Goal: Task Accomplishment & Management: Manage account settings

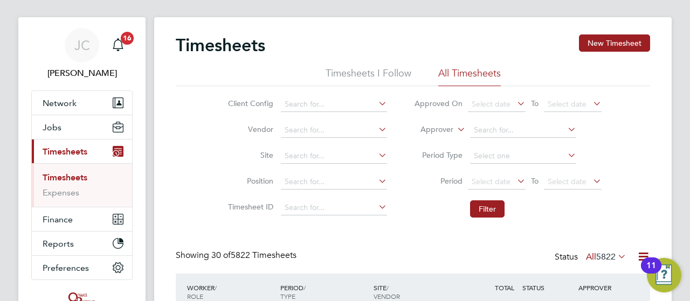
click at [300, 148] on li "Site" at bounding box center [305, 156] width 189 height 26
click at [302, 153] on input at bounding box center [334, 156] width 106 height 15
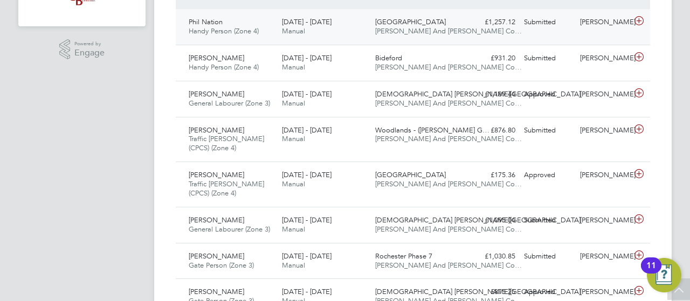
drag, startPoint x: 688, startPoint y: 177, endPoint x: 601, endPoint y: 42, distance: 160.7
click at [451, 182] on span "[PERSON_NAME] And [PERSON_NAME] Co…" at bounding box center [448, 183] width 147 height 9
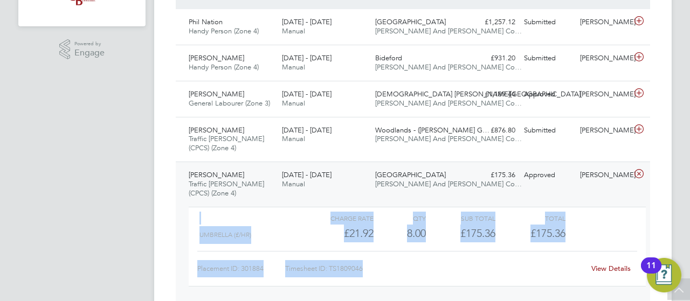
click at [604, 220] on div "Charge rate QTY Sub Total Total" at bounding box center [417, 218] width 457 height 13
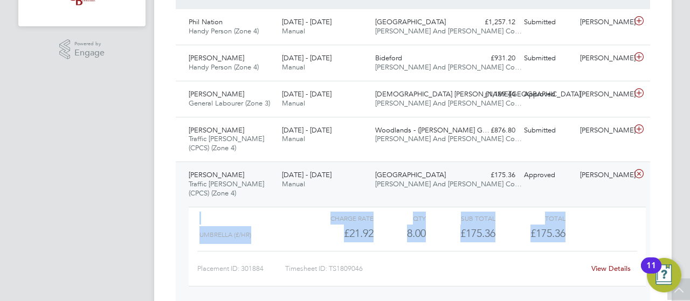
drag, startPoint x: 672, startPoint y: 167, endPoint x: 667, endPoint y: 224, distance: 56.8
click at [242, 219] on div at bounding box center [251, 218] width 105 height 13
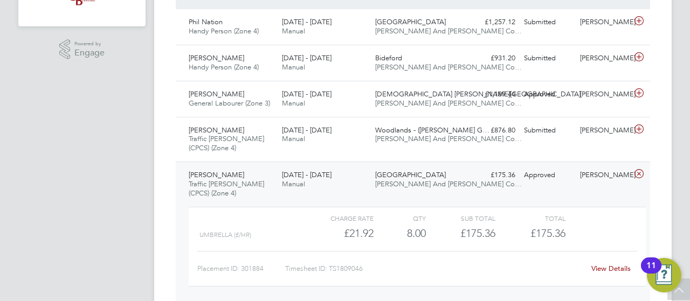
click at [609, 266] on link "View Details" at bounding box center [610, 268] width 39 height 9
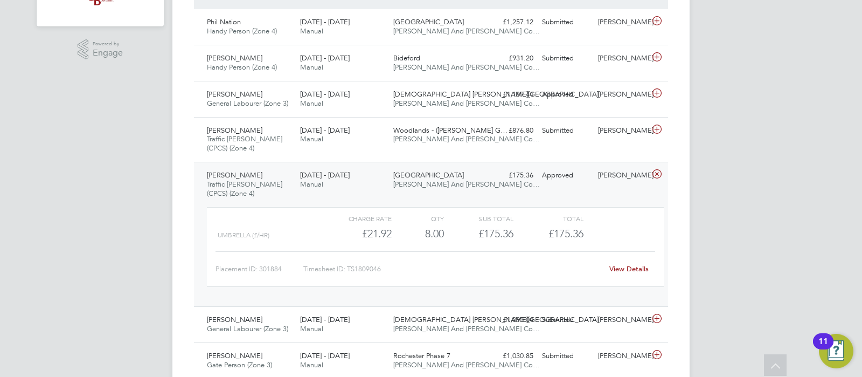
scroll to position [27, 93]
click at [404, 190] on div "Dovercourt Road O'Neill And Brennan Co…" at bounding box center [435, 179] width 93 height 27
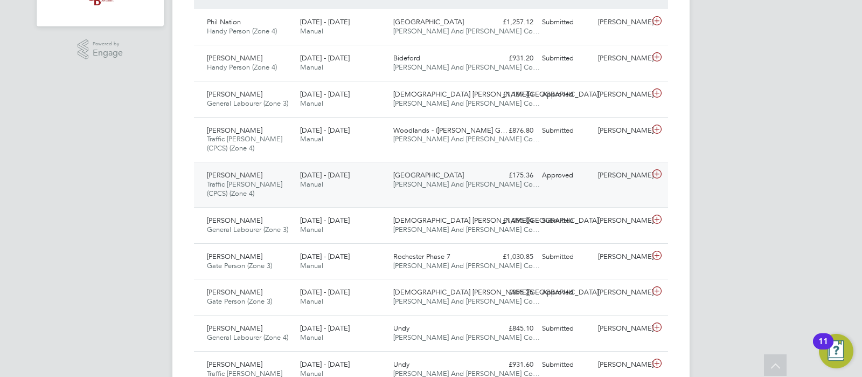
click at [404, 190] on div "Dovercourt Road O'Neill And Brennan Co…" at bounding box center [435, 179] width 93 height 27
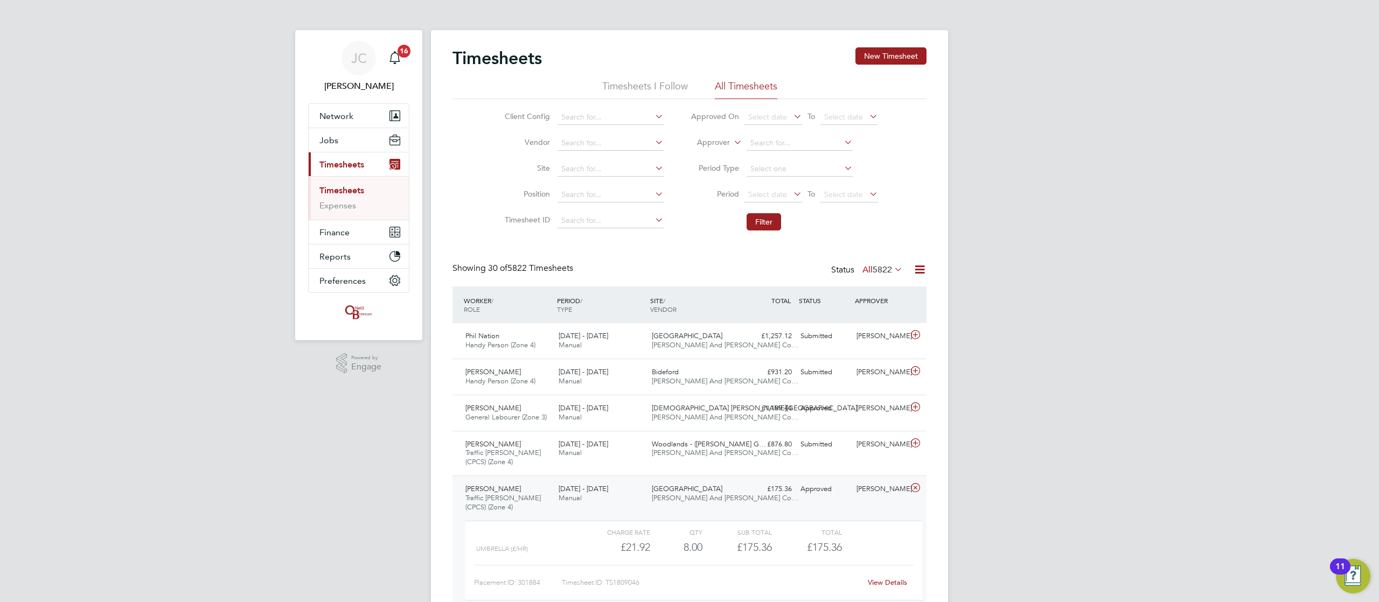
scroll to position [27, 94]
click at [557, 301] on div "18 - 24 Aug 2025 Manual" at bounding box center [600, 494] width 93 height 27
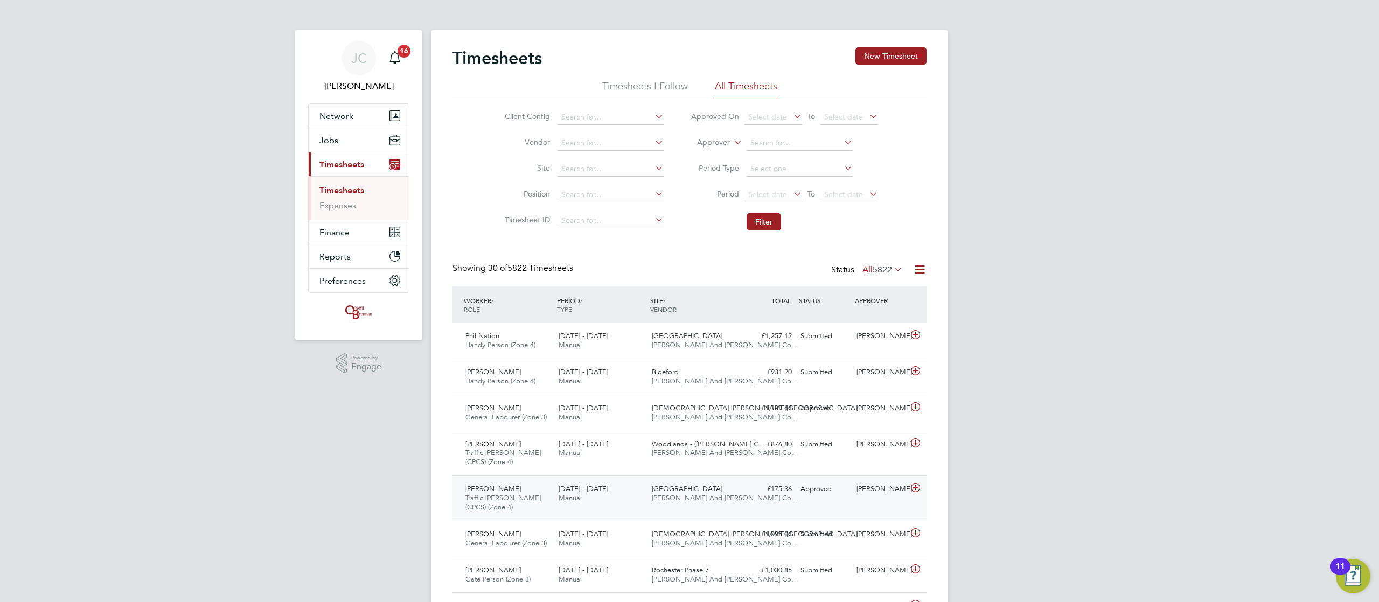
click at [557, 301] on div "18 - 24 Aug 2025 Manual" at bounding box center [600, 494] width 93 height 27
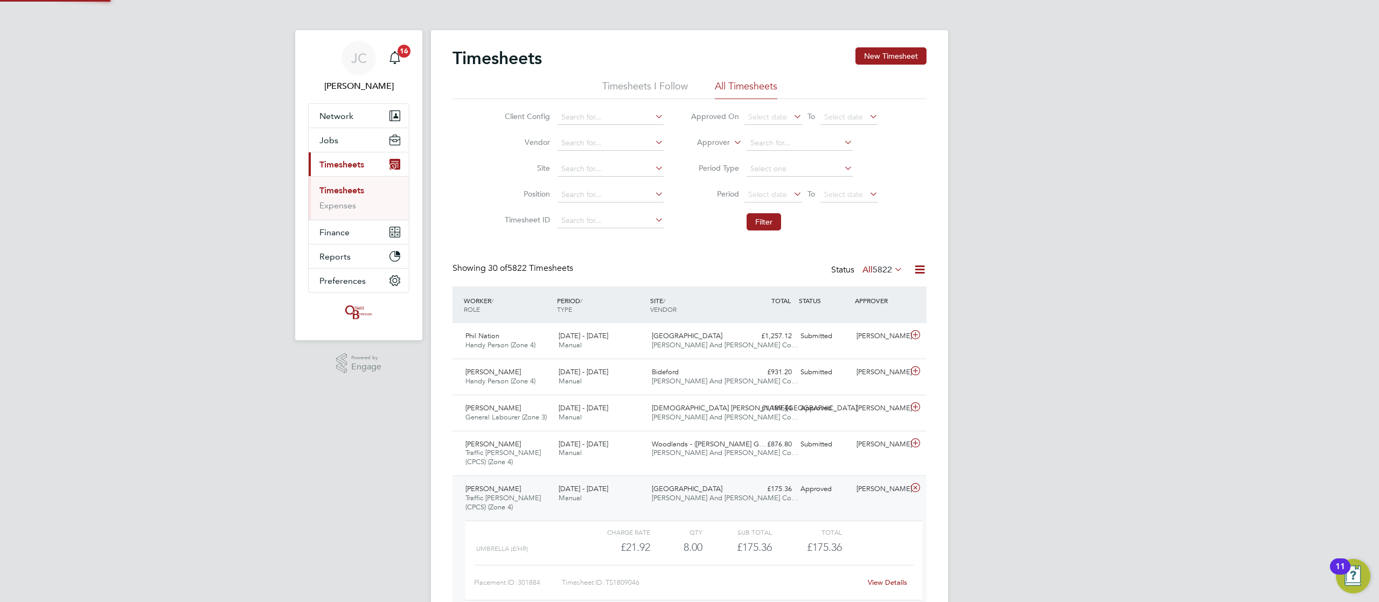
scroll to position [18, 105]
click at [557, 301] on div "18 - 24 Aug 2025 Manual" at bounding box center [600, 494] width 93 height 27
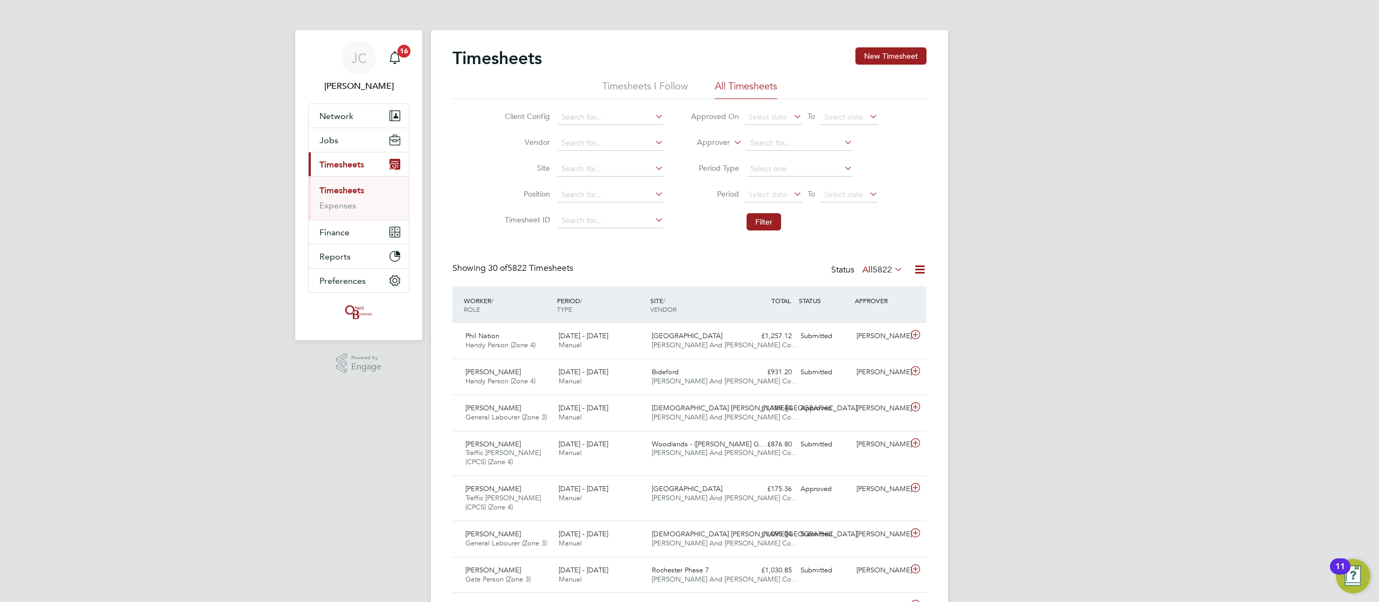
click at [357, 191] on link "Timesheets" at bounding box center [342, 190] width 45 height 10
click at [582, 161] on li "Site" at bounding box center [582, 169] width 189 height 26
click at [578, 175] on input at bounding box center [611, 169] width 106 height 15
click at [608, 185] on li "Lang ley Park (Chippenham)" at bounding box center [625, 184] width 136 height 15
type input "Langley Park (Chippenham)"
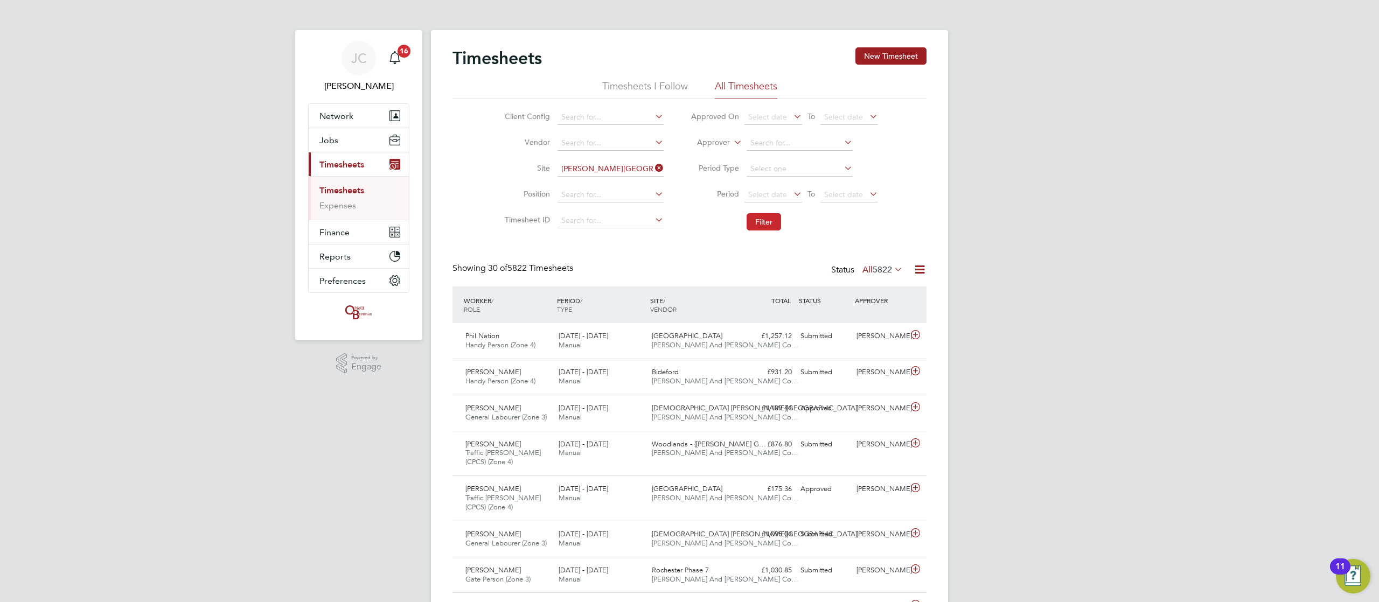
click at [689, 226] on button "Filter" at bounding box center [764, 221] width 34 height 17
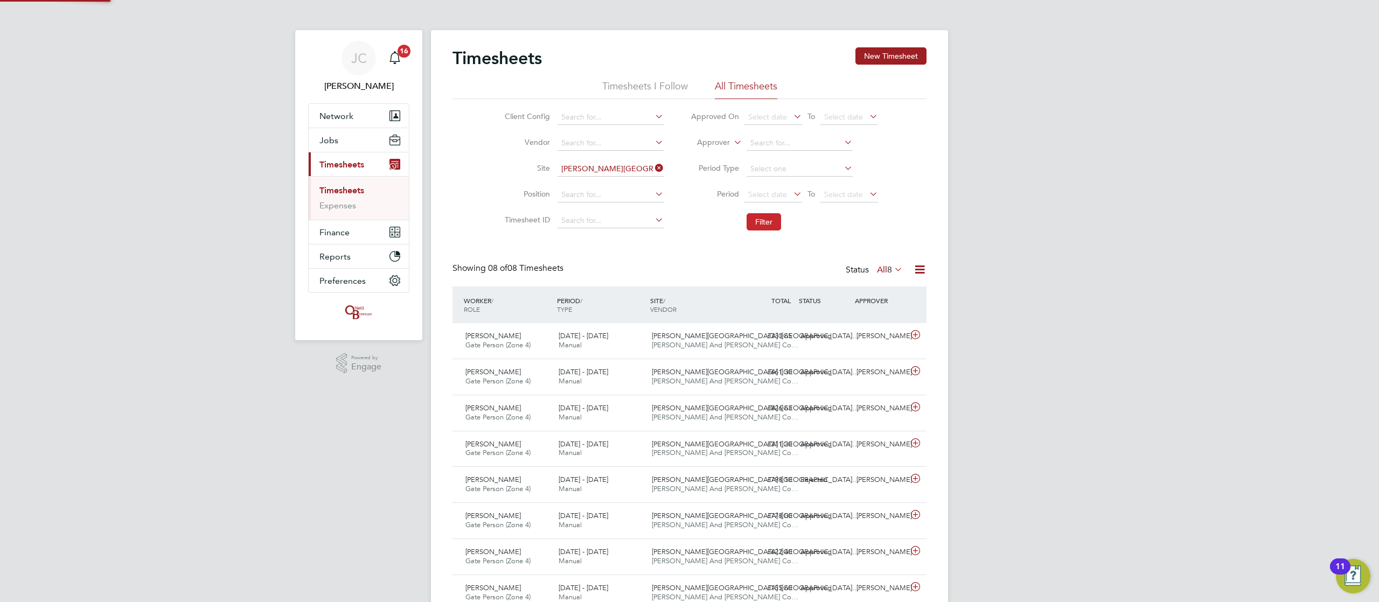
scroll to position [27, 94]
click at [527, 301] on span "Gate Person (Zone 4)" at bounding box center [498, 345] width 65 height 9
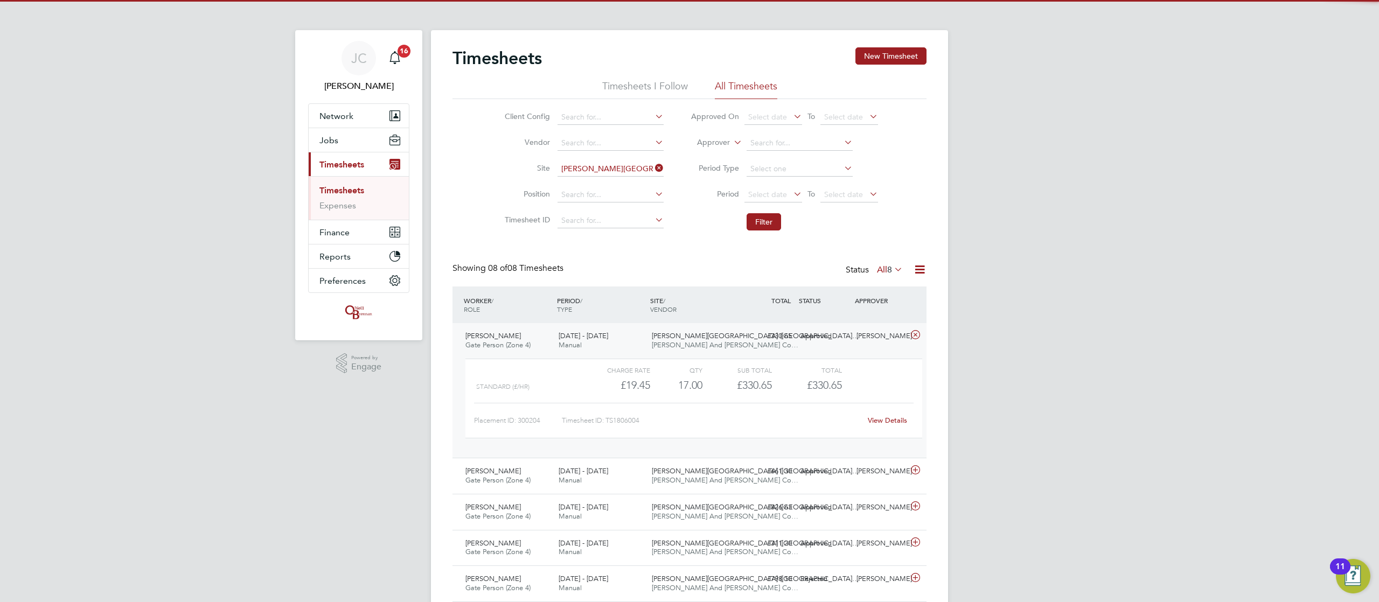
click at [527, 301] on span "Gate Person (Zone 4)" at bounding box center [498, 345] width 65 height 9
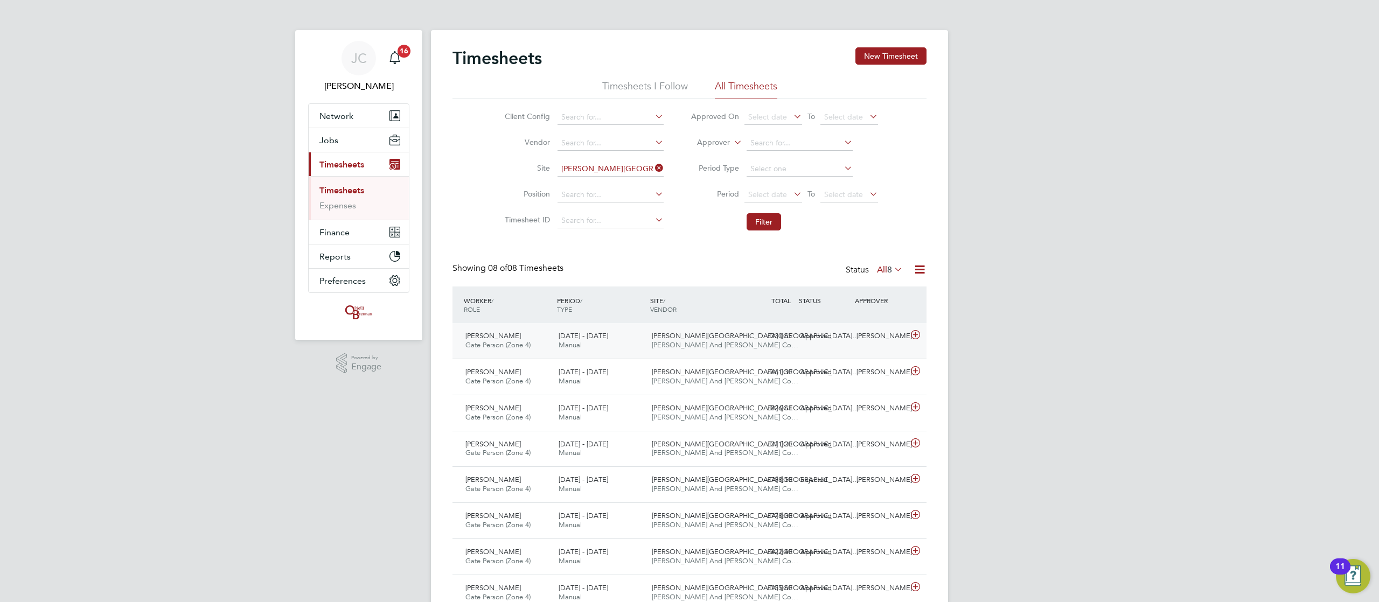
click at [570, 301] on span "Manual" at bounding box center [570, 345] width 23 height 9
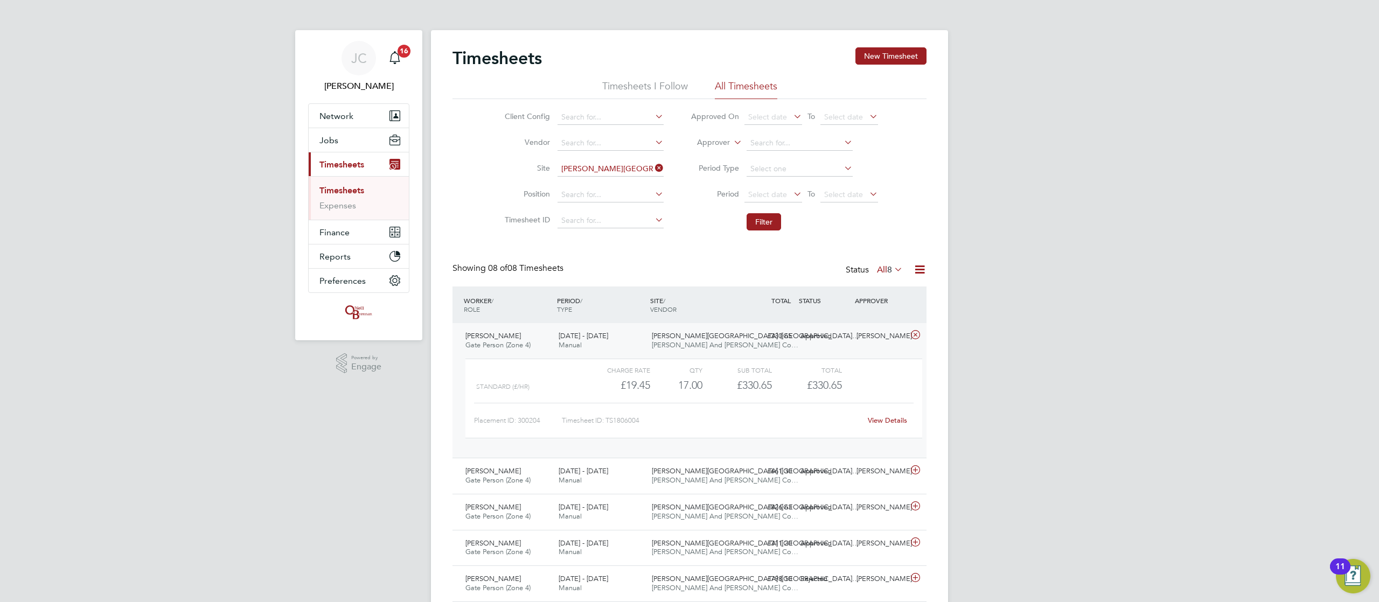
click at [570, 301] on span "Manual" at bounding box center [570, 345] width 23 height 9
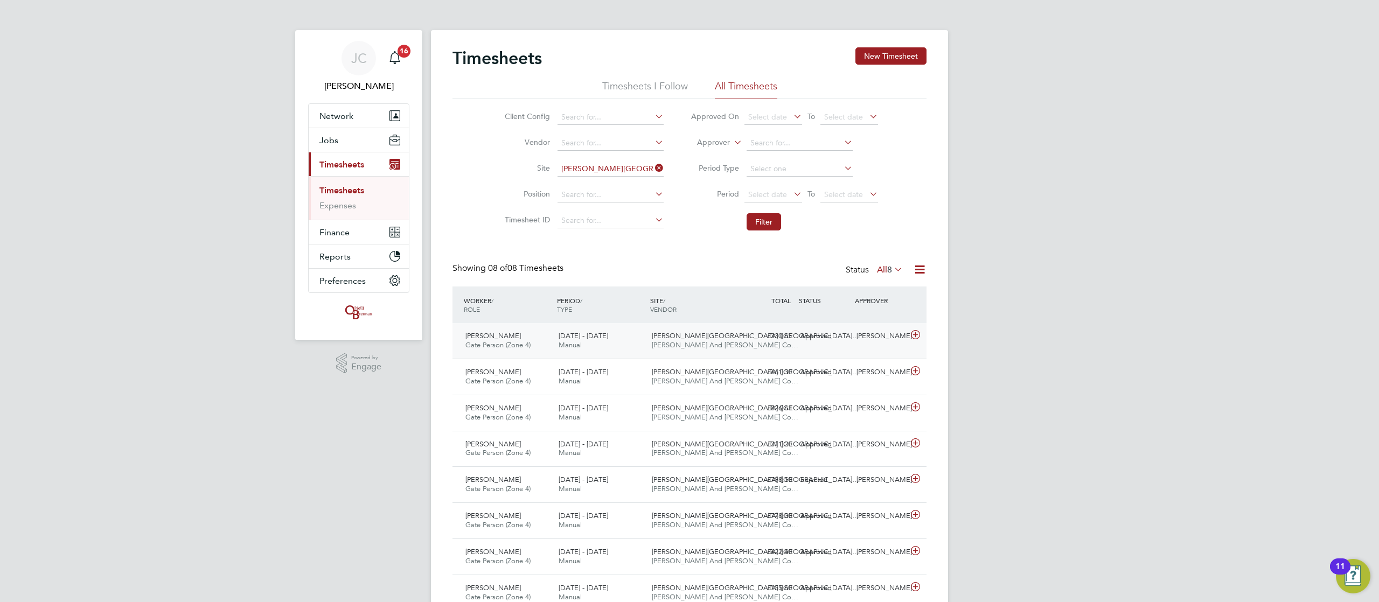
click at [570, 301] on span "Manual" at bounding box center [570, 345] width 23 height 9
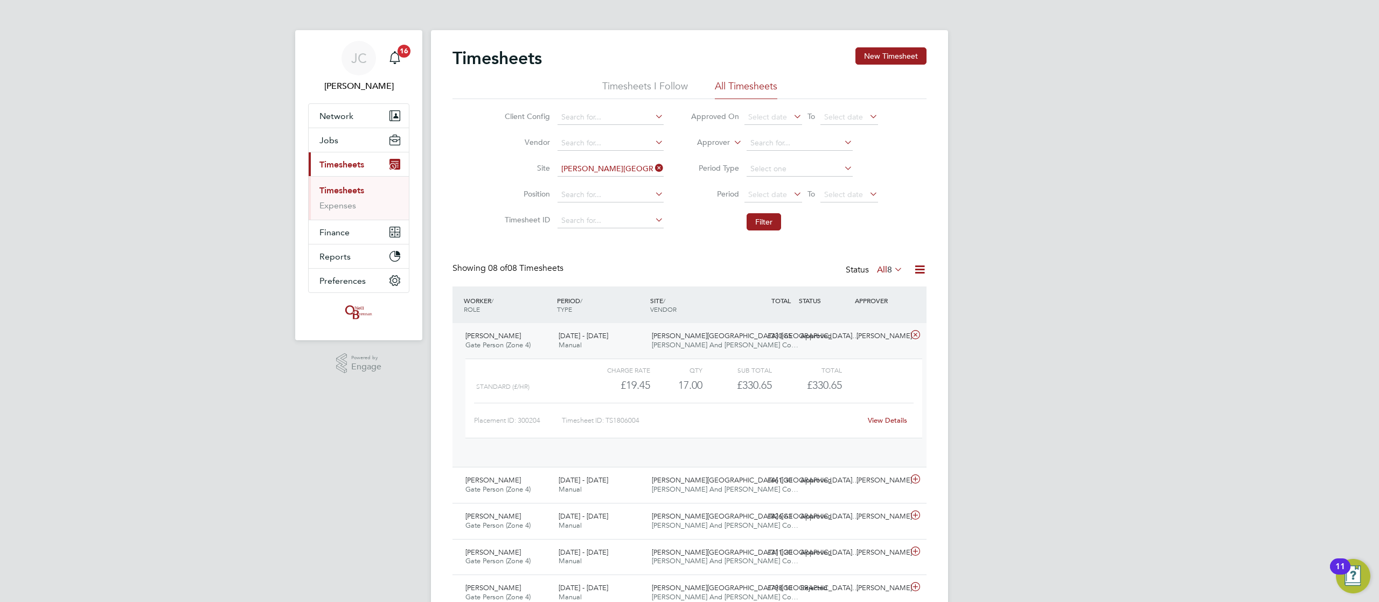
click at [570, 301] on span "Manual" at bounding box center [570, 345] width 23 height 9
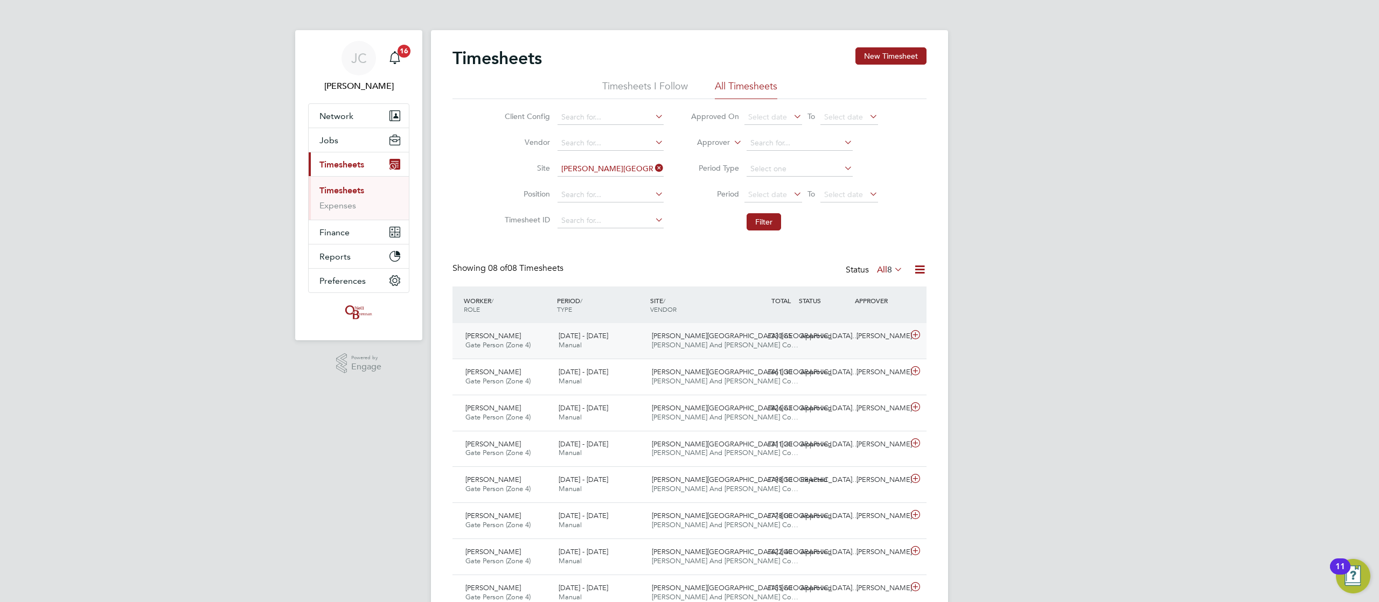
click at [689, 301] on span "[PERSON_NAME][GEOGRAPHIC_DATA] ([GEOGRAPHIC_DATA]…" at bounding box center [755, 335] width 207 height 9
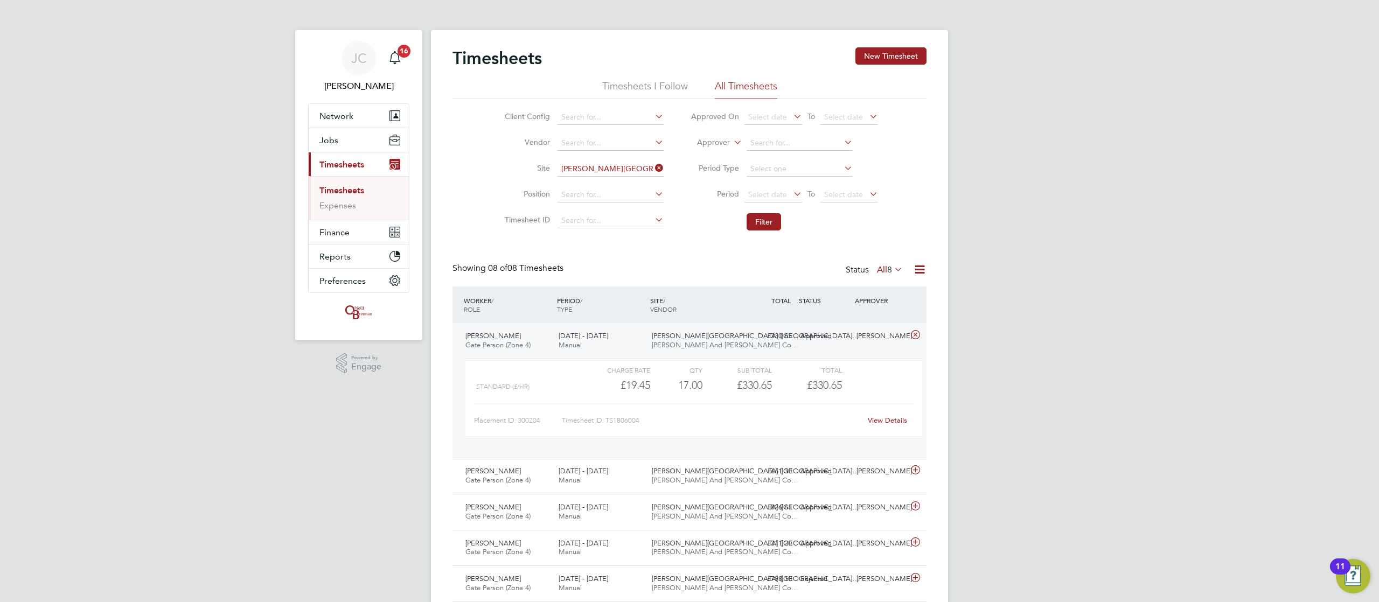
click at [689, 301] on span "[PERSON_NAME][GEOGRAPHIC_DATA] ([GEOGRAPHIC_DATA]…" at bounding box center [755, 335] width 207 height 9
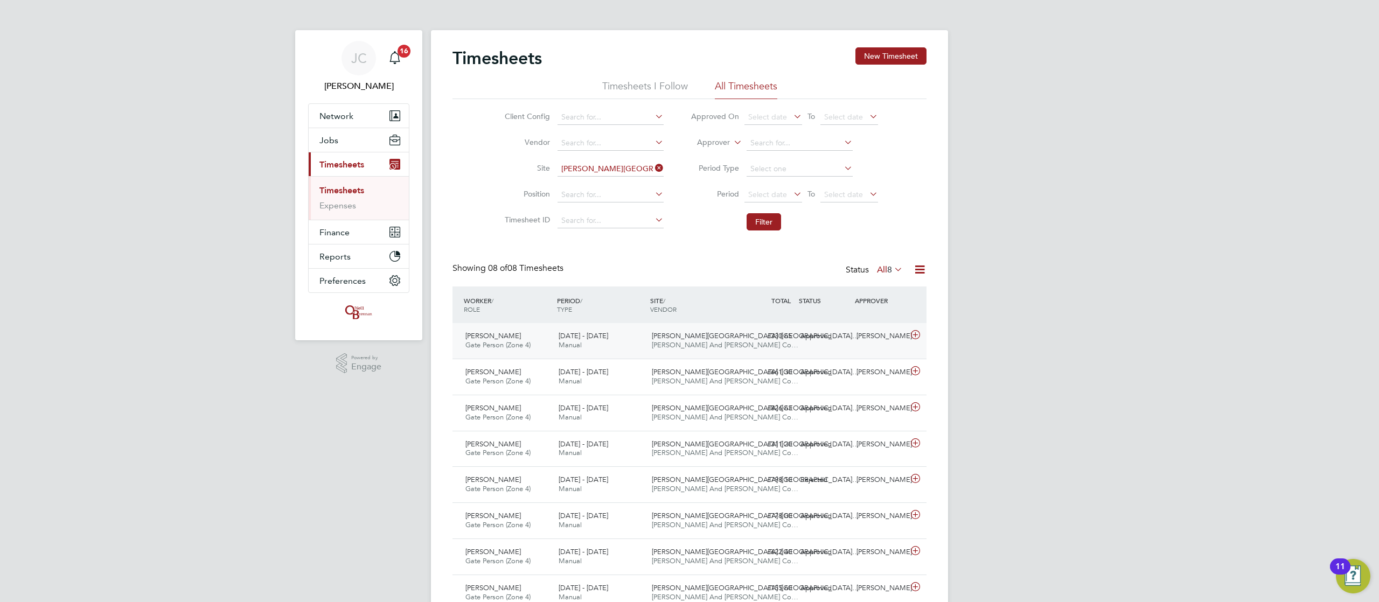
click at [677, 301] on span "[PERSON_NAME] And [PERSON_NAME] Co…" at bounding box center [725, 345] width 147 height 9
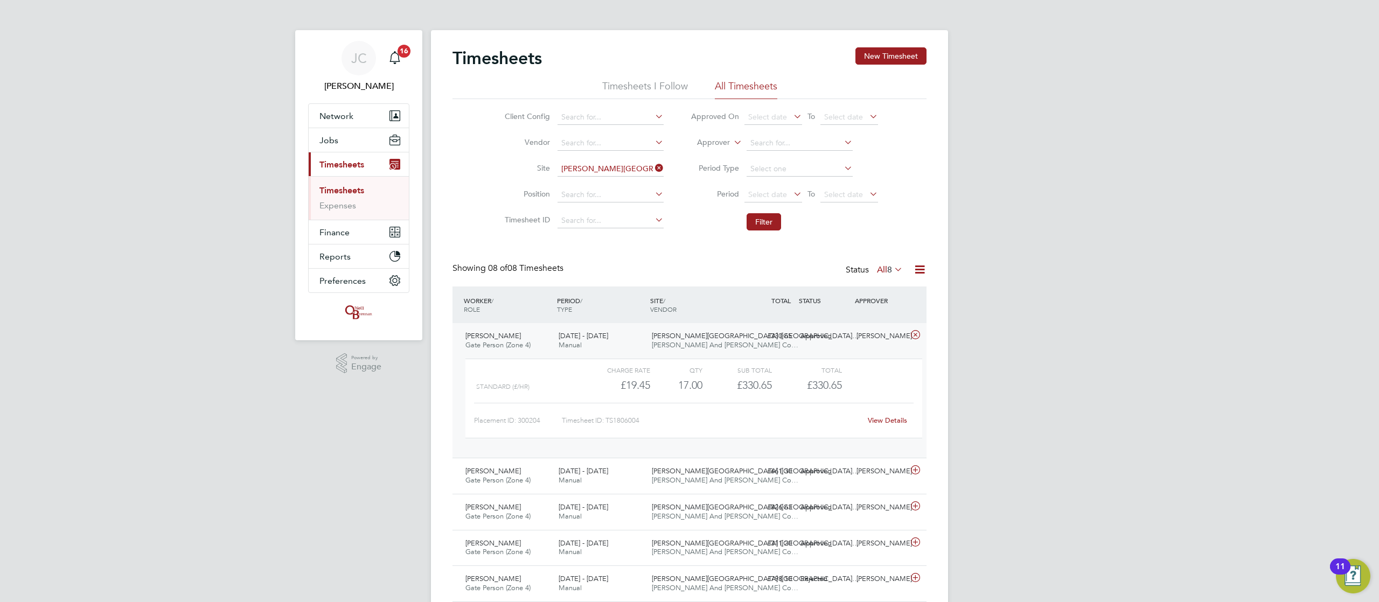
click at [677, 301] on span "[PERSON_NAME] And [PERSON_NAME] Co…" at bounding box center [725, 345] width 147 height 9
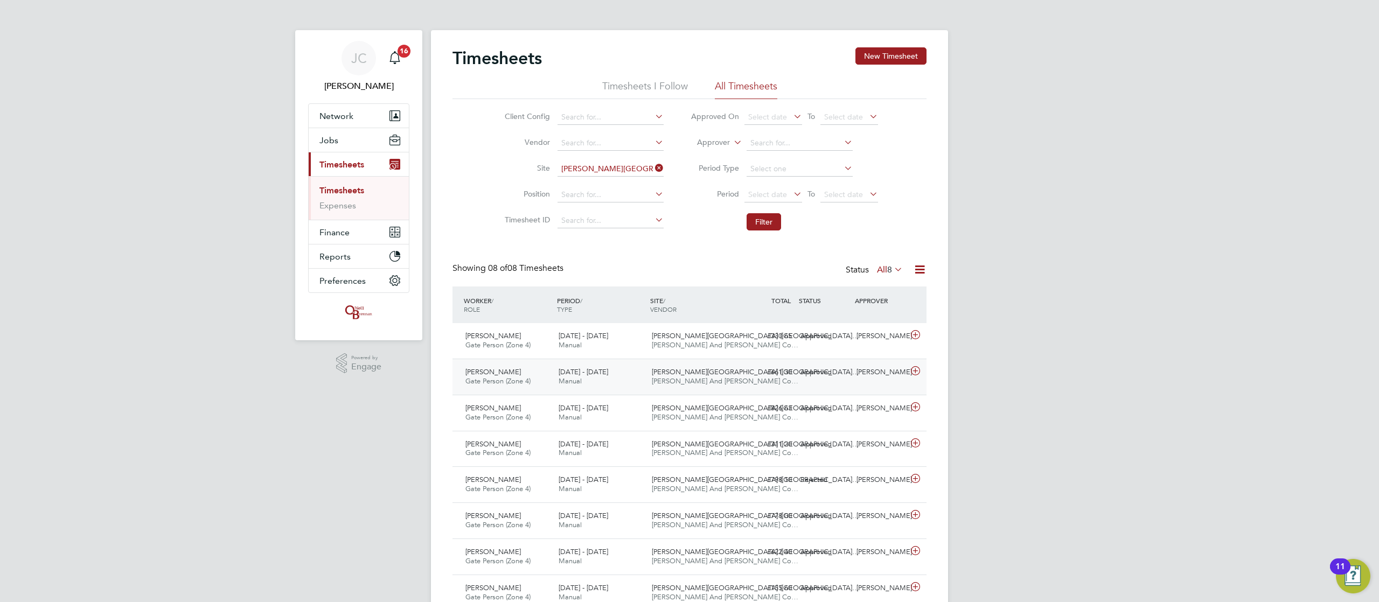
click at [671, 301] on span "[PERSON_NAME][GEOGRAPHIC_DATA] ([GEOGRAPHIC_DATA]…" at bounding box center [755, 371] width 207 height 9
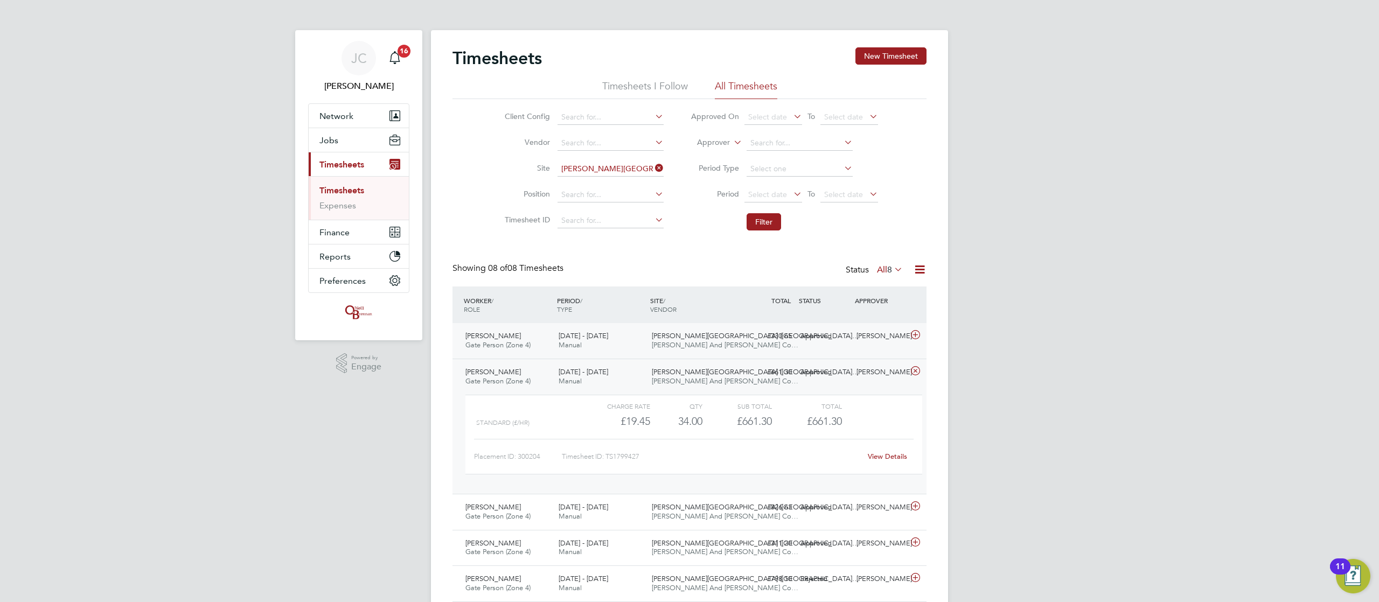
click at [689, 301] on span "[PERSON_NAME][GEOGRAPHIC_DATA] ([GEOGRAPHIC_DATA]…" at bounding box center [755, 335] width 207 height 9
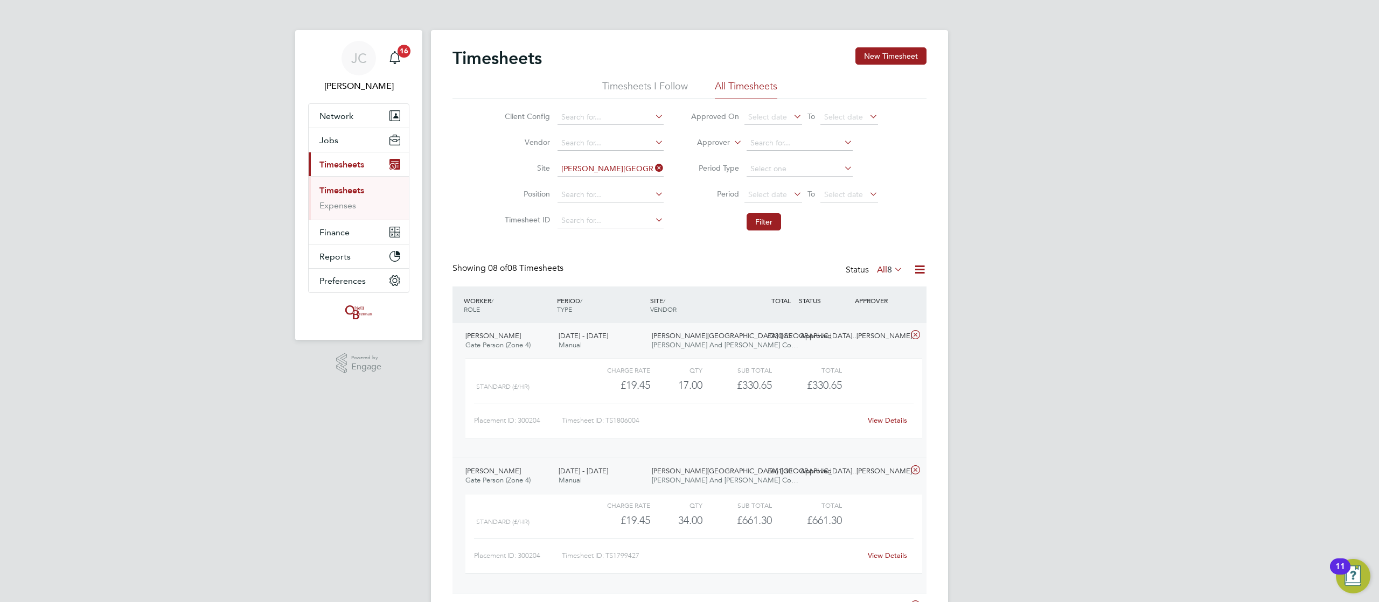
click at [689, 301] on div "View Details" at bounding box center [887, 420] width 53 height 17
click at [689, 301] on link "View Details" at bounding box center [887, 420] width 39 height 9
click at [689, 301] on div "Langley Park (Chippenh… O'Neill And Brennan Co…" at bounding box center [694, 341] width 93 height 27
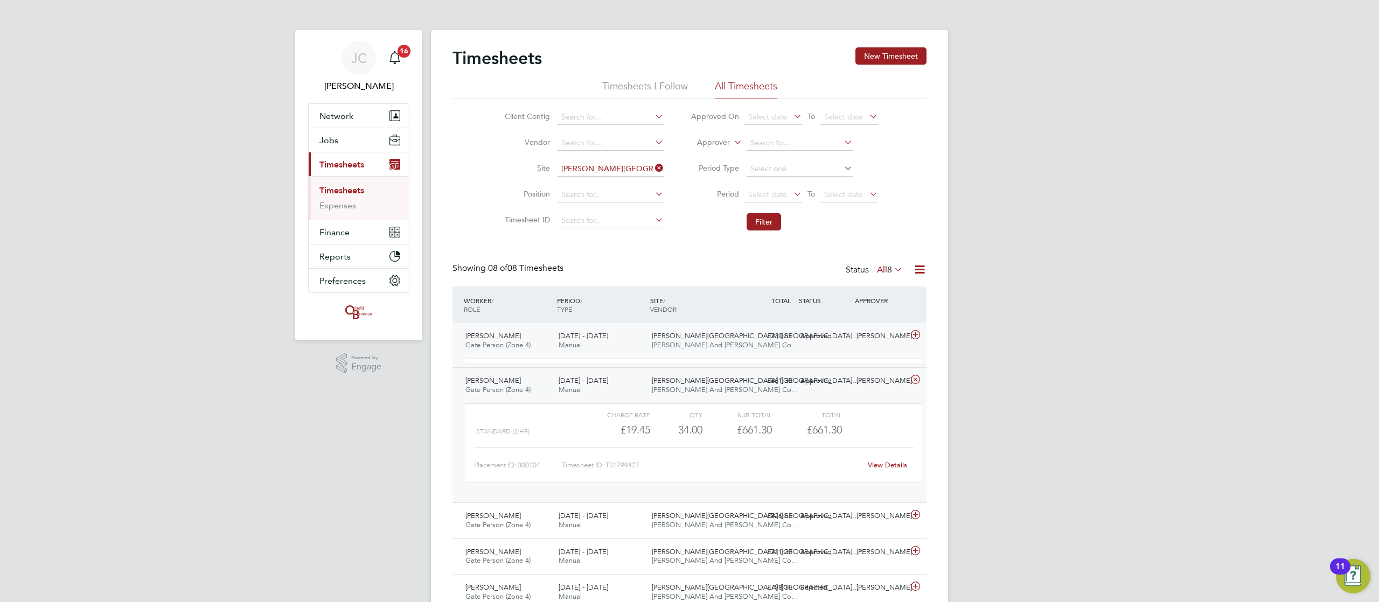
click at [689, 301] on div "Langley Park (Chippenh… O'Neill And Brennan Co…" at bounding box center [694, 341] width 93 height 27
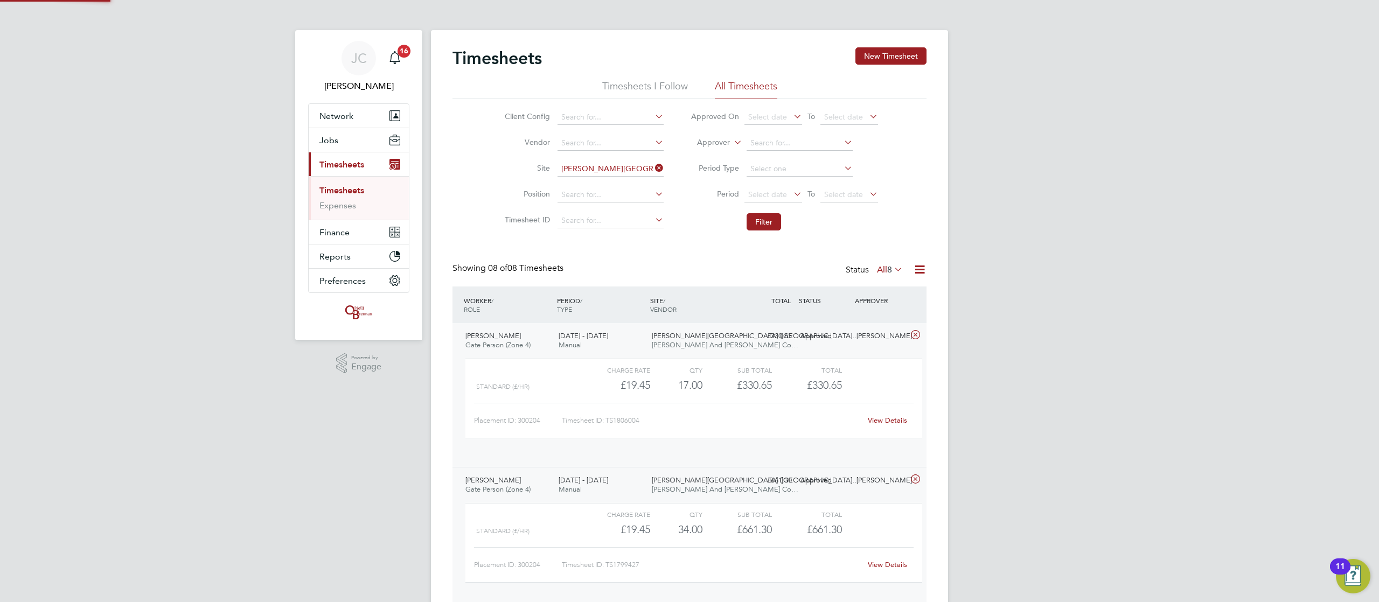
click at [689, 301] on span "O'Neill And Brennan Co…" at bounding box center [725, 345] width 147 height 9
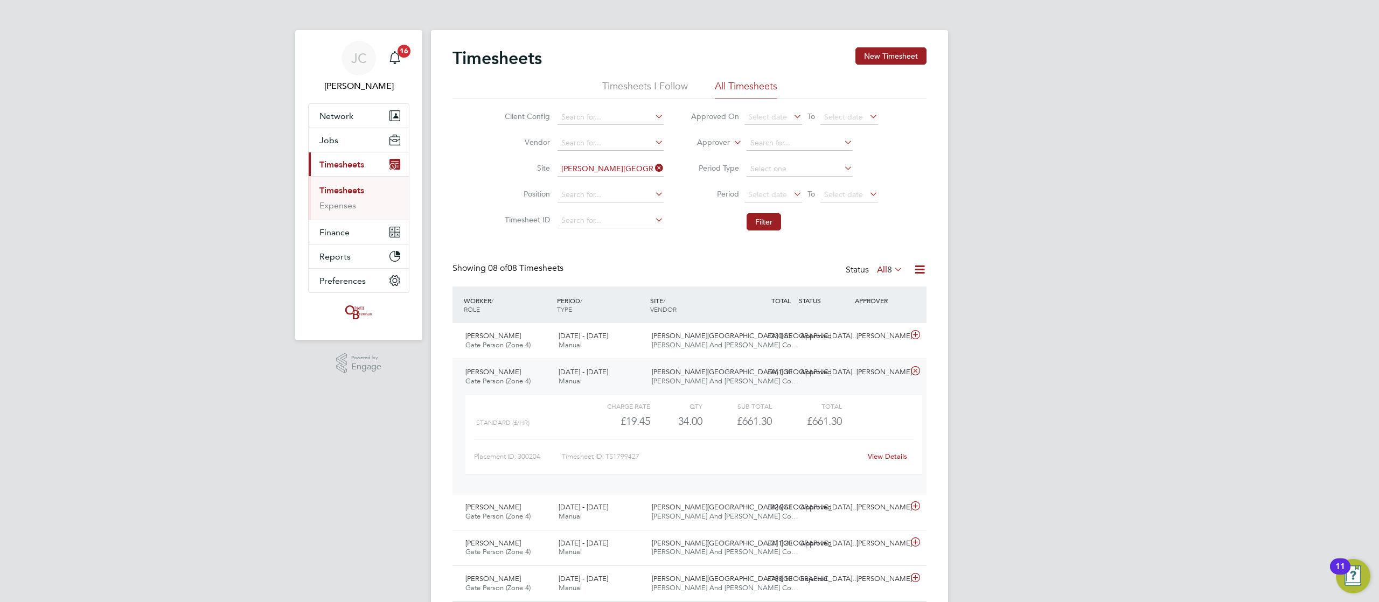
click at [654, 301] on span "O'Neill And Brennan Co…" at bounding box center [725, 381] width 147 height 9
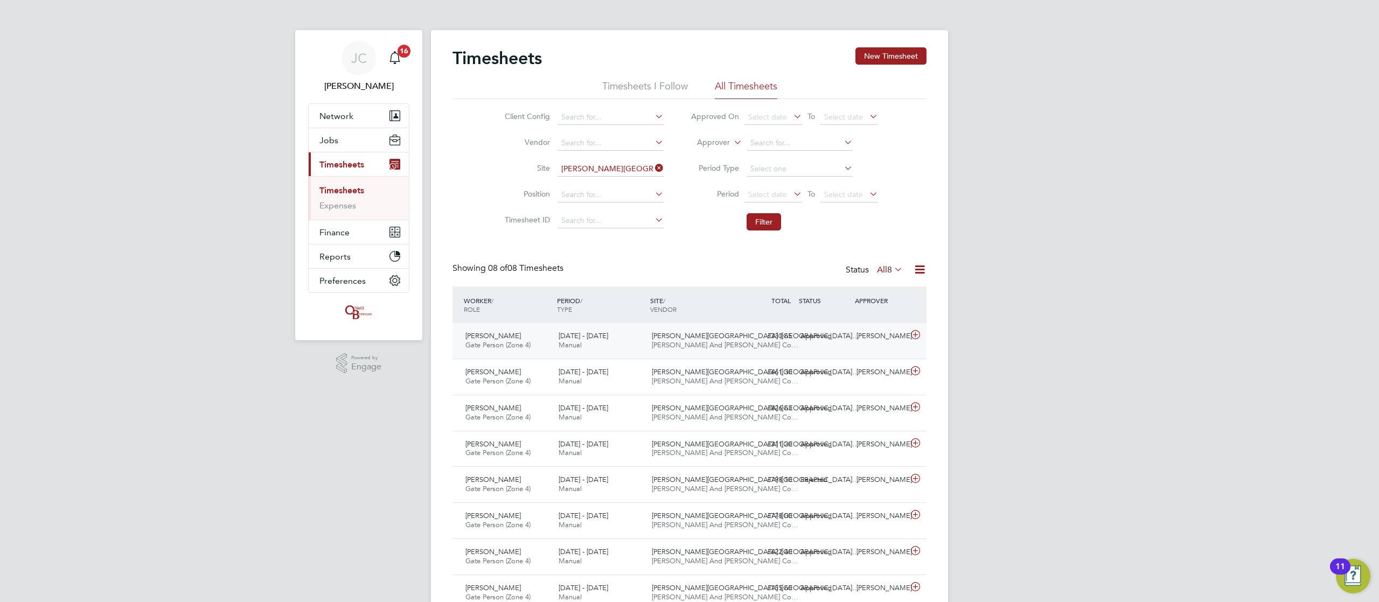
click at [604, 301] on div "11 - 17 Aug 2025 Manual" at bounding box center [600, 341] width 93 height 27
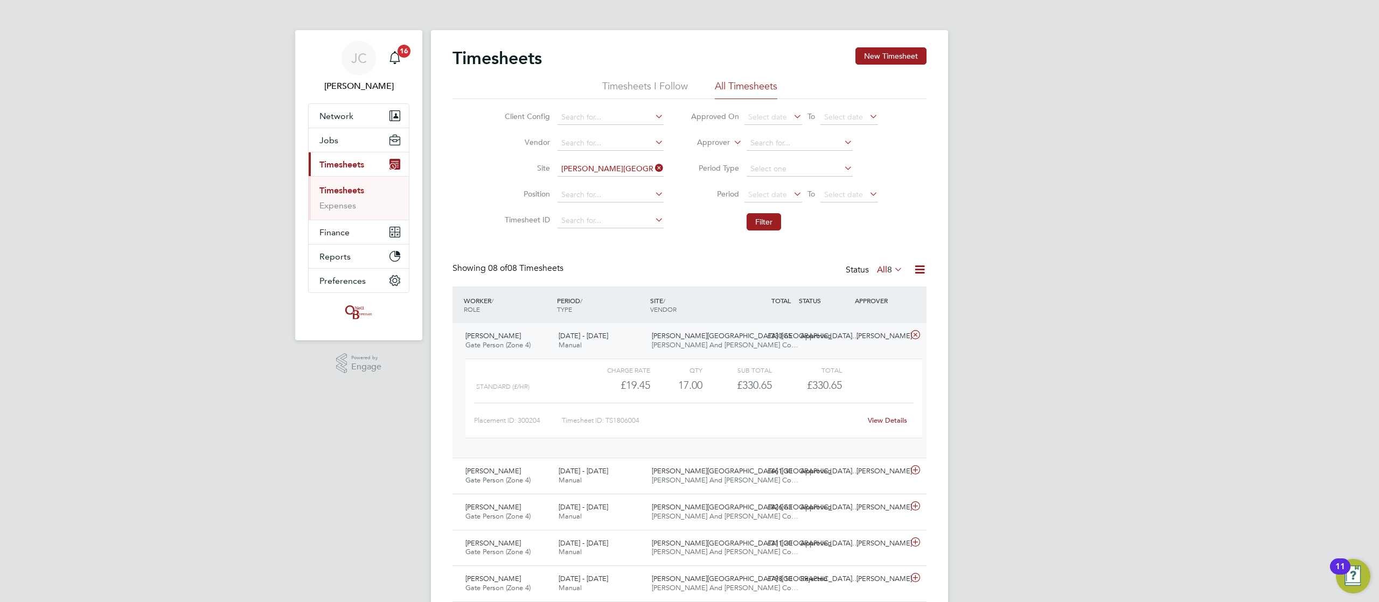
click at [604, 301] on div "11 - 17 Aug 2025 Manual" at bounding box center [600, 341] width 93 height 27
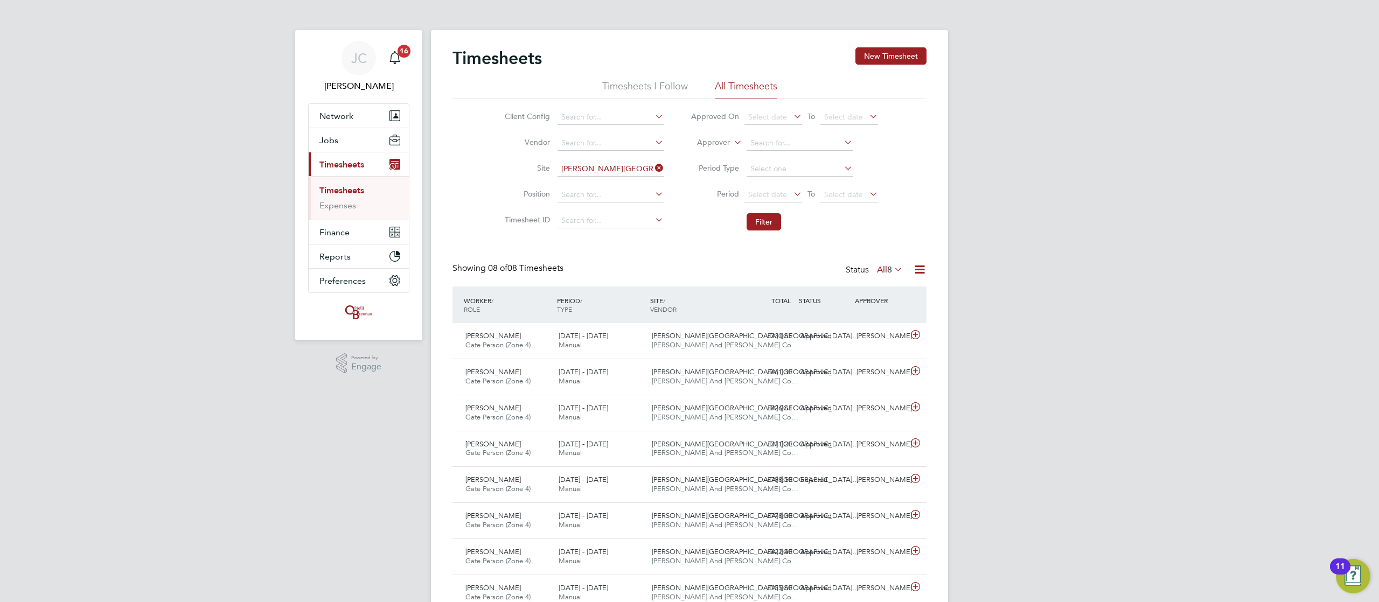
click at [653, 174] on icon at bounding box center [653, 168] width 0 height 15
click at [622, 163] on input at bounding box center [611, 169] width 106 height 15
click at [602, 187] on li "Bath R oad, Bristol" at bounding box center [620, 184] width 127 height 15
type input "[GEOGRAPHIC_DATA]"
click at [689, 234] on li "Filter" at bounding box center [784, 222] width 214 height 28
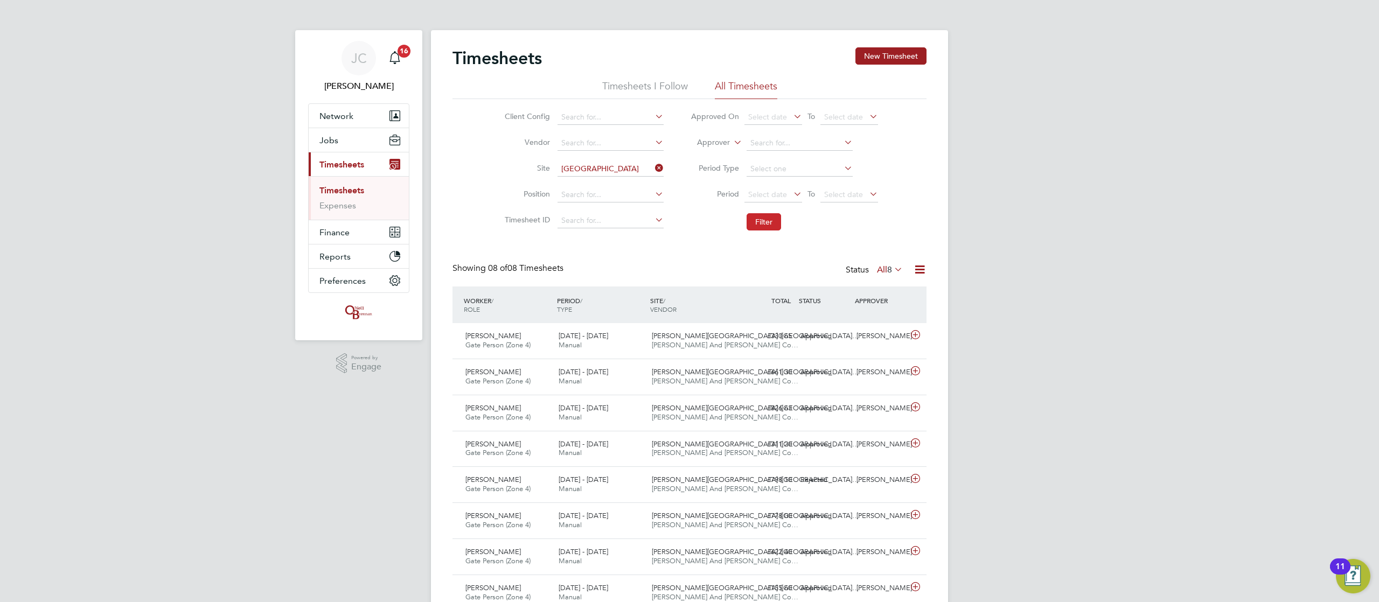
click at [689, 220] on button "Filter" at bounding box center [764, 221] width 34 height 17
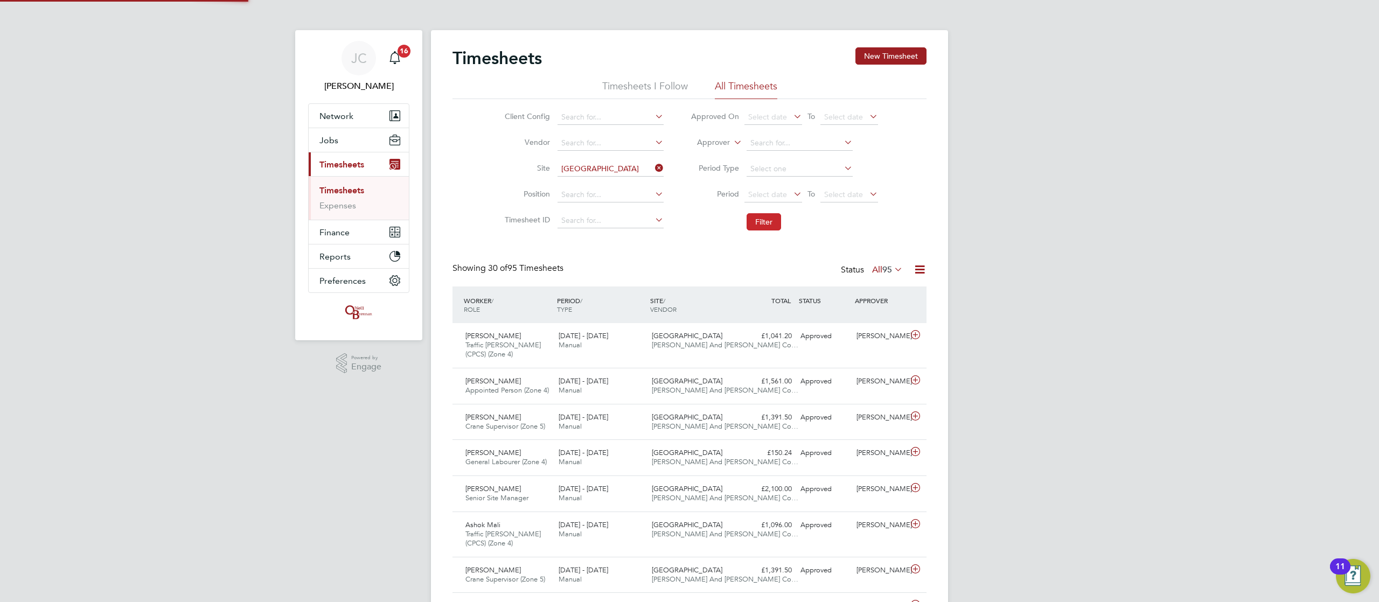
scroll to position [27, 94]
click at [689, 301] on div "Isaac Marfo Traffic Marshall (CPCS) (Zone 4) 18 - 24 Aug 2025 18 - 24 Aug 2025 …" at bounding box center [690, 345] width 474 height 45
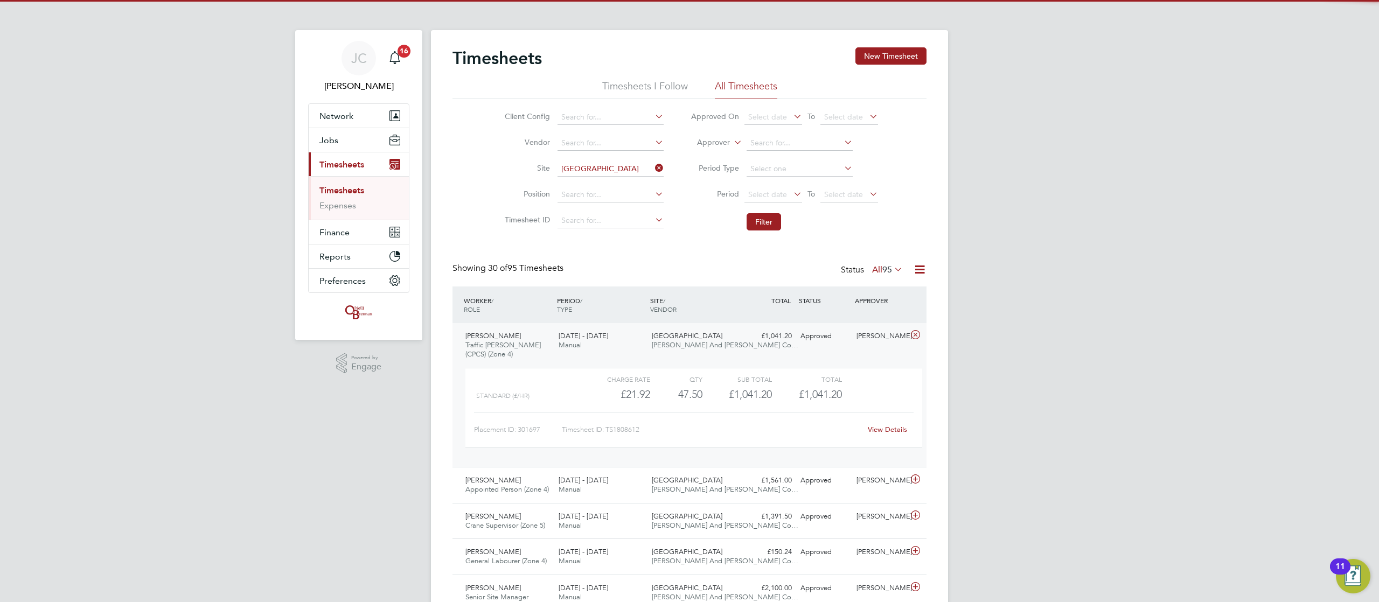
click at [689, 301] on div "Isaac Marfo Traffic Marshall (CPCS) (Zone 4) 18 - 24 Aug 2025 18 - 24 Aug 2025 …" at bounding box center [690, 395] width 474 height 144
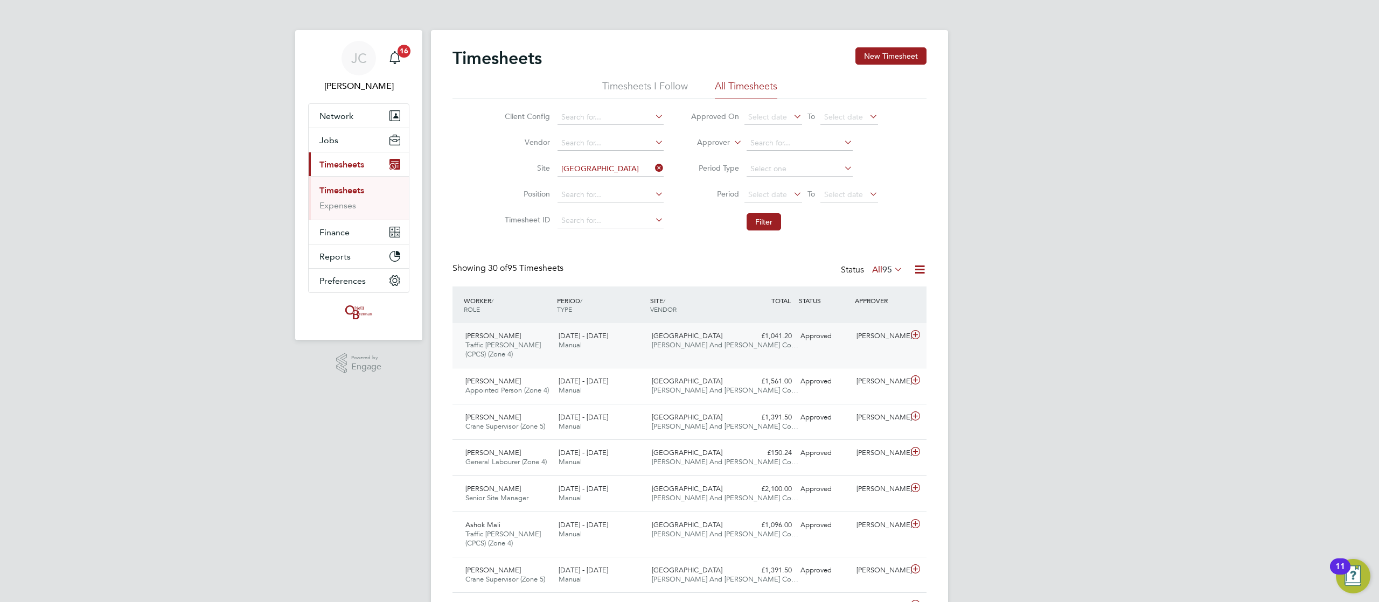
click at [689, 301] on div "Isaac Marfo Traffic Marshall (CPCS) (Zone 4) 18 - 24 Aug 2025 18 - 24 Aug 2025 …" at bounding box center [690, 345] width 474 height 45
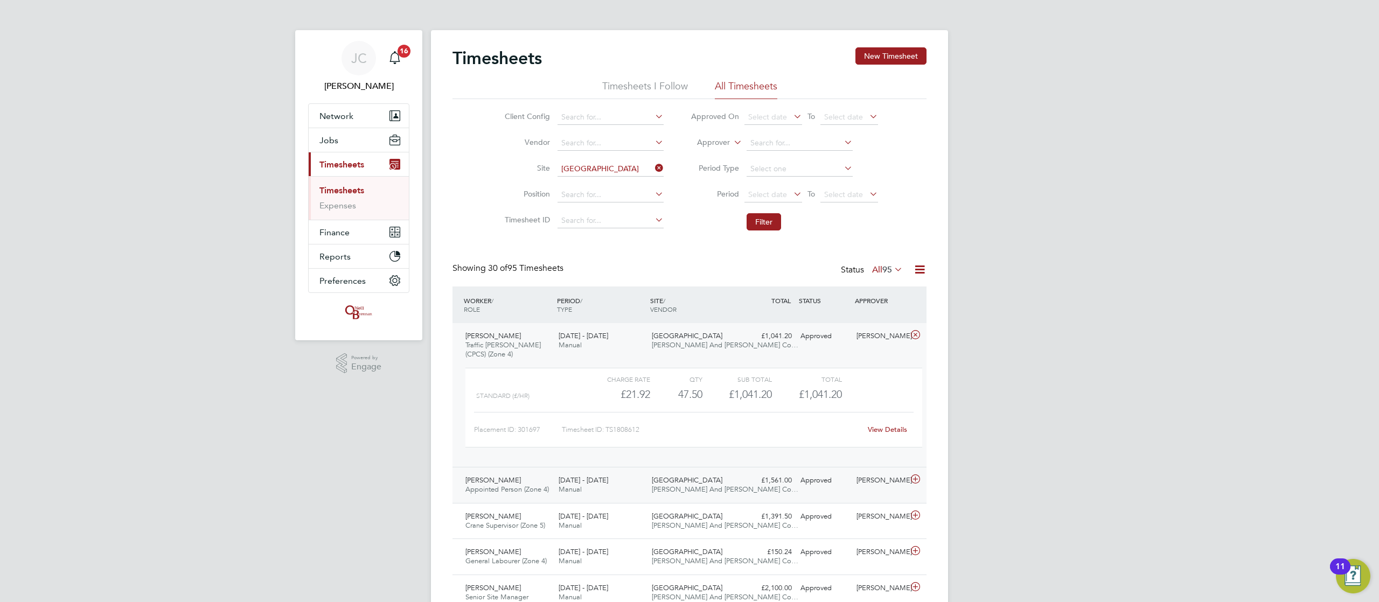
click at [689, 301] on div "Bath Road, Bristol O'Neill And Brennan Co…" at bounding box center [694, 485] width 93 height 27
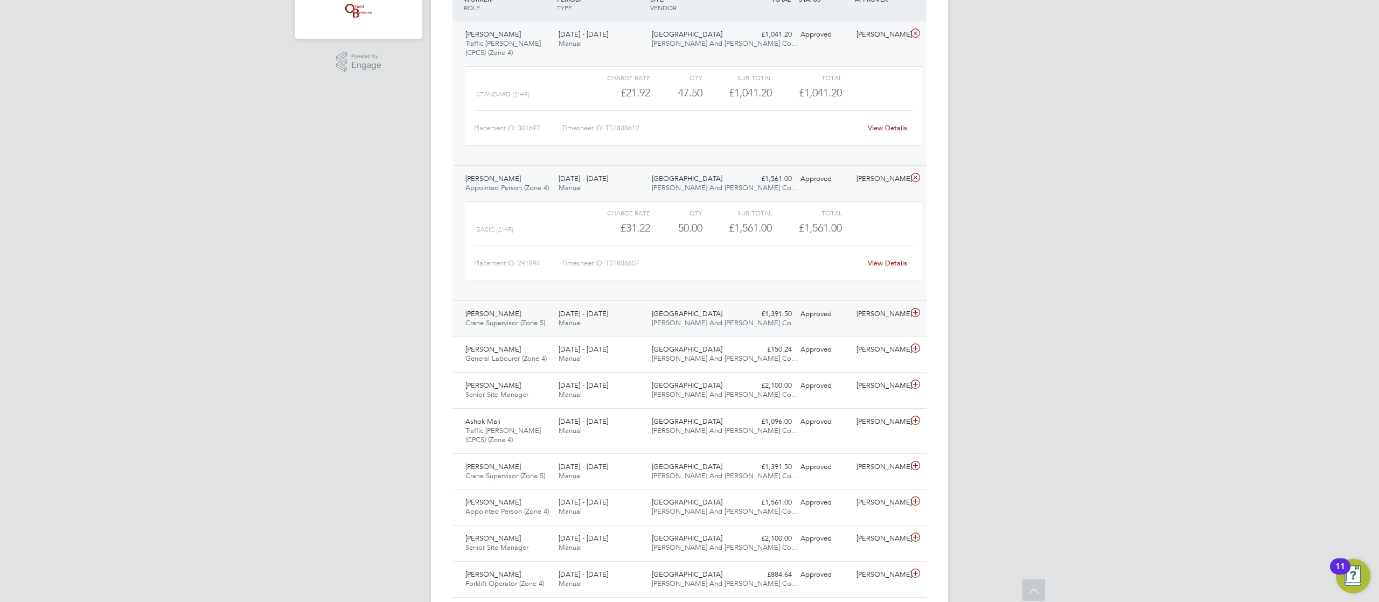
click at [689, 301] on div "Matthew Gribble Crane Supervisor (Zone 5) 18 - 24 Aug 2025 18 - 24 Aug 2025 Man…" at bounding box center [690, 319] width 474 height 36
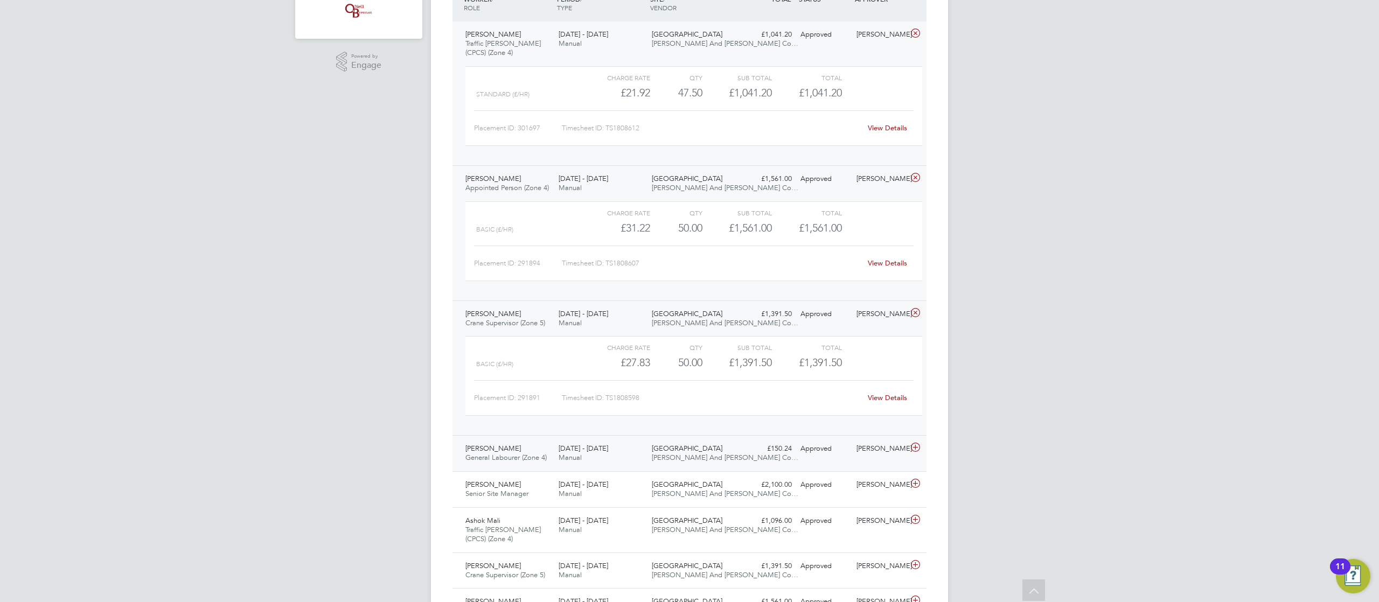
click at [641, 301] on div "18 - 24 Aug 2025 Manual" at bounding box center [600, 453] width 93 height 27
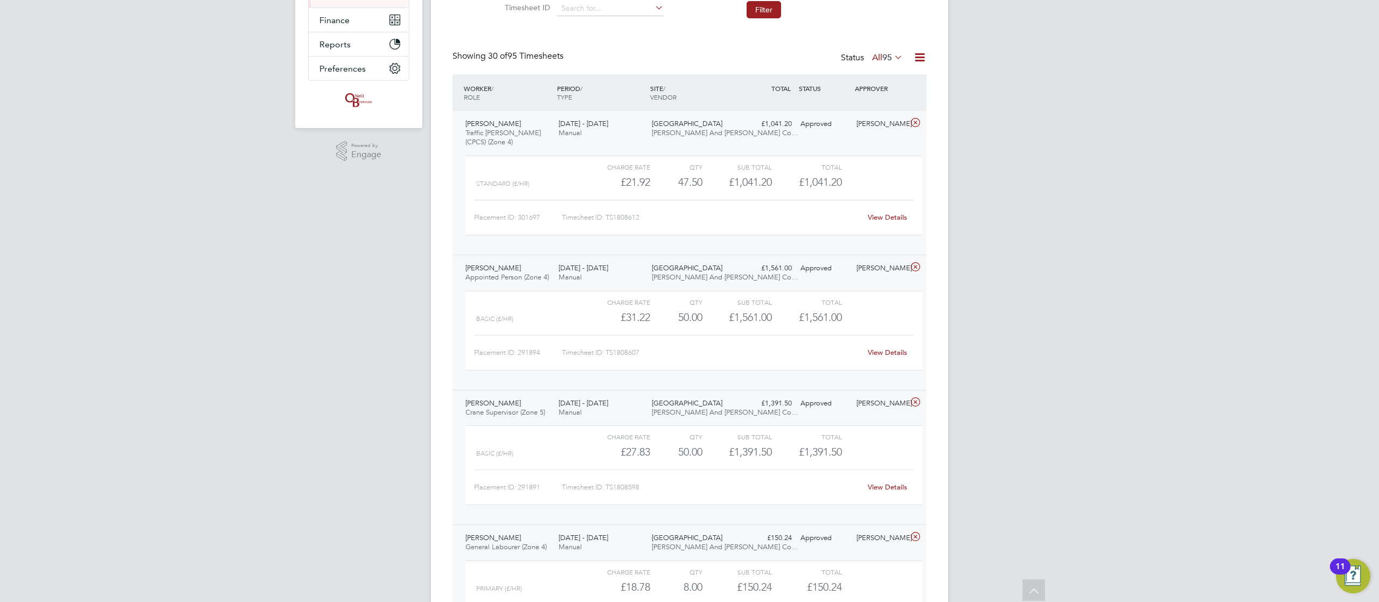
scroll to position [216, 0]
click at [660, 123] on span "[GEOGRAPHIC_DATA]" at bounding box center [687, 120] width 71 height 9
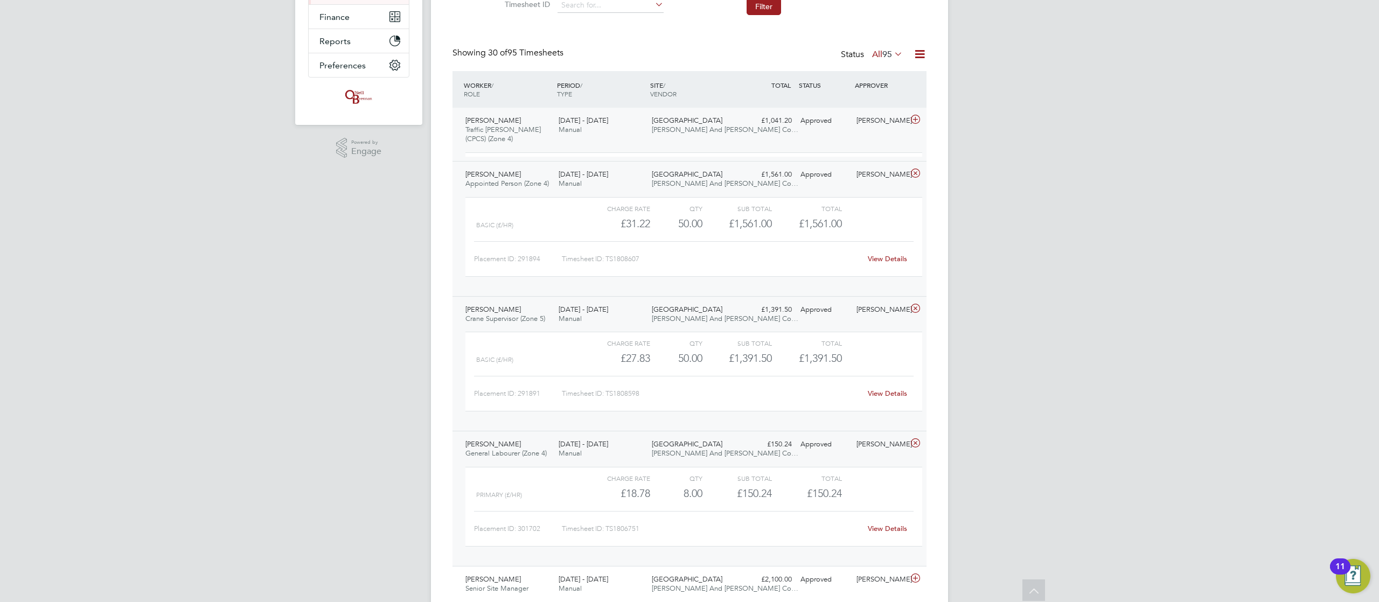
click at [660, 123] on span "[GEOGRAPHIC_DATA]" at bounding box center [687, 120] width 71 height 9
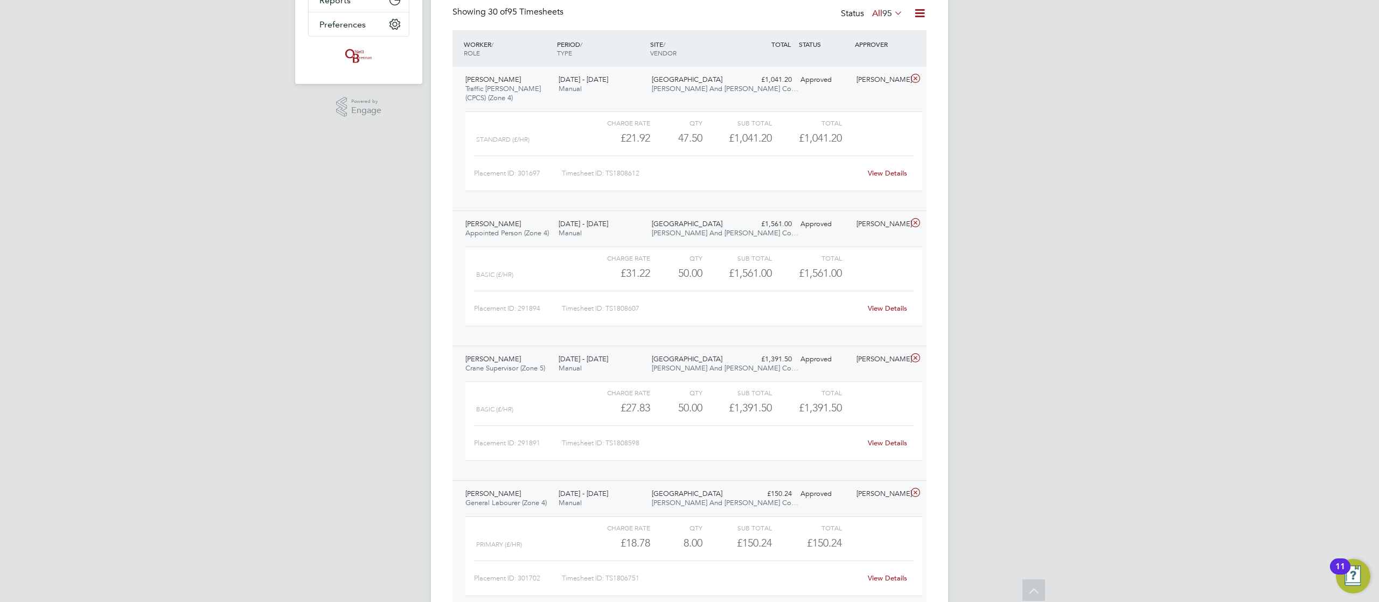
scroll to position [259, 0]
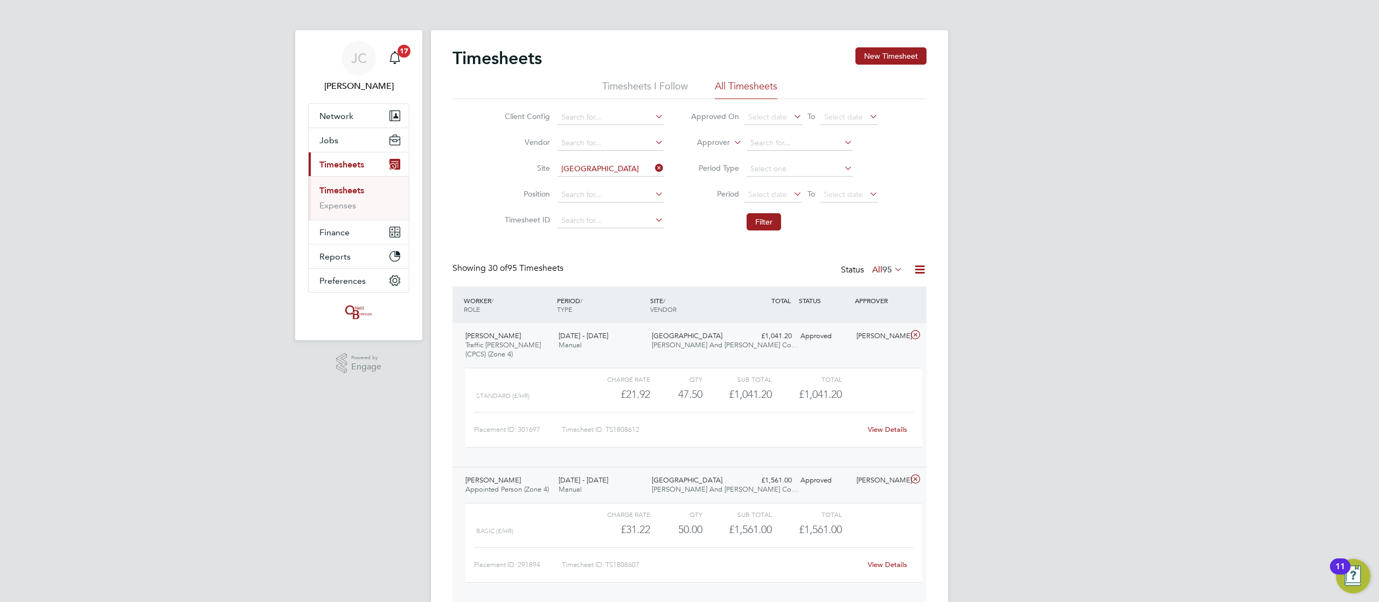
click at [535, 301] on span "Traffic [PERSON_NAME] (CPCS) (Zone 4)" at bounding box center [503, 350] width 75 height 18
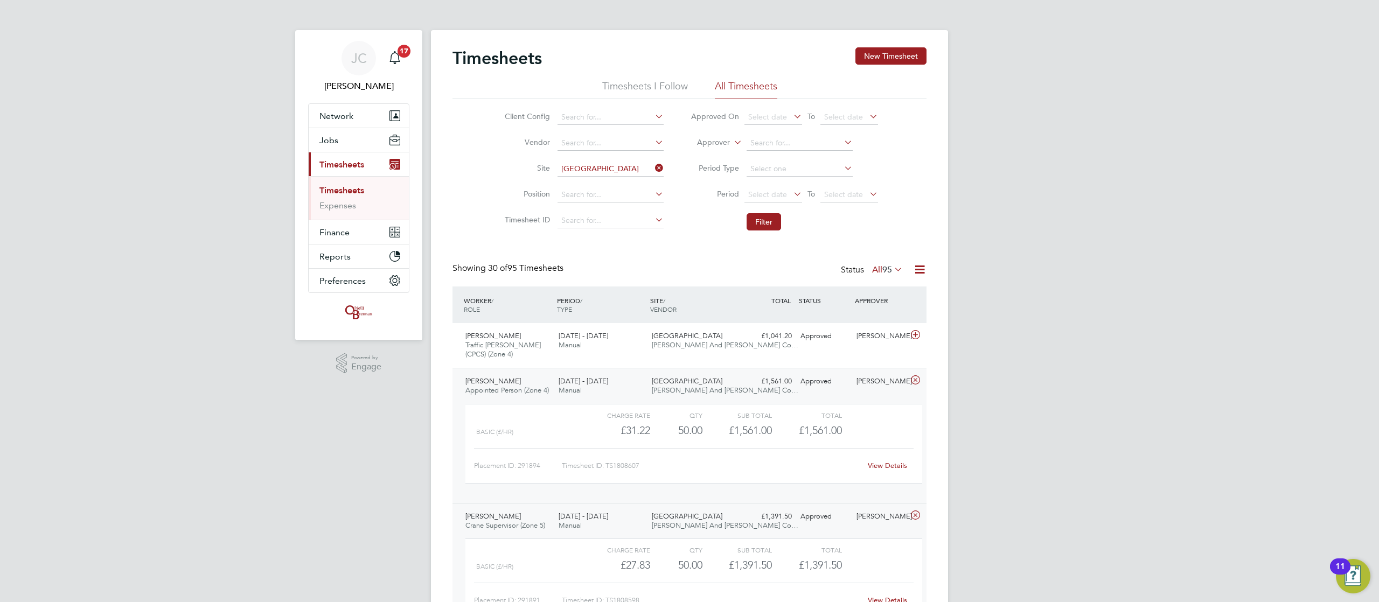
click at [539, 301] on div "Karl Moore Appointed Person (Zone 4) 18 - 24 Aug 2025" at bounding box center [507, 386] width 93 height 27
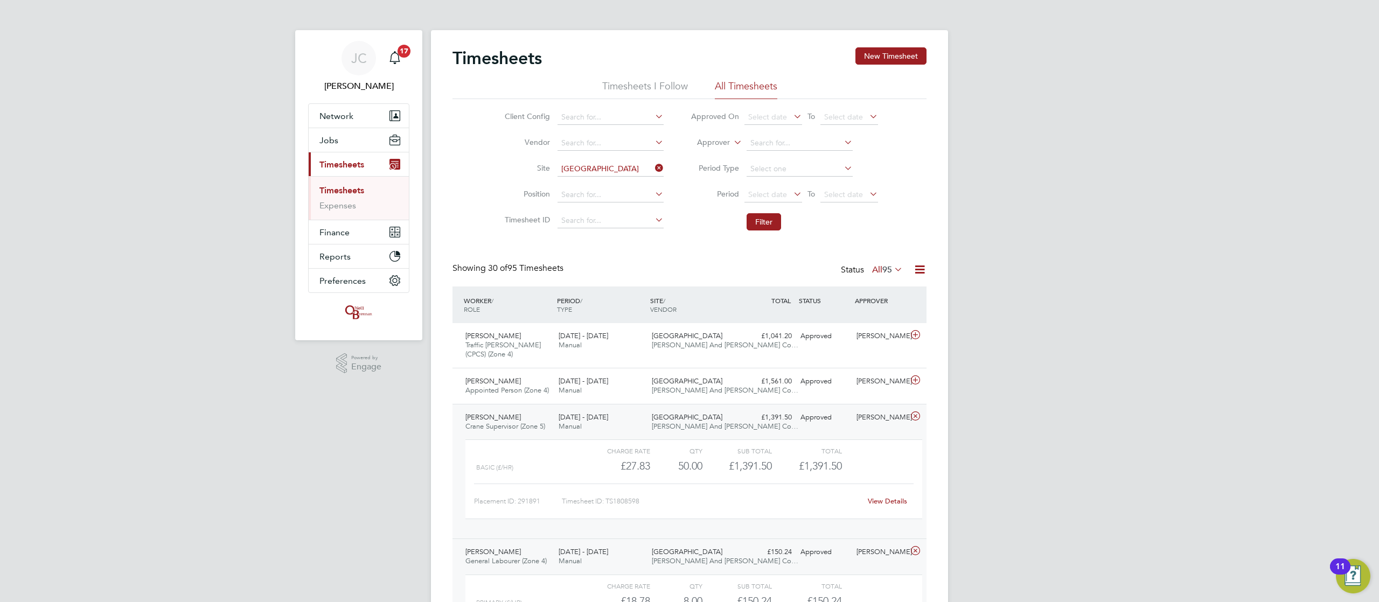
click at [542, 301] on div "Charge rate QTY Sub Total Total Basic (£/HR) £27.83 50 50.00 50 £1,391.50 £1,39…" at bounding box center [694, 484] width 466 height 99
click at [542, 301] on span "Crane Supervisor (Zone 5)" at bounding box center [506, 426] width 80 height 9
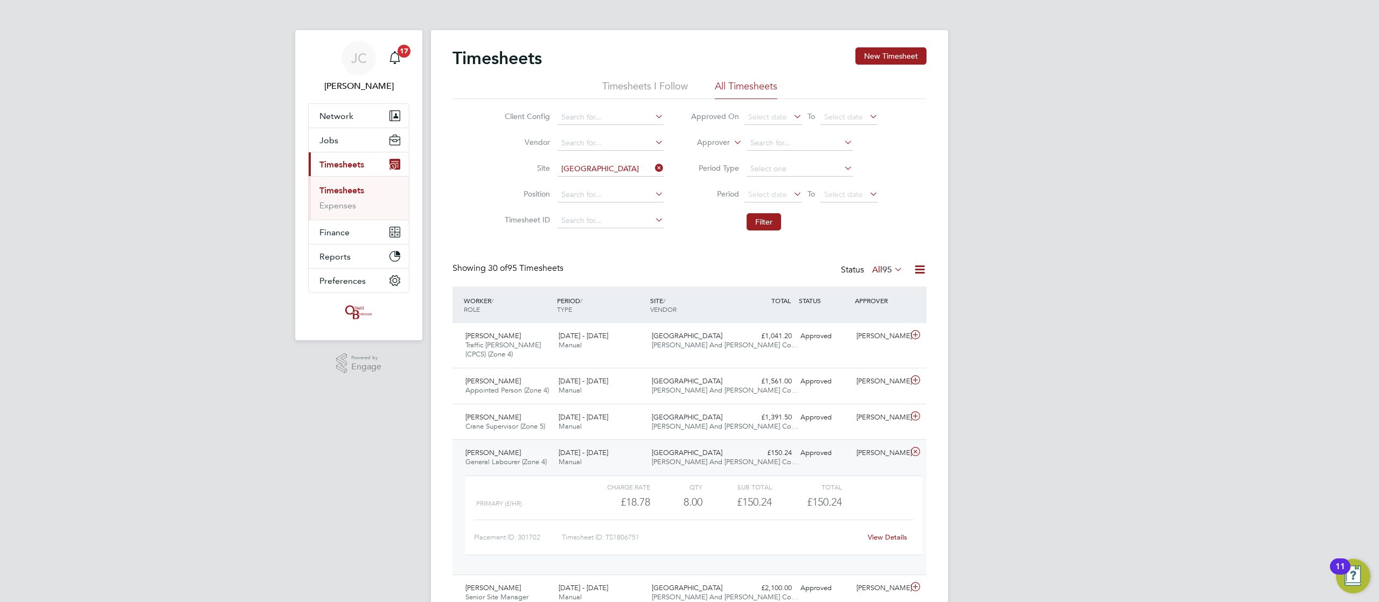
click at [542, 301] on div "Samuel Oladele General Labourer (Zone 4) 18 - 24 Aug 2025" at bounding box center [507, 458] width 93 height 27
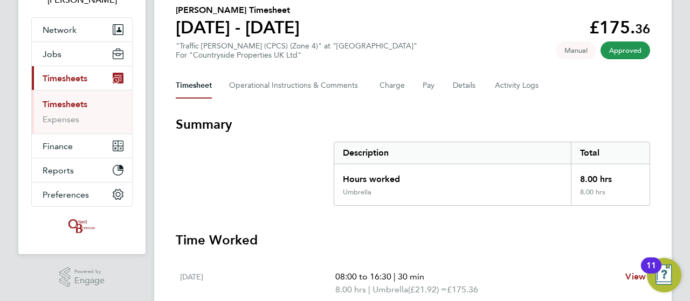
scroll to position [89, 0]
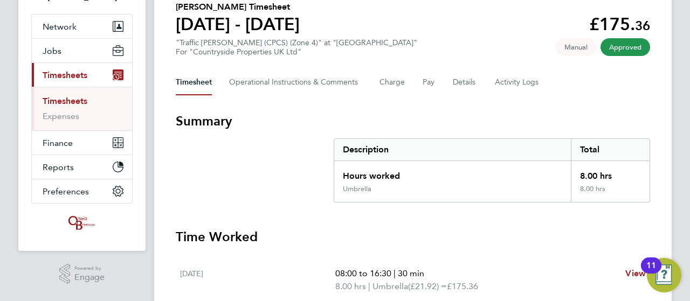
drag, startPoint x: 675, startPoint y: 116, endPoint x: 539, endPoint y: 239, distance: 182.7
click at [539, 239] on div "[PERSON_NAME] Notifications 16 Applications: Network Team Members Businesses Si…" at bounding box center [345, 156] width 690 height 491
click at [269, 176] on section "Summary Description Total Hours worked 8.00 hrs Umbrella 8.00 hrs" at bounding box center [413, 158] width 474 height 90
click at [252, 198] on section "Summary Description Total Hours worked 8.00 hrs Umbrella 8.00 hrs" at bounding box center [413, 158] width 474 height 90
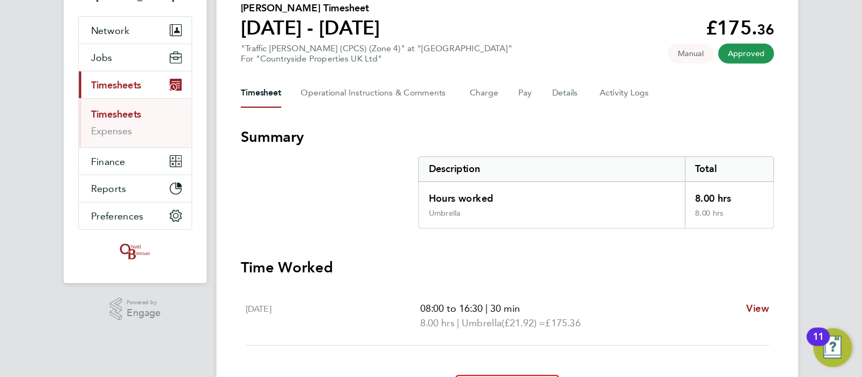
scroll to position [89, 0]
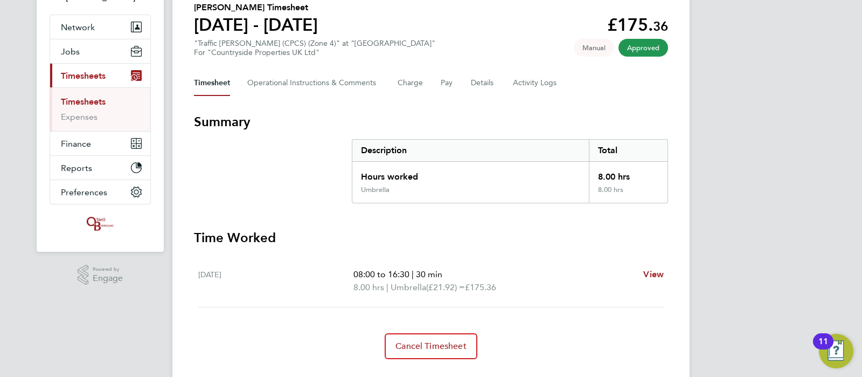
drag, startPoint x: 620, startPoint y: 1, endPoint x: 474, endPoint y: 173, distance: 225.6
click at [474, 173] on div "Hours worked" at bounding box center [470, 174] width 237 height 24
click at [19, 301] on div "[PERSON_NAME] Notifications 16 Applications: Network Team Members Businesses Si…" at bounding box center [431, 156] width 862 height 491
click at [440, 86] on div "Timesheet Operational Instructions & Comments Charge Pay Details Activity Logs" at bounding box center [431, 83] width 474 height 26
click at [452, 84] on button "Pay" at bounding box center [447, 83] width 13 height 26
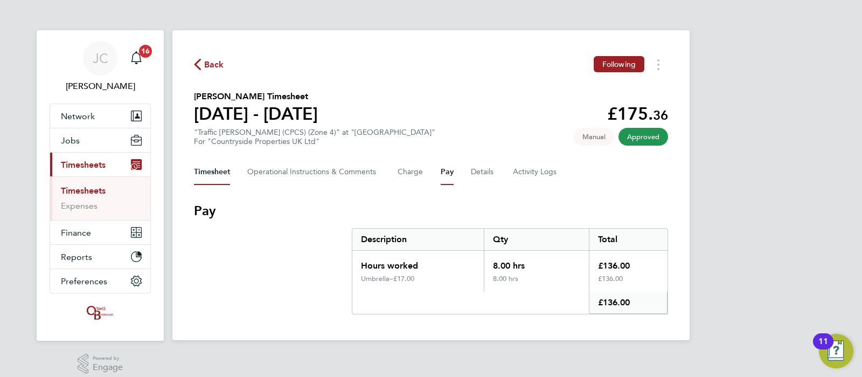
click at [206, 172] on button "Timesheet" at bounding box center [212, 172] width 36 height 26
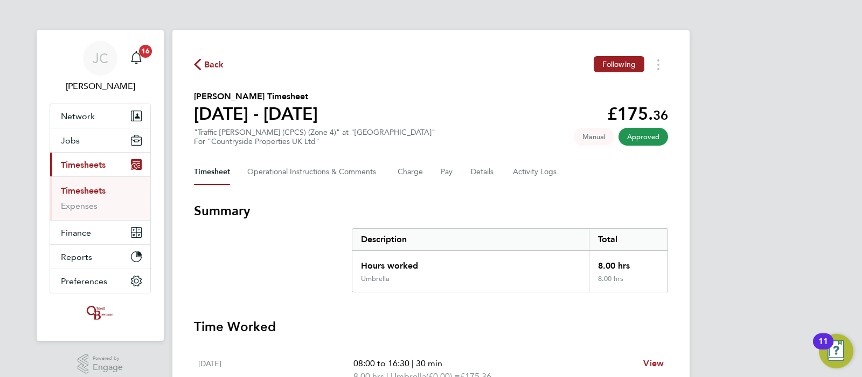
click at [689, 70] on div "[PERSON_NAME] Notifications 16 Applications: Network Team Members Businesses Si…" at bounding box center [431, 245] width 862 height 491
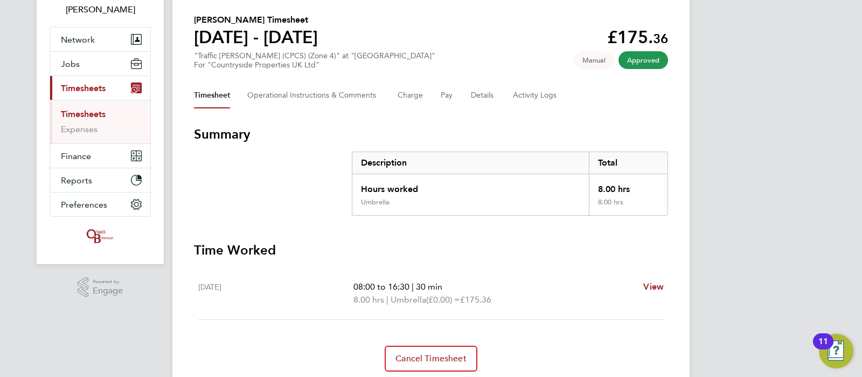
scroll to position [113, 0]
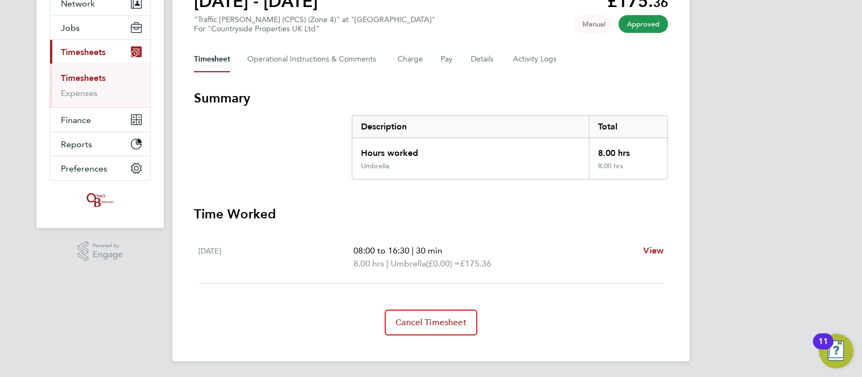
click at [689, 171] on div "[PERSON_NAME] Notifications 16 Applications: Network Team Members Businesses Si…" at bounding box center [431, 132] width 862 height 491
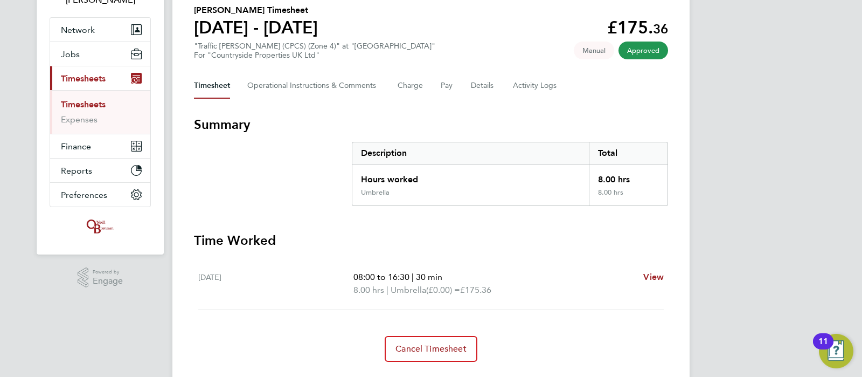
scroll to position [0, 0]
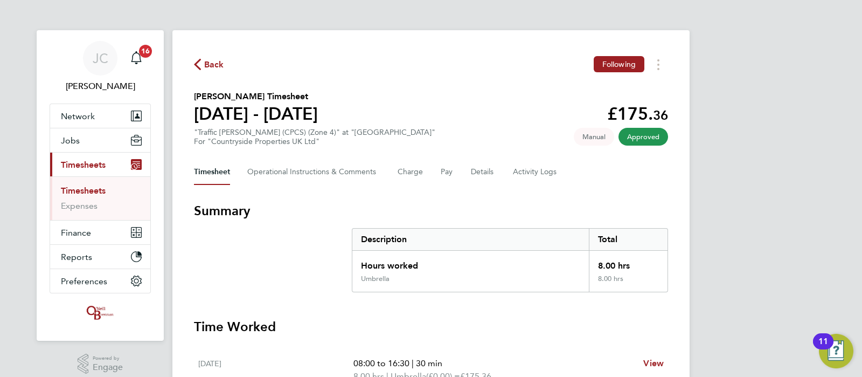
click at [75, 184] on ul "Timesheets Expenses" at bounding box center [100, 198] width 100 height 44
click at [77, 191] on link "Timesheets" at bounding box center [83, 190] width 45 height 10
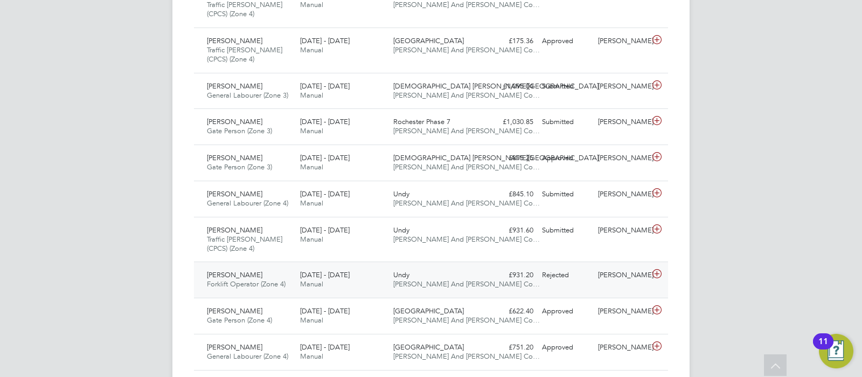
click at [520, 272] on div "£931.20 Rejected" at bounding box center [510, 275] width 56 height 18
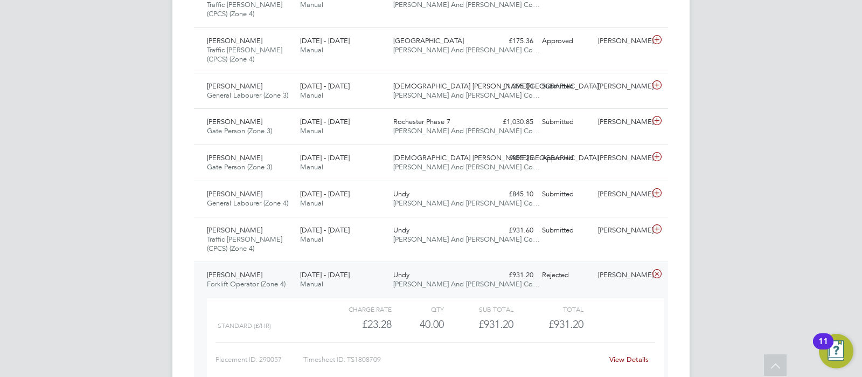
click at [520, 272] on div "£931.20 Rejected" at bounding box center [510, 275] width 56 height 18
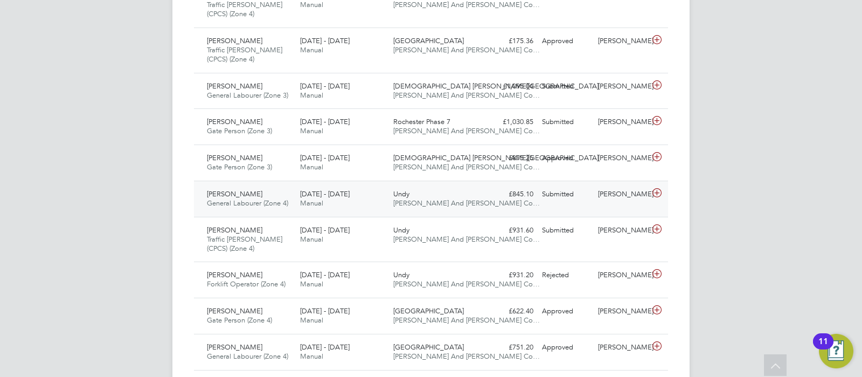
click at [599, 190] on div "[PERSON_NAME]" at bounding box center [622, 194] width 56 height 18
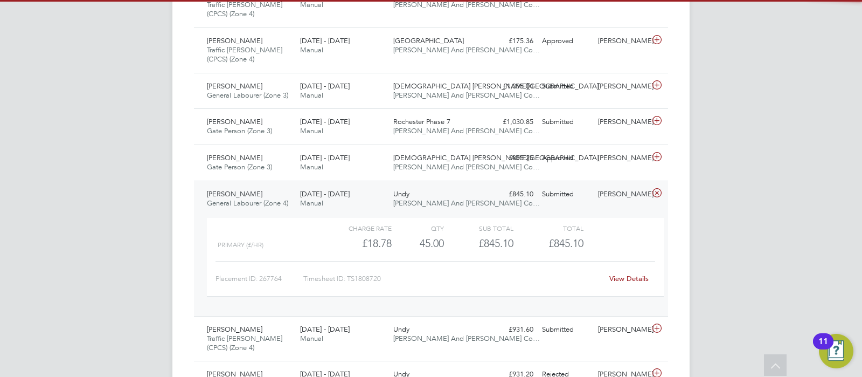
click at [599, 190] on div "[PERSON_NAME]" at bounding box center [622, 194] width 56 height 18
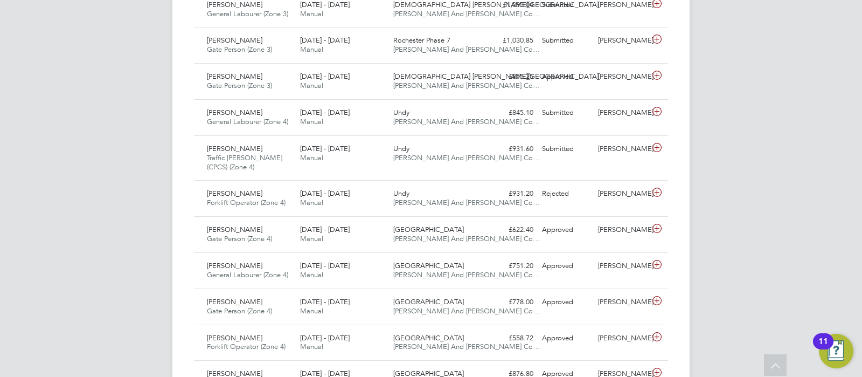
click at [689, 117] on div "[PERSON_NAME] Notifications 16 Applications: Network Team Members Businesses Si…" at bounding box center [431, 202] width 862 height 1537
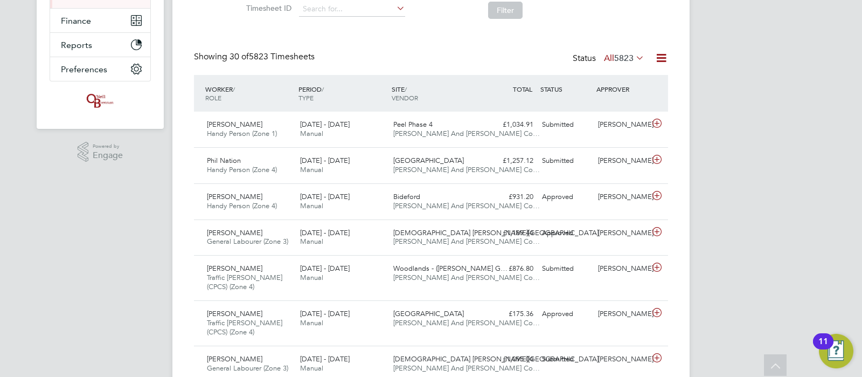
scroll to position [215, 0]
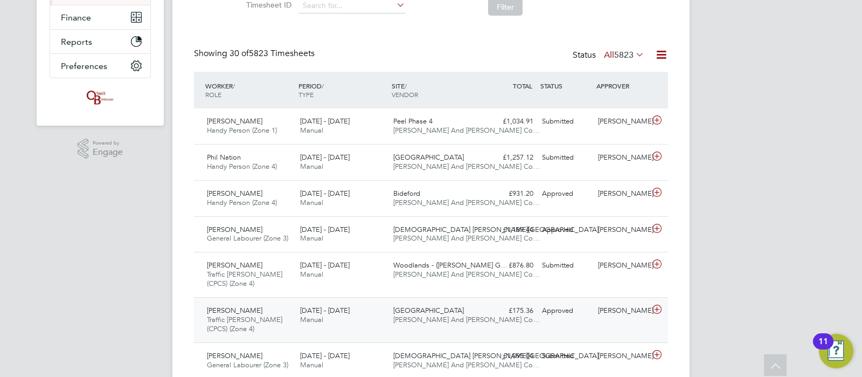
click at [460, 301] on div "[PERSON_NAME] Traffic [PERSON_NAME] (CPCS) (Zone 4) [DATE] - [DATE] [DATE] - [D…" at bounding box center [431, 319] width 474 height 45
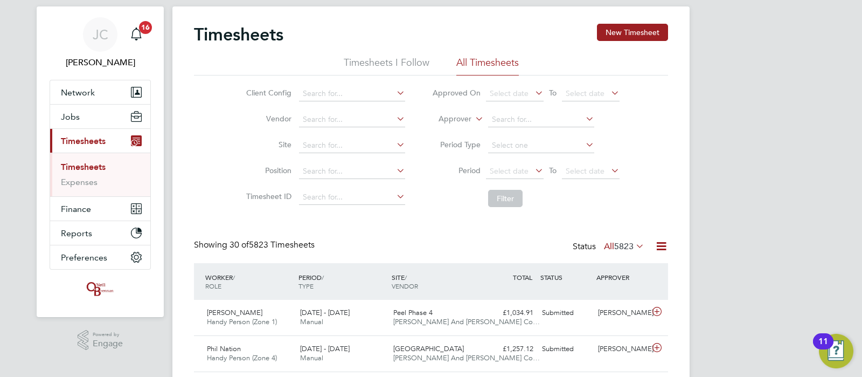
scroll to position [0, 0]
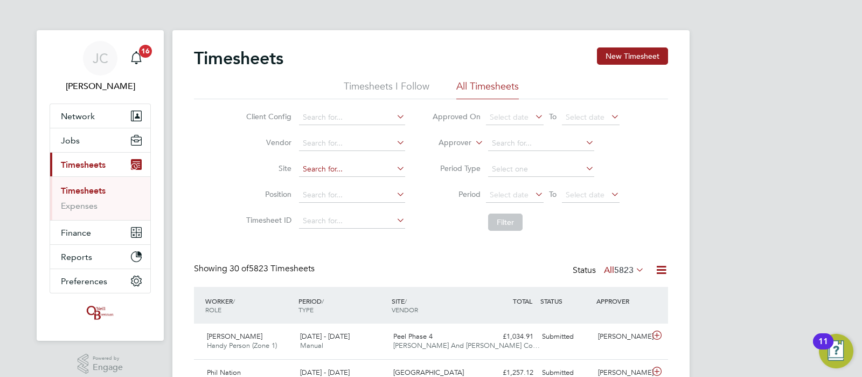
click at [337, 166] on input at bounding box center [352, 169] width 106 height 15
click at [350, 187] on li "Dovercour t Road" at bounding box center [352, 183] width 107 height 15
type input "Dovercourt Road"
click at [516, 226] on button "Filter" at bounding box center [505, 221] width 34 height 17
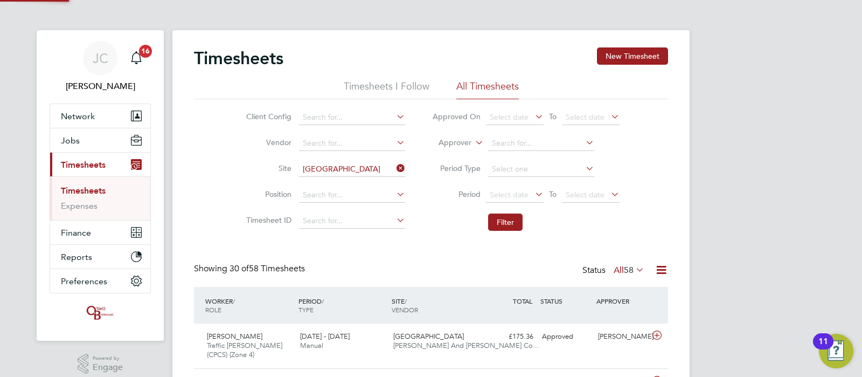
scroll to position [36, 93]
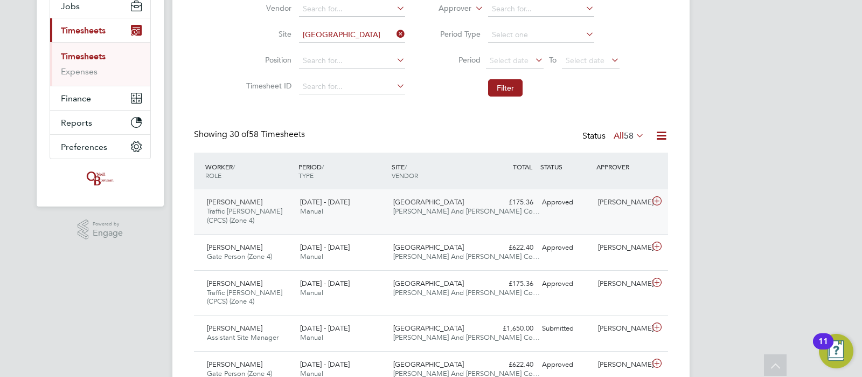
click at [515, 196] on div "£175.36 Approved" at bounding box center [510, 202] width 56 height 18
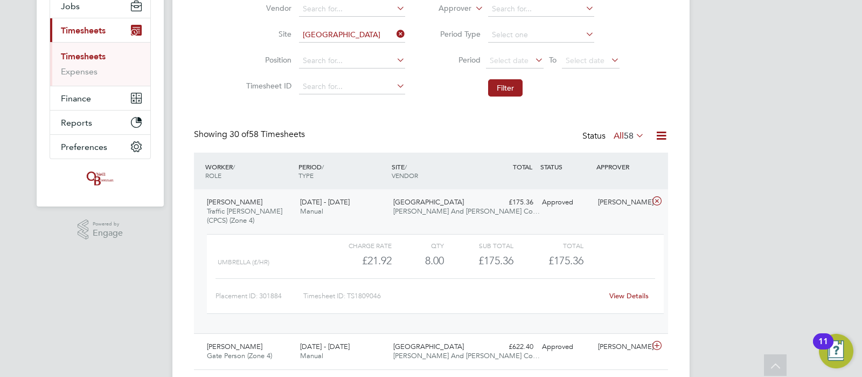
click at [515, 196] on div "£175.36 Approved" at bounding box center [510, 202] width 56 height 18
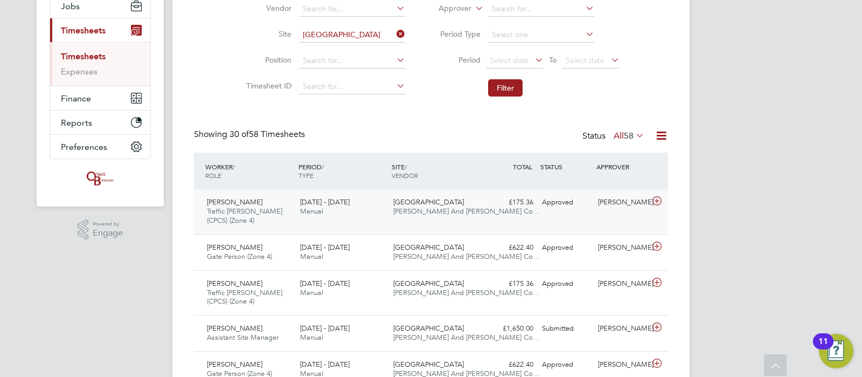
click at [515, 196] on div "£175.36 Approved" at bounding box center [510, 202] width 56 height 18
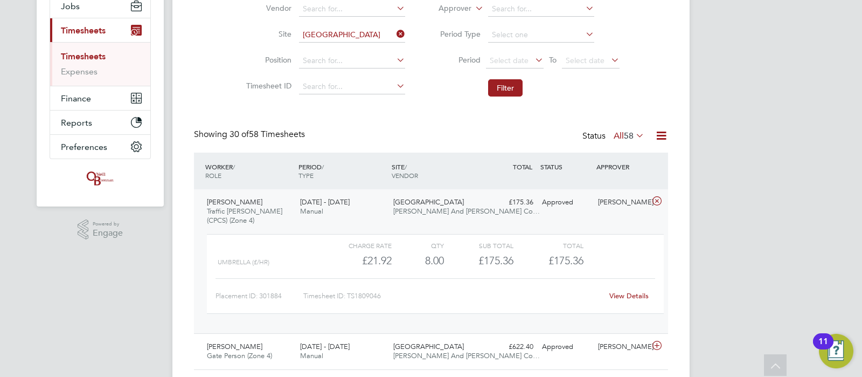
click at [620, 295] on link "View Details" at bounding box center [628, 295] width 39 height 9
click at [480, 191] on div "Jeavon Henry Traffic Marshall (CPCS) (Zone 4) 18 - 24 Aug 2025 18 - 24 Aug 2025…" at bounding box center [431, 261] width 474 height 144
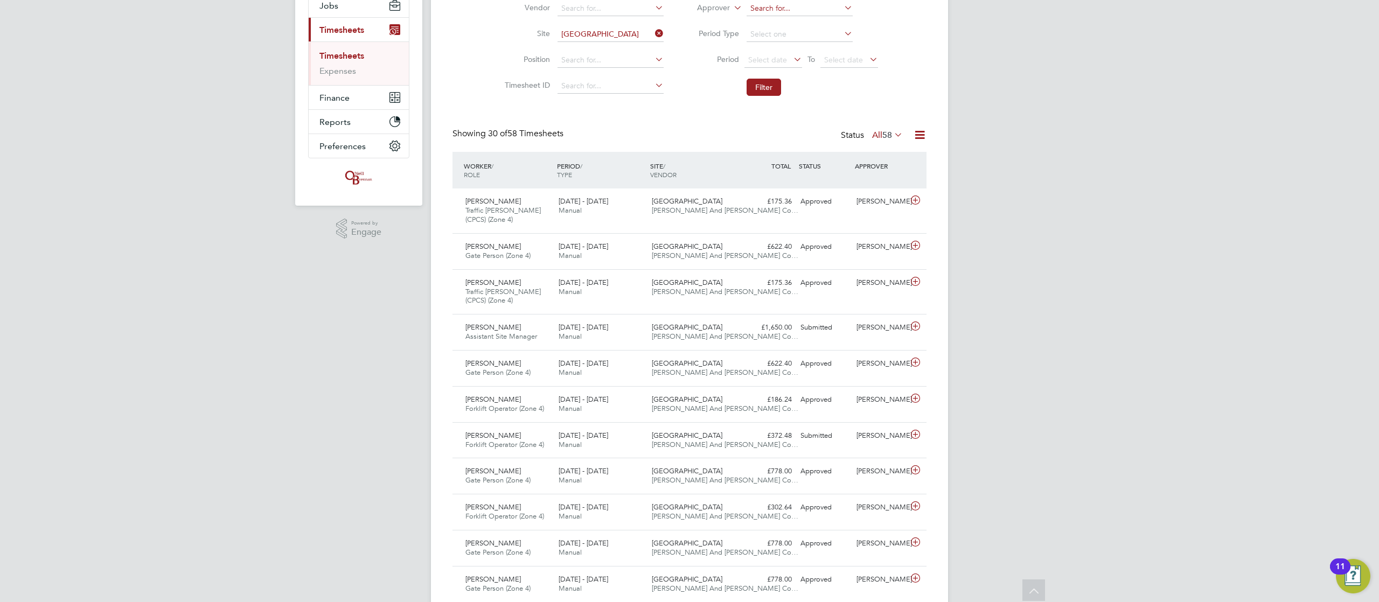
scroll to position [5, 5]
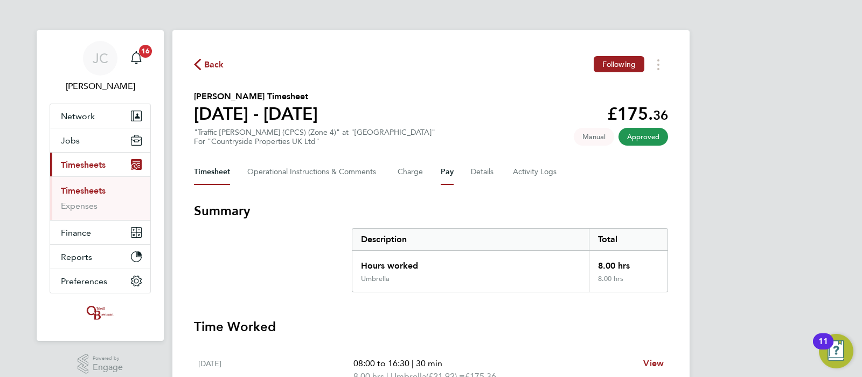
click at [450, 172] on button "Pay" at bounding box center [447, 172] width 13 height 26
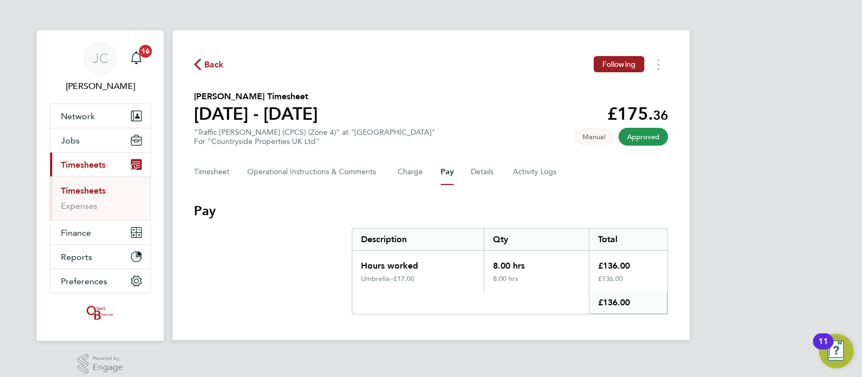
click at [100, 189] on link "Timesheets" at bounding box center [83, 190] width 45 height 10
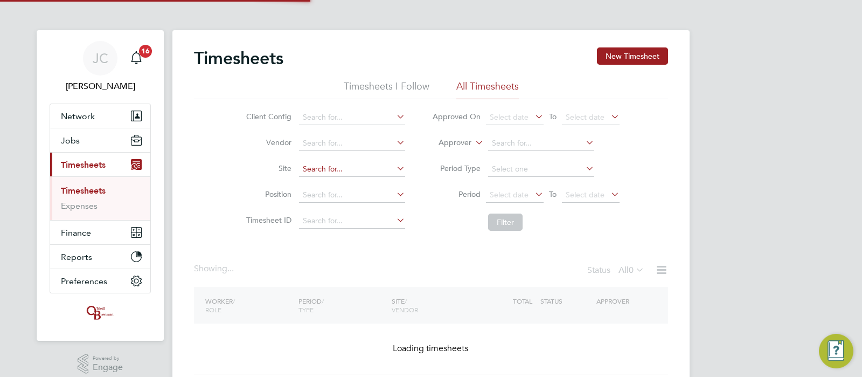
click at [313, 165] on input at bounding box center [352, 169] width 106 height 15
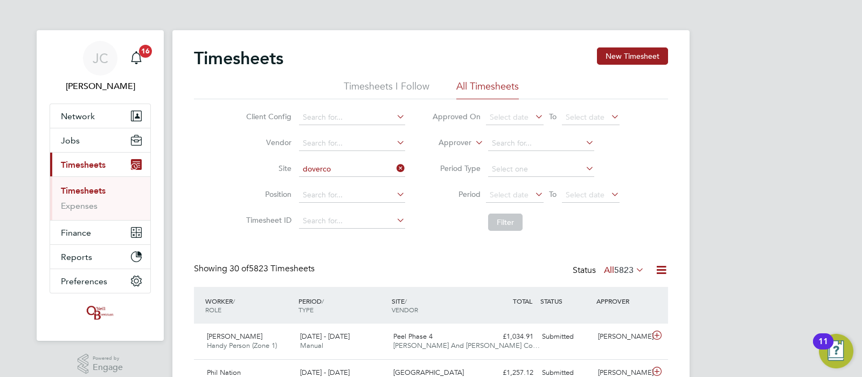
click at [344, 187] on li "Doverco urt Road" at bounding box center [357, 183] width 116 height 15
type input "[GEOGRAPHIC_DATA]"
click at [505, 223] on button "Filter" at bounding box center [505, 221] width 34 height 17
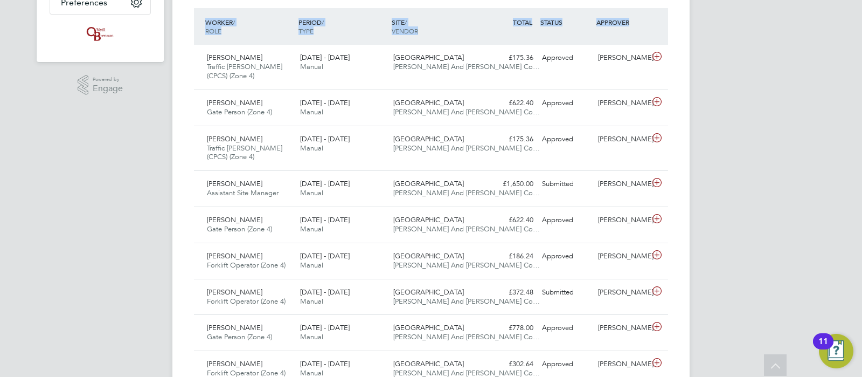
drag, startPoint x: 692, startPoint y: 258, endPoint x: 743, endPoint y: 64, distance: 200.5
click at [372, 110] on div "18 - 24 Aug 2025 Manual" at bounding box center [342, 107] width 93 height 27
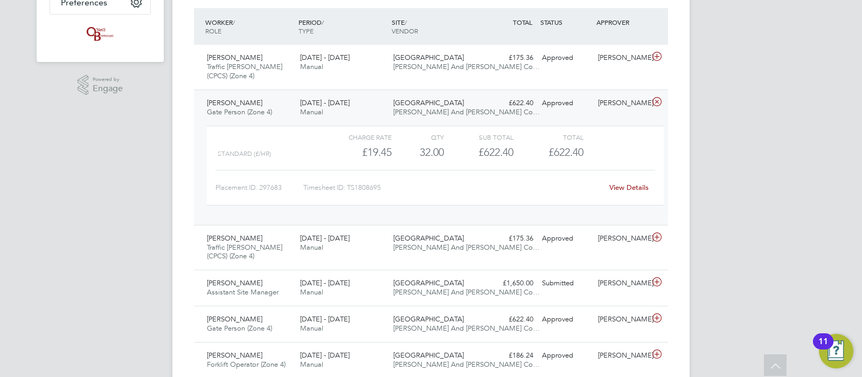
click at [617, 186] on link "View Details" at bounding box center [628, 187] width 39 height 9
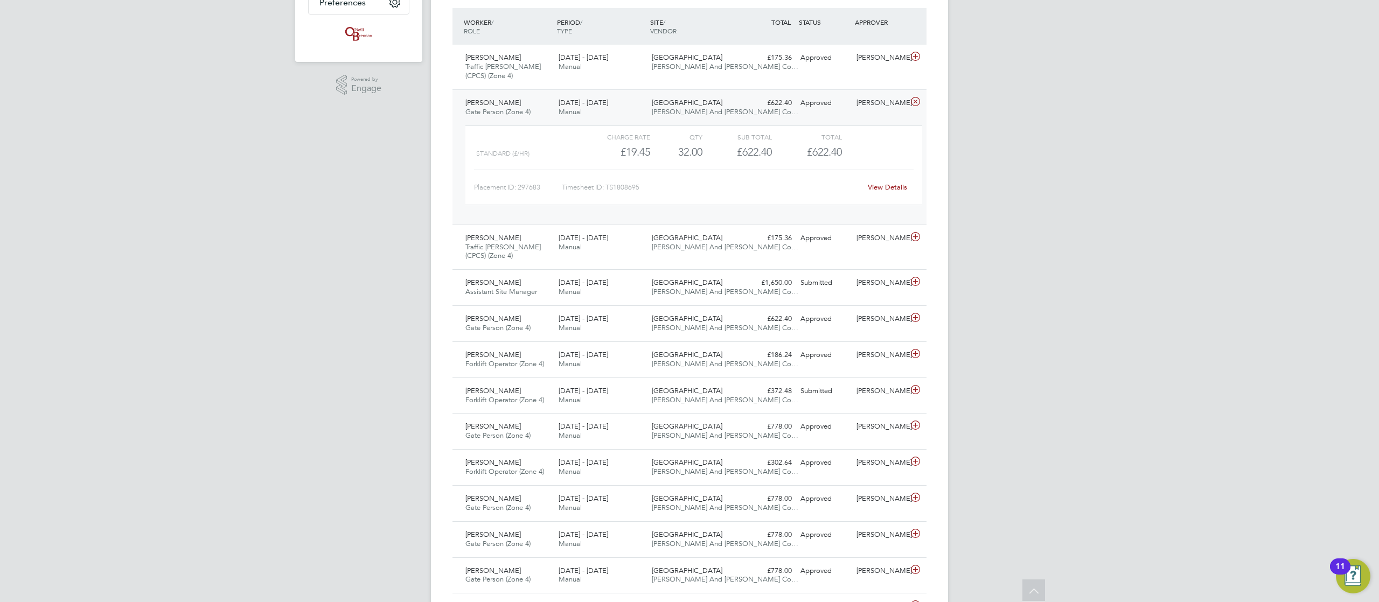
scroll to position [5, 5]
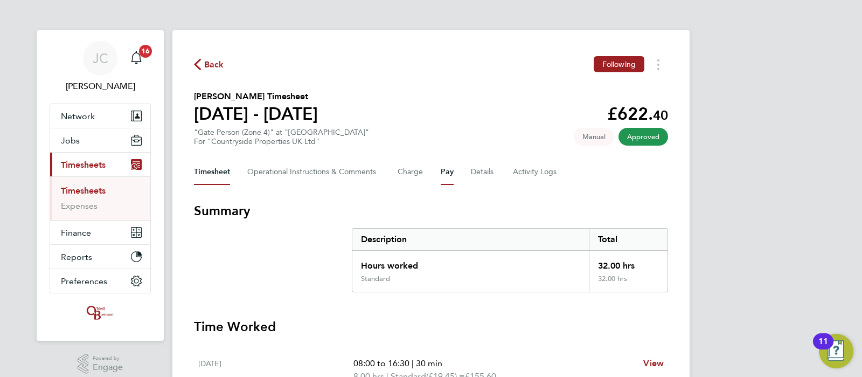
click at [453, 169] on button "Pay" at bounding box center [447, 172] width 13 height 26
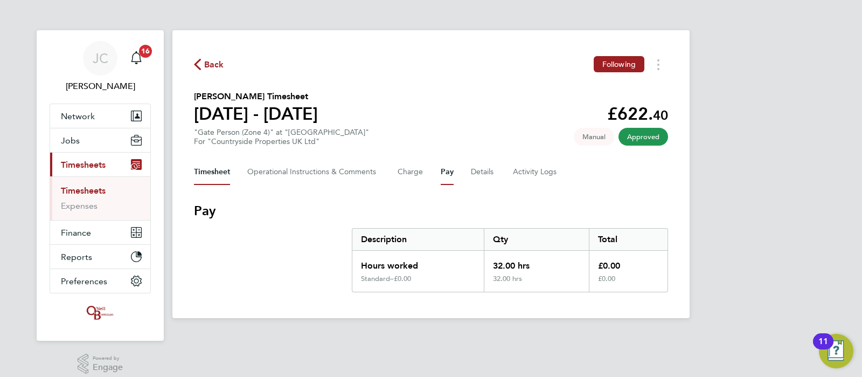
click at [210, 181] on button "Timesheet" at bounding box center [212, 172] width 36 height 26
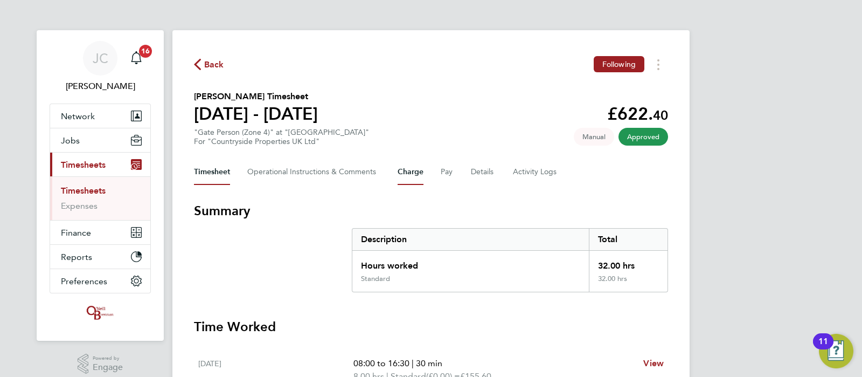
click at [414, 179] on button "Charge" at bounding box center [411, 172] width 26 height 26
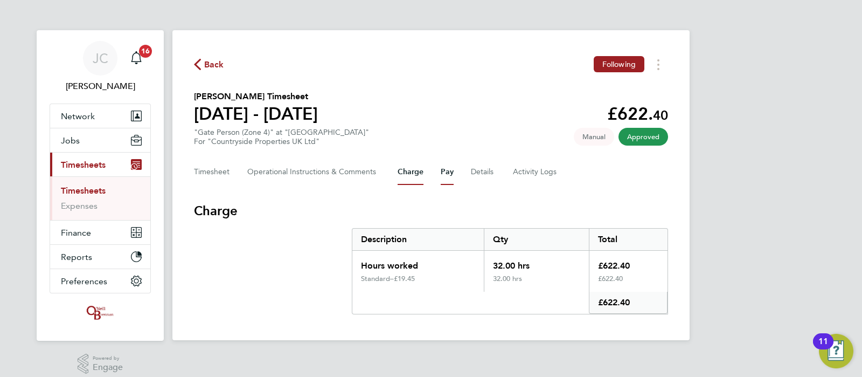
click at [453, 173] on button "Pay" at bounding box center [447, 172] width 13 height 26
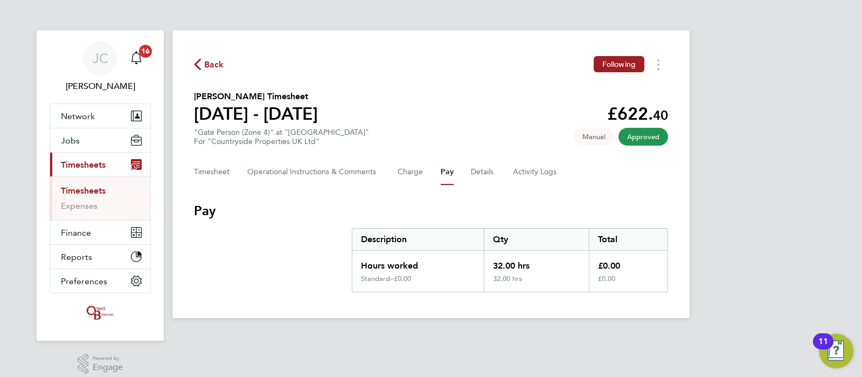
click at [469, 173] on div "Timesheet Operational Instructions & Comments Charge Pay Details Activity Logs" at bounding box center [431, 172] width 474 height 26
click at [483, 177] on button "Details" at bounding box center [483, 172] width 25 height 26
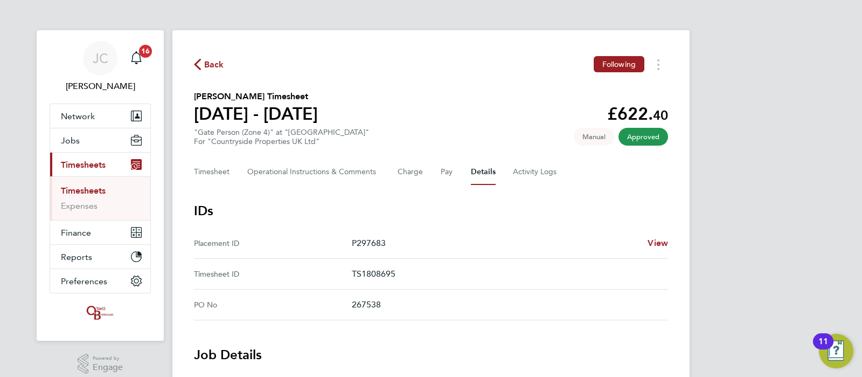
drag, startPoint x: 862, startPoint y: 135, endPoint x: 720, endPoint y: 176, distance: 146.8
click at [209, 174] on button "Timesheet" at bounding box center [212, 172] width 36 height 26
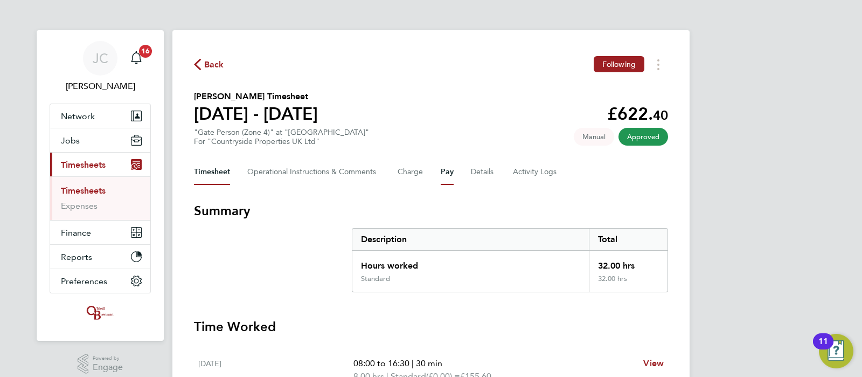
click at [451, 178] on button "Pay" at bounding box center [447, 172] width 13 height 26
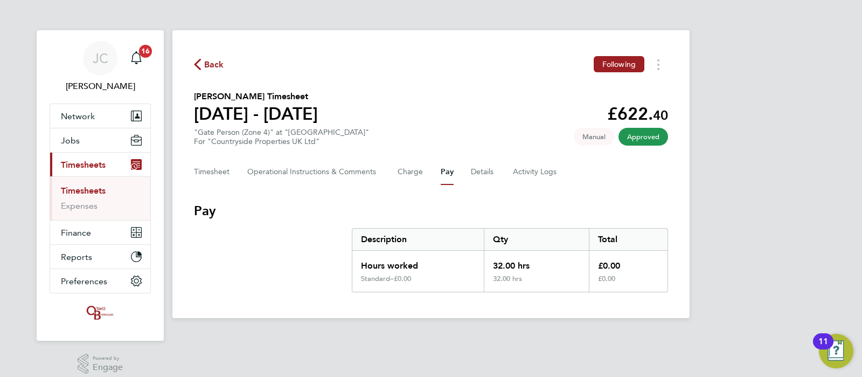
click at [657, 74] on div "Back Following Tim Broomfield's Timesheet 18 - 24 Aug 2025 £622. 40 "Gate Perso…" at bounding box center [430, 174] width 517 height 288
click at [661, 62] on button "Timesheets Menu" at bounding box center [658, 64] width 19 height 17
click at [398, 123] on section "Tim Broomfield's Timesheet 18 - 24 Aug 2025 £622. 40 "Gate Person (Zone 4)" at …" at bounding box center [431, 118] width 474 height 56
click at [220, 66] on span "Back" at bounding box center [214, 64] width 20 height 13
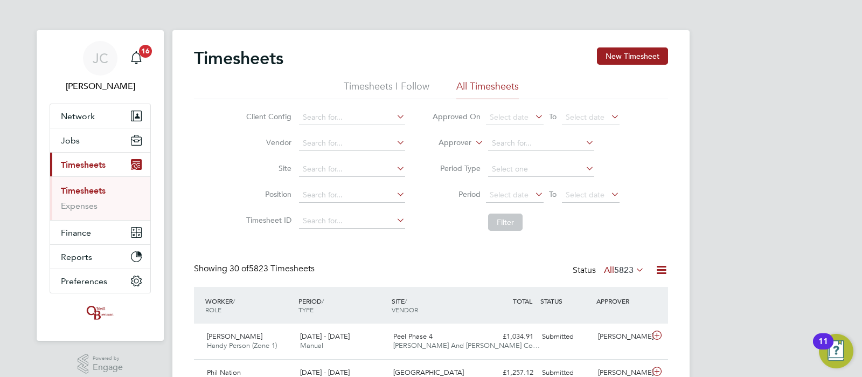
click at [96, 193] on link "Timesheets" at bounding box center [83, 190] width 45 height 10
click at [300, 172] on input at bounding box center [352, 169] width 106 height 15
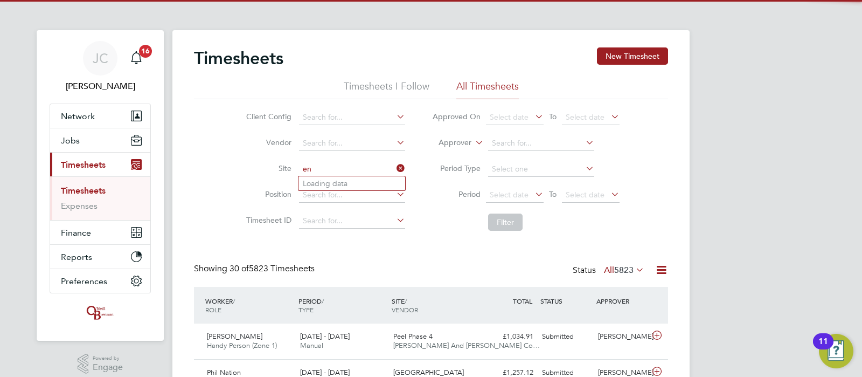
type input "e"
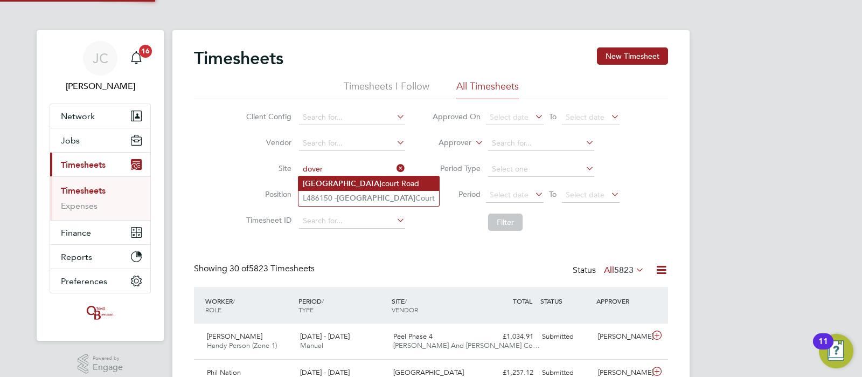
click at [332, 183] on li "Dover court Road" at bounding box center [369, 183] width 141 height 15
type input "Dovercourt Road"
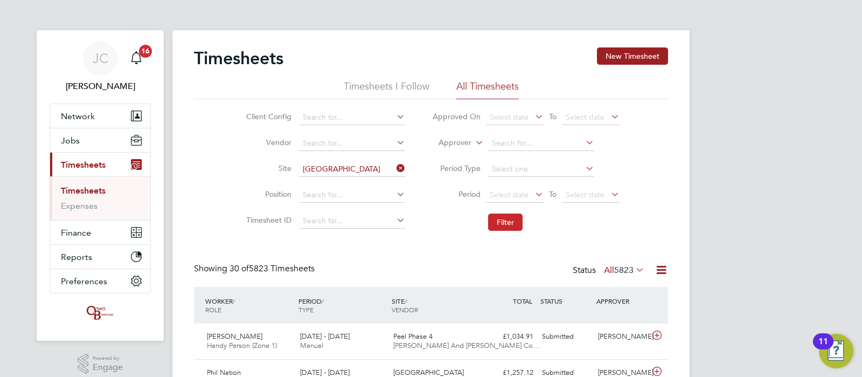
click at [498, 223] on button "Filter" at bounding box center [505, 221] width 34 height 17
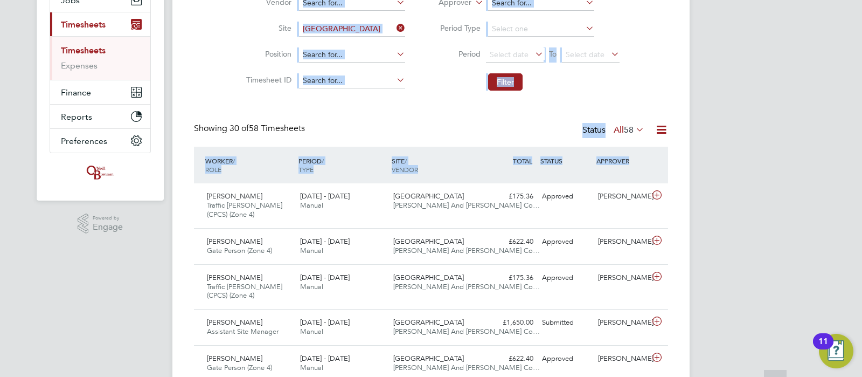
drag, startPoint x: 856, startPoint y: 89, endPoint x: 741, endPoint y: 346, distance: 281.2
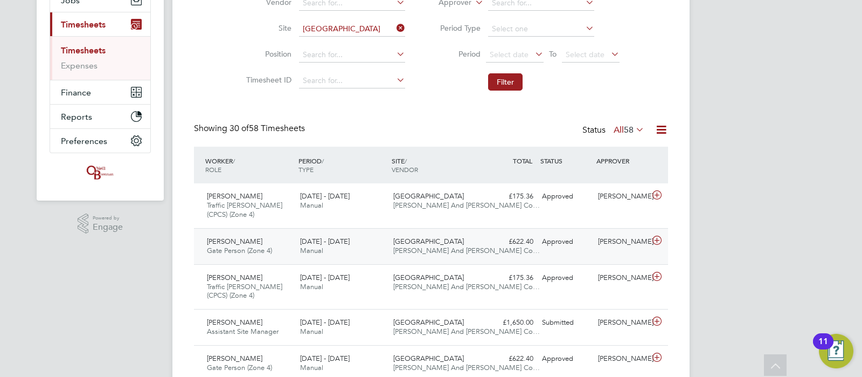
click at [447, 242] on div "Dovercourt Road O'Neill And Brennan Co…" at bounding box center [435, 246] width 93 height 27
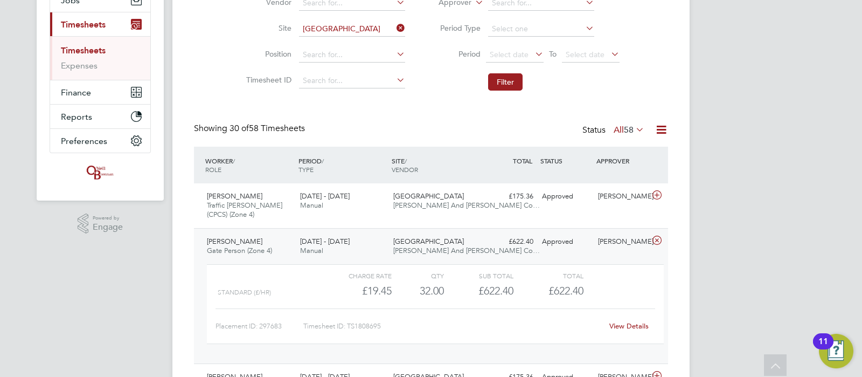
click at [634, 325] on link "View Details" at bounding box center [628, 325] width 39 height 9
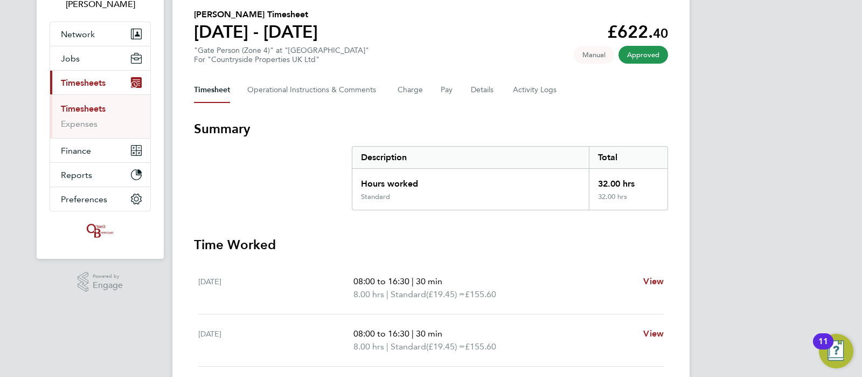
scroll to position [95, 0]
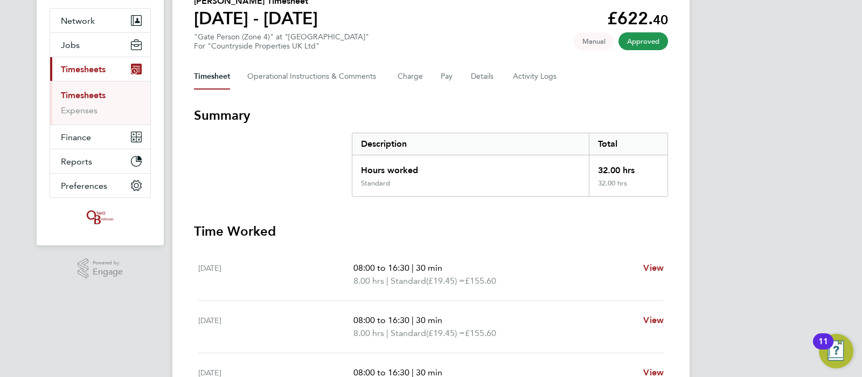
drag, startPoint x: 862, startPoint y: 152, endPoint x: 811, endPoint y: 210, distance: 76.8
click at [811, 210] on div "[PERSON_NAME] Notifications 16 Applications: Network Team Members Businesses Si…" at bounding box center [431, 288] width 862 height 766
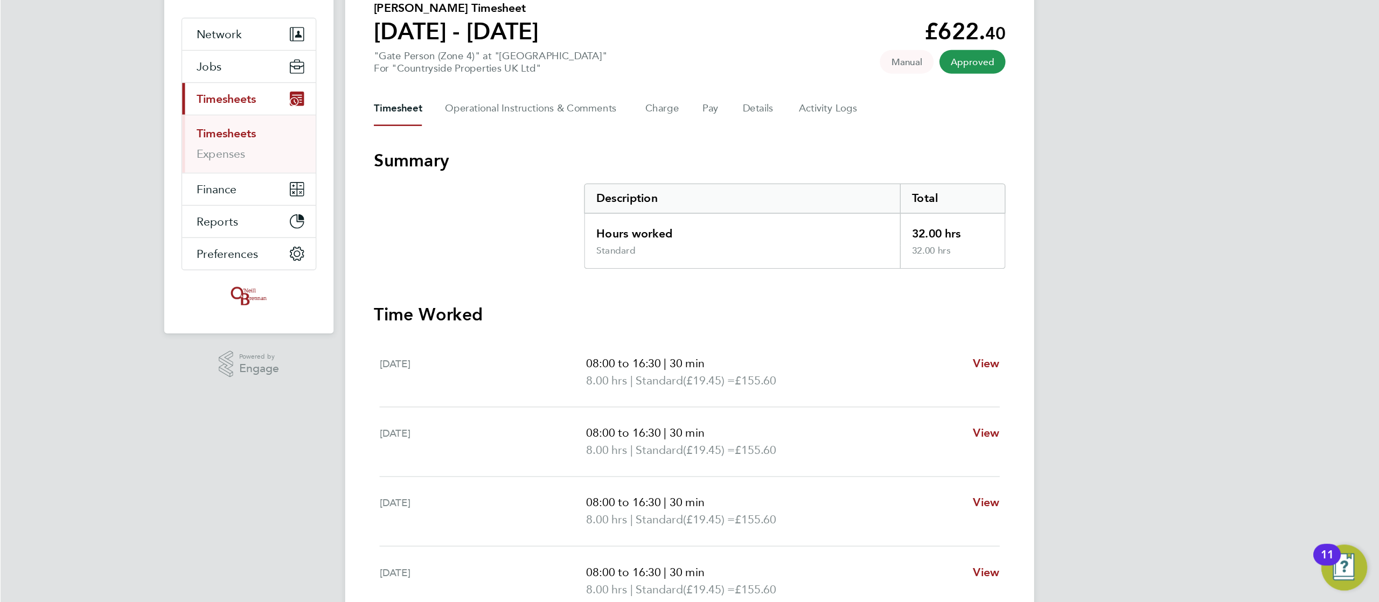
scroll to position [89, 0]
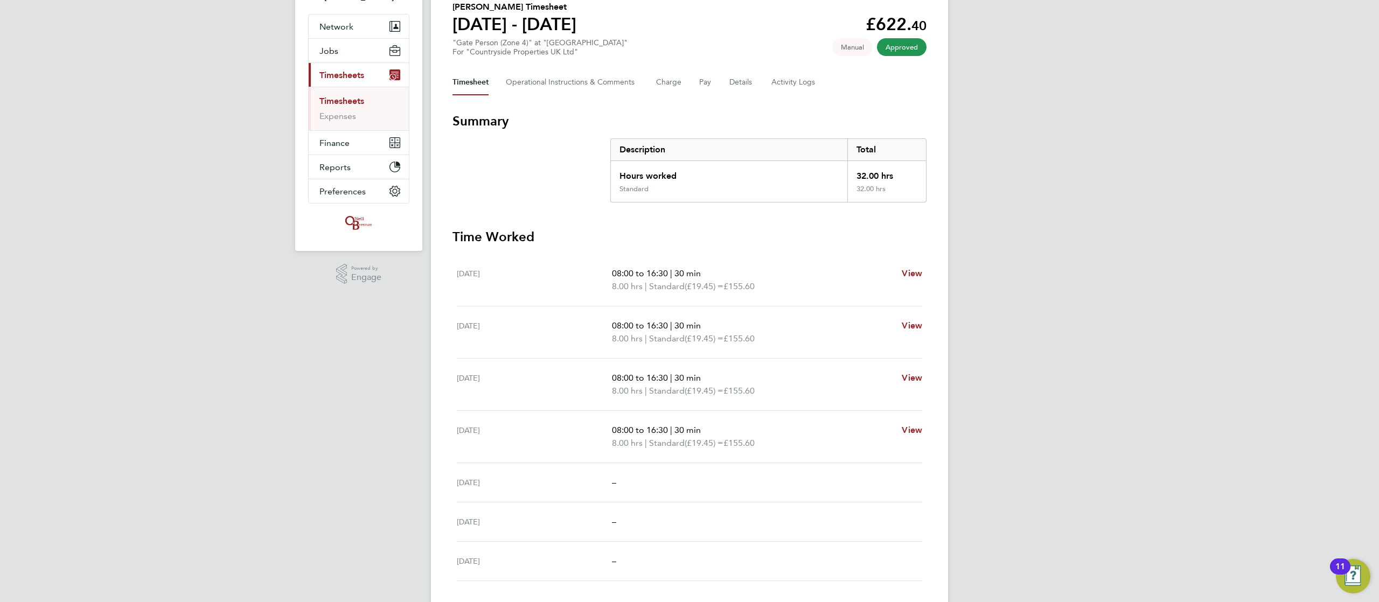
drag, startPoint x: 822, startPoint y: 1, endPoint x: 964, endPoint y: 270, distance: 305.1
click at [862, 270] on div "[PERSON_NAME] Notifications 16 Applications: Network Team Members Businesses Si…" at bounding box center [689, 294] width 1379 height 766
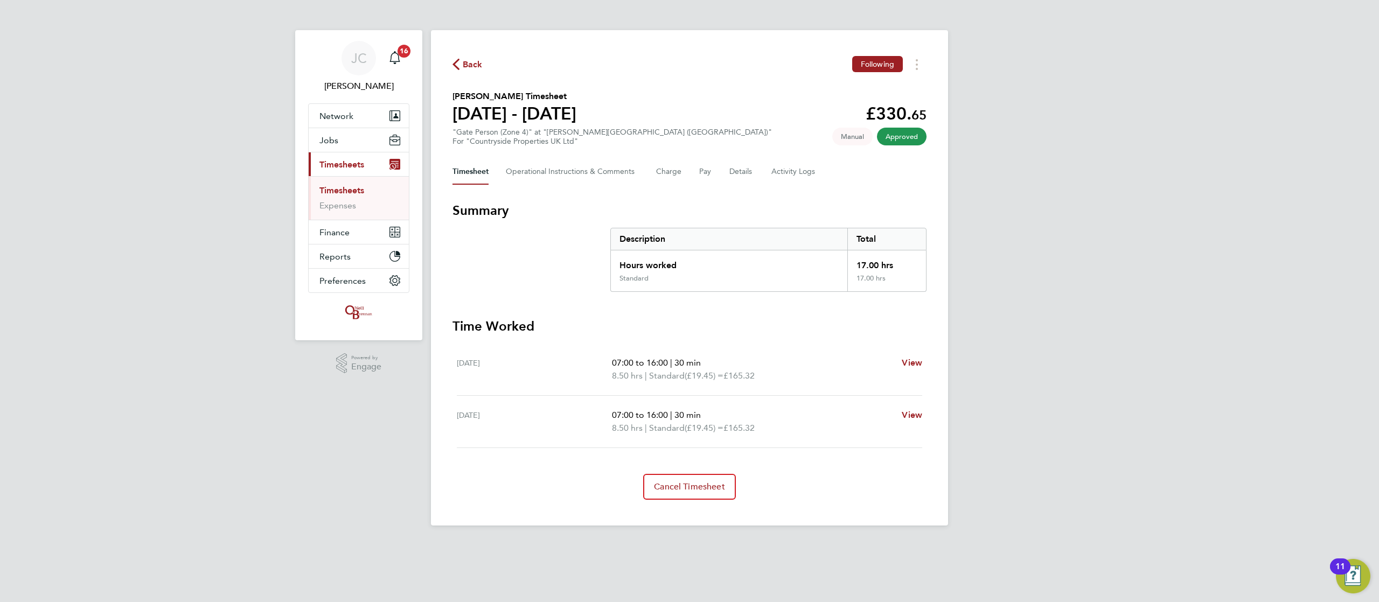
click at [466, 70] on span "Back" at bounding box center [473, 64] width 20 height 13
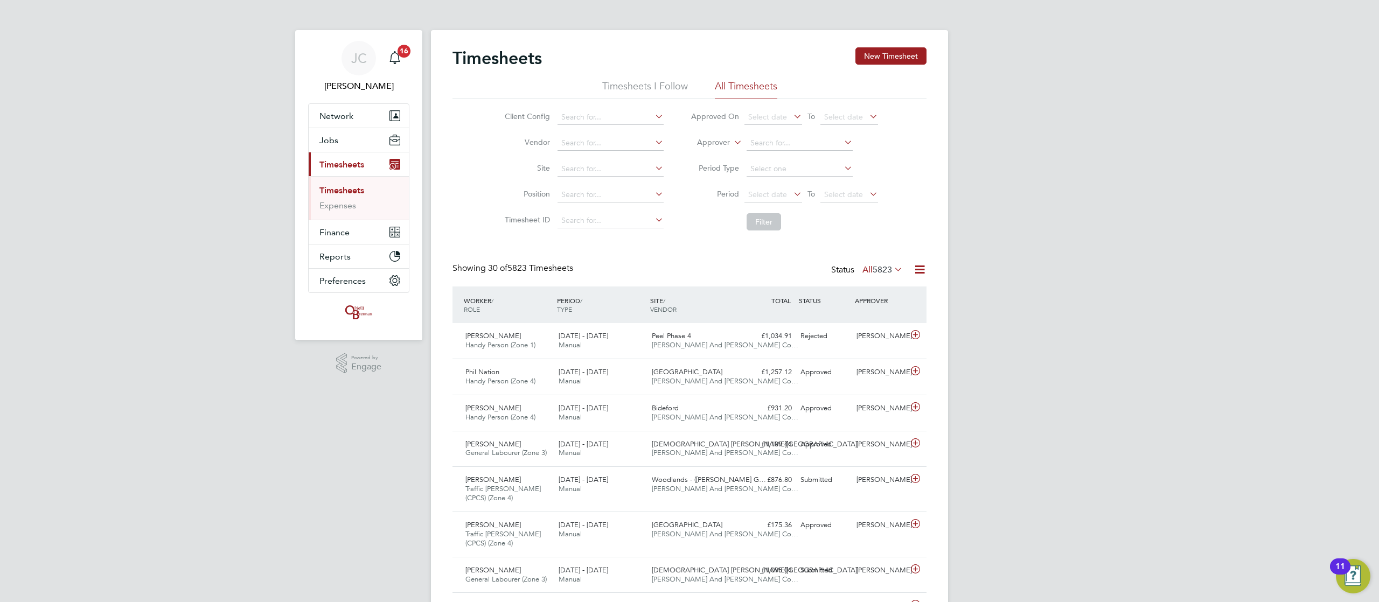
click at [362, 191] on link "Timesheets" at bounding box center [342, 190] width 45 height 10
click at [608, 167] on input at bounding box center [611, 169] width 106 height 15
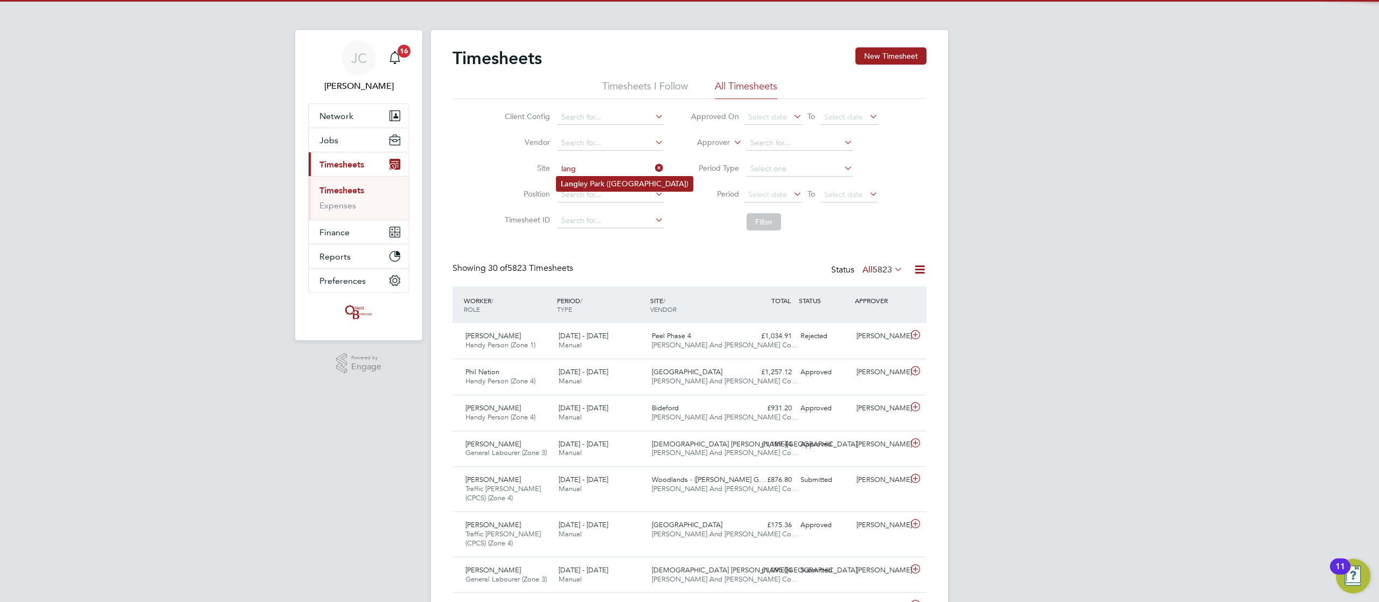
click at [608, 184] on li "Lang ley Park (Chippenham)" at bounding box center [625, 184] width 136 height 15
type input "Langley Park (Chippenham)"
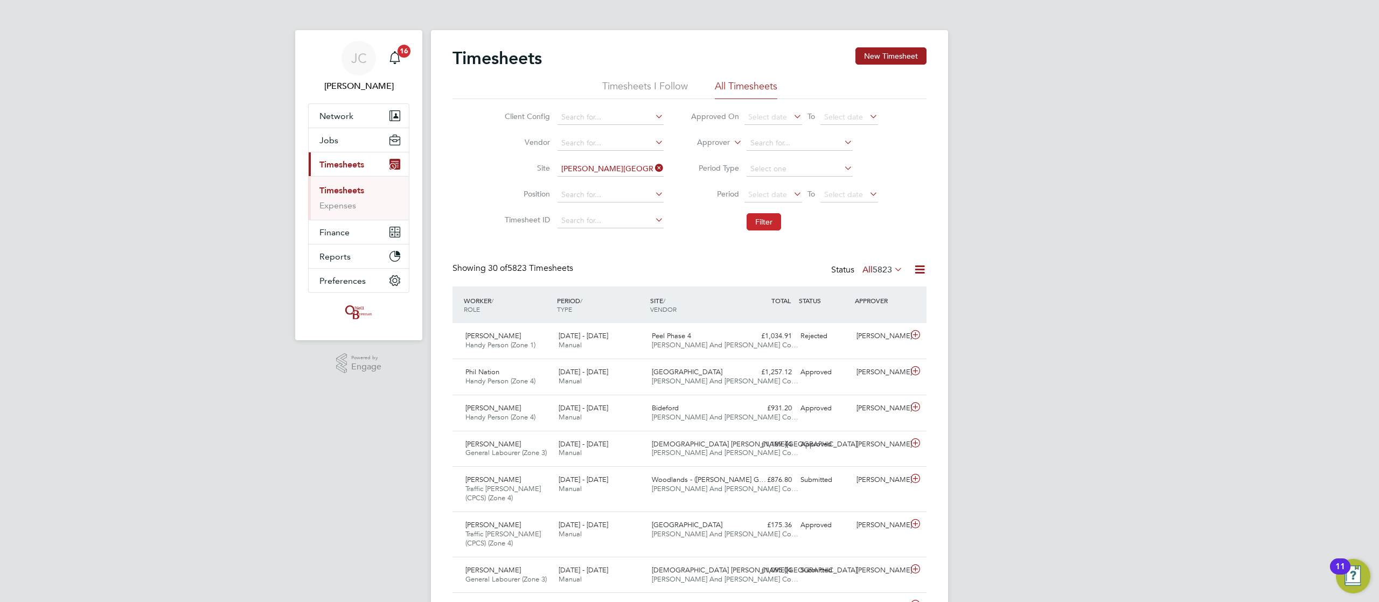
click at [767, 221] on button "Filter" at bounding box center [764, 221] width 34 height 17
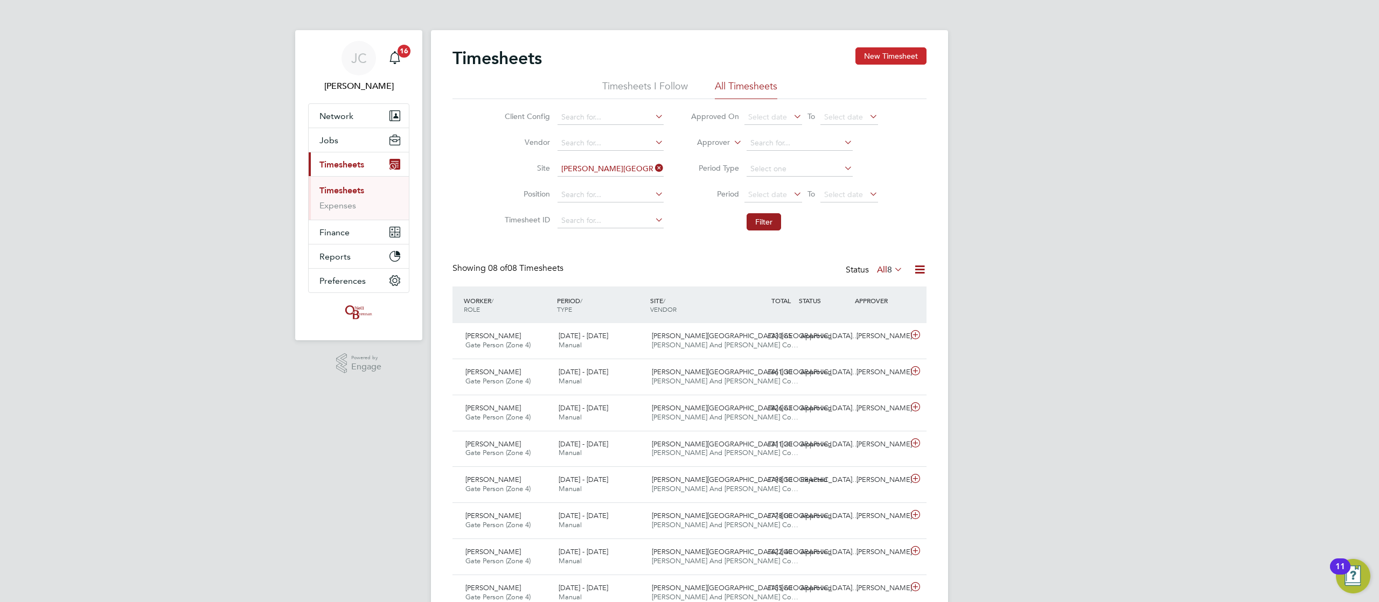
click at [882, 55] on button "New Timesheet" at bounding box center [891, 55] width 71 height 17
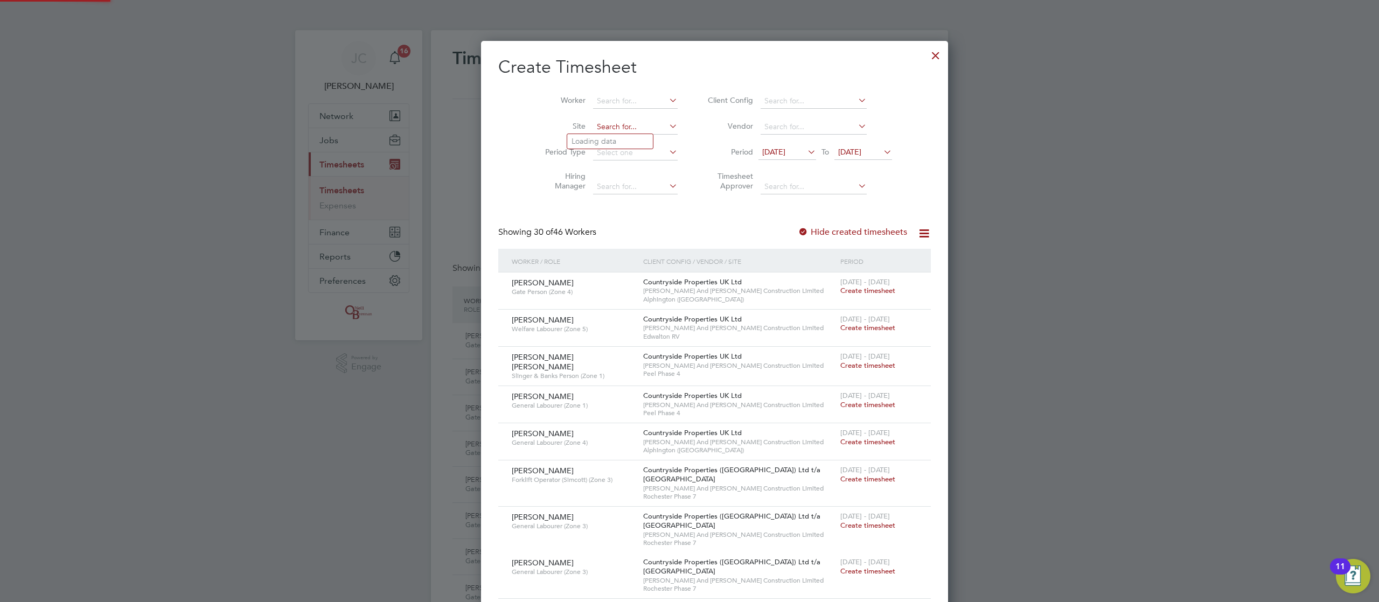
click at [593, 126] on input at bounding box center [635, 127] width 85 height 15
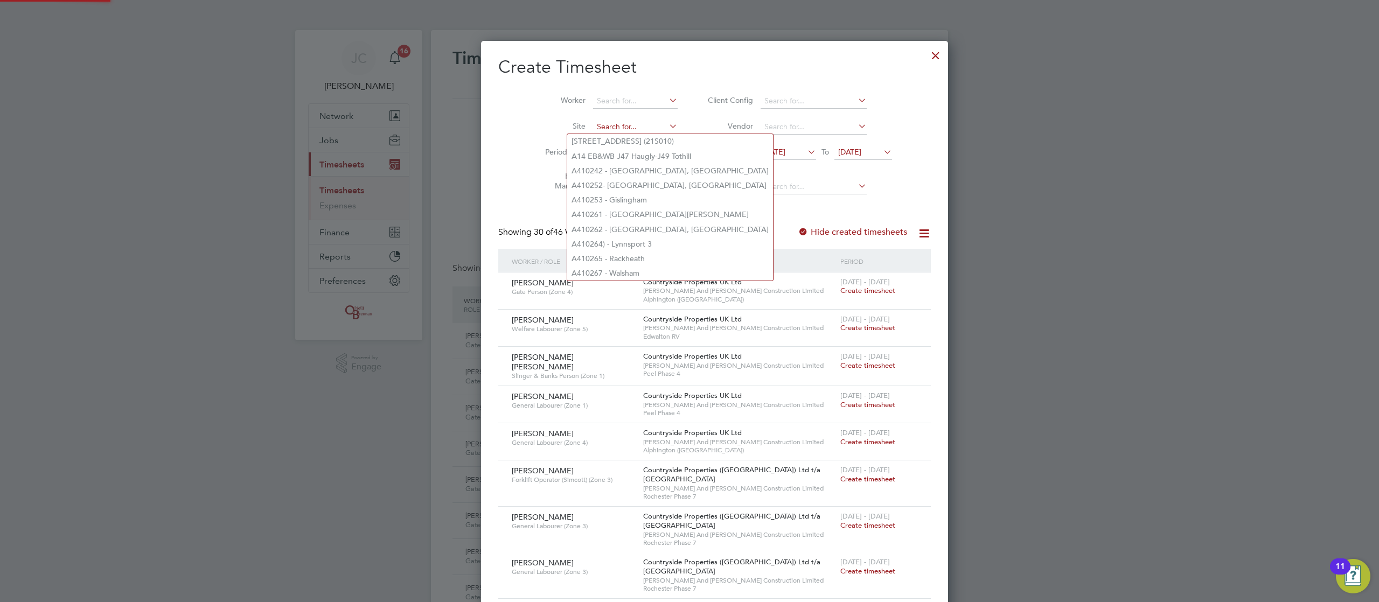
type input "k"
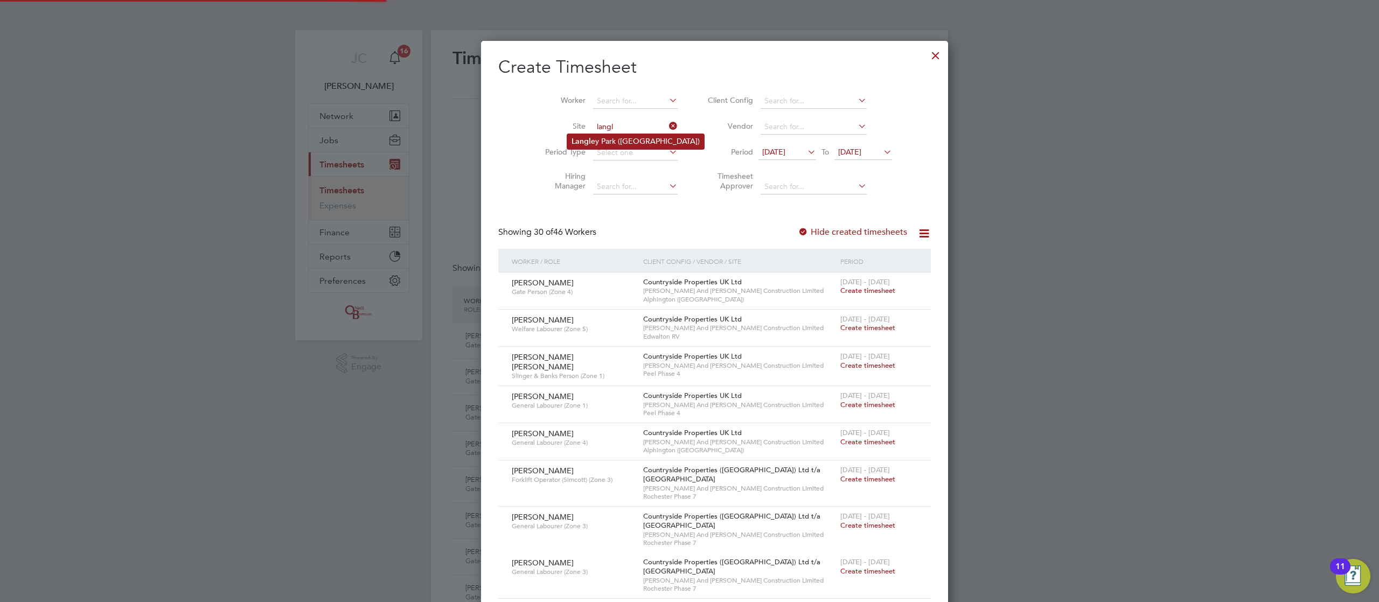
click at [600, 145] on li "Langl ey Park (Chippenham)" at bounding box center [635, 141] width 137 height 15
type input "Langley Park (Chippenham)"
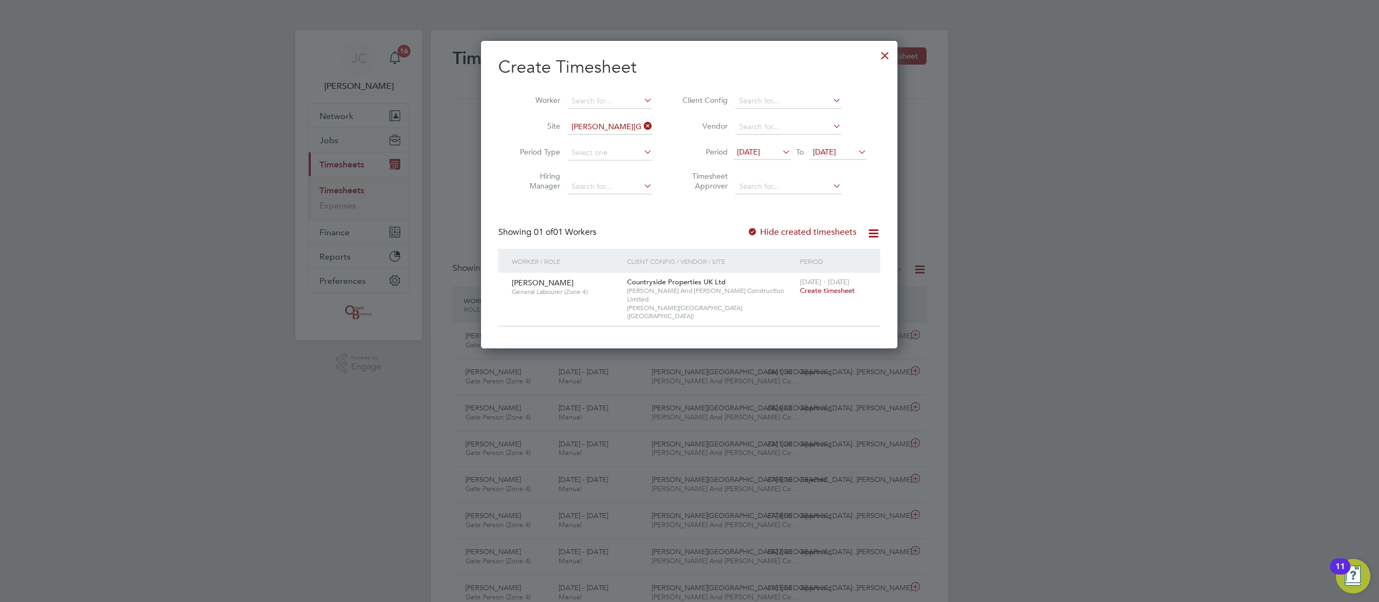
click at [832, 293] on span "Create timesheet" at bounding box center [827, 290] width 55 height 9
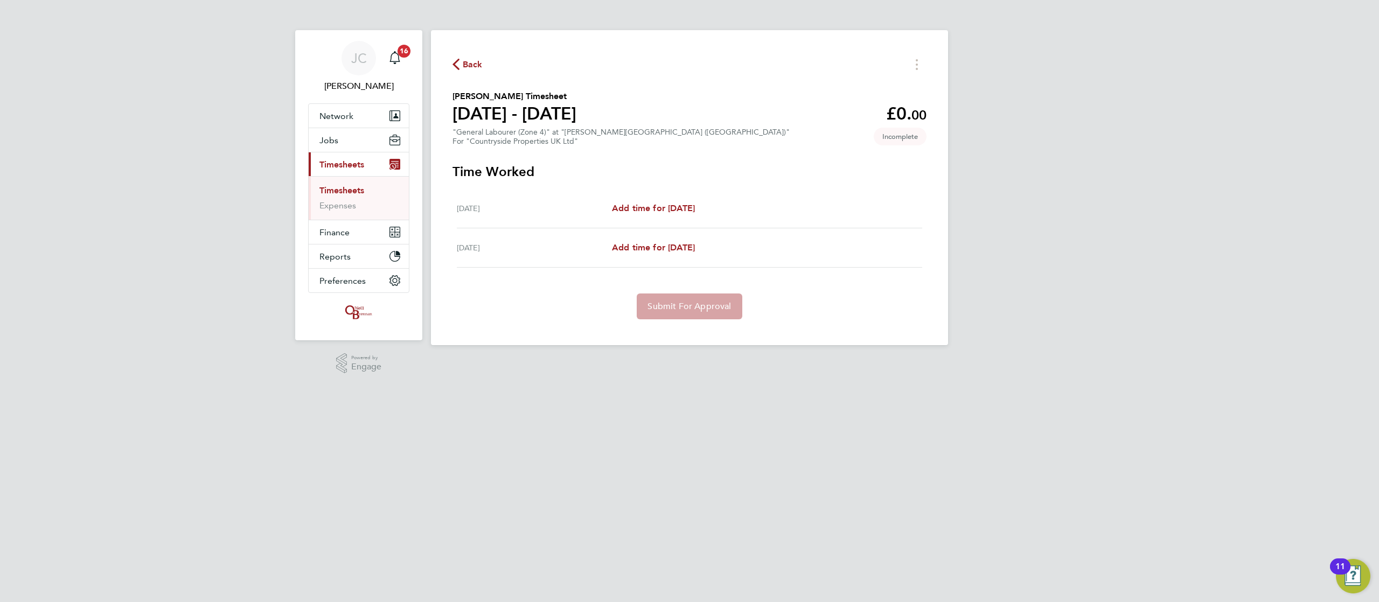
click at [692, 220] on div "Tue 19 Aug Add time for Tue 19 Aug Add time for Tue 19 Aug" at bounding box center [690, 208] width 466 height 39
click at [675, 193] on div "Tue 19 Aug Add time for Tue 19 Aug Add time for Tue 19 Aug" at bounding box center [690, 208] width 466 height 39
click at [676, 207] on span "Add time for Tue 19 Aug" at bounding box center [653, 208] width 83 height 10
select select "30"
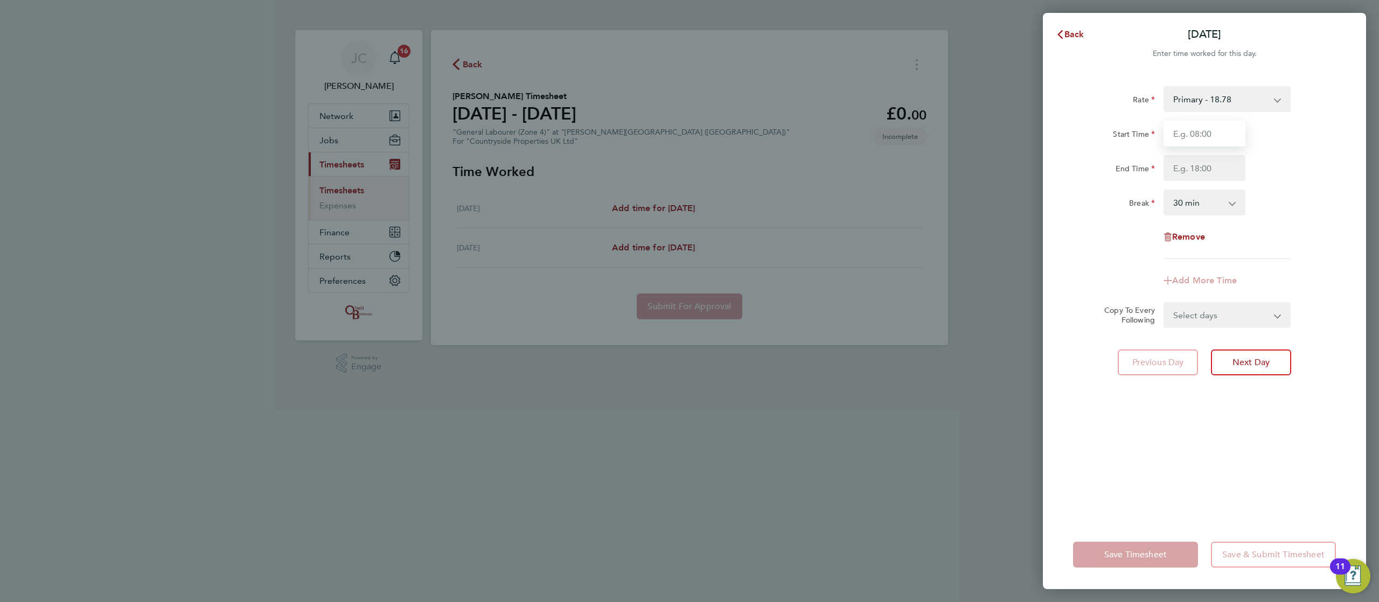
click at [1218, 129] on input "Start Time" at bounding box center [1205, 134] width 82 height 26
type input "07:30"
click at [1185, 156] on input "End Time" at bounding box center [1205, 168] width 82 height 26
type input "16:30"
click at [1274, 191] on div "Break 0 min 15 min 30 min 45 min 60 min 75 min 90 min" at bounding box center [1205, 203] width 272 height 26
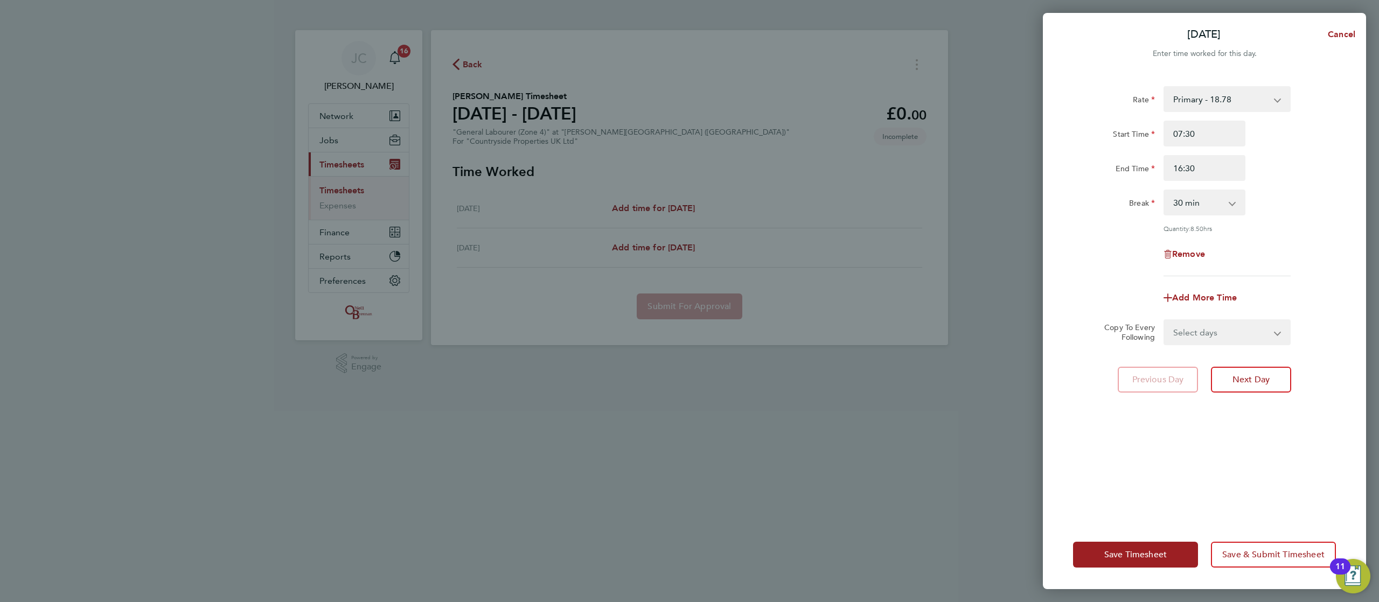
click at [1242, 334] on select "Select days Wednesday" at bounding box center [1221, 333] width 113 height 24
select select "WED"
click at [1165, 321] on select "Select days Wednesday" at bounding box center [1221, 333] width 113 height 24
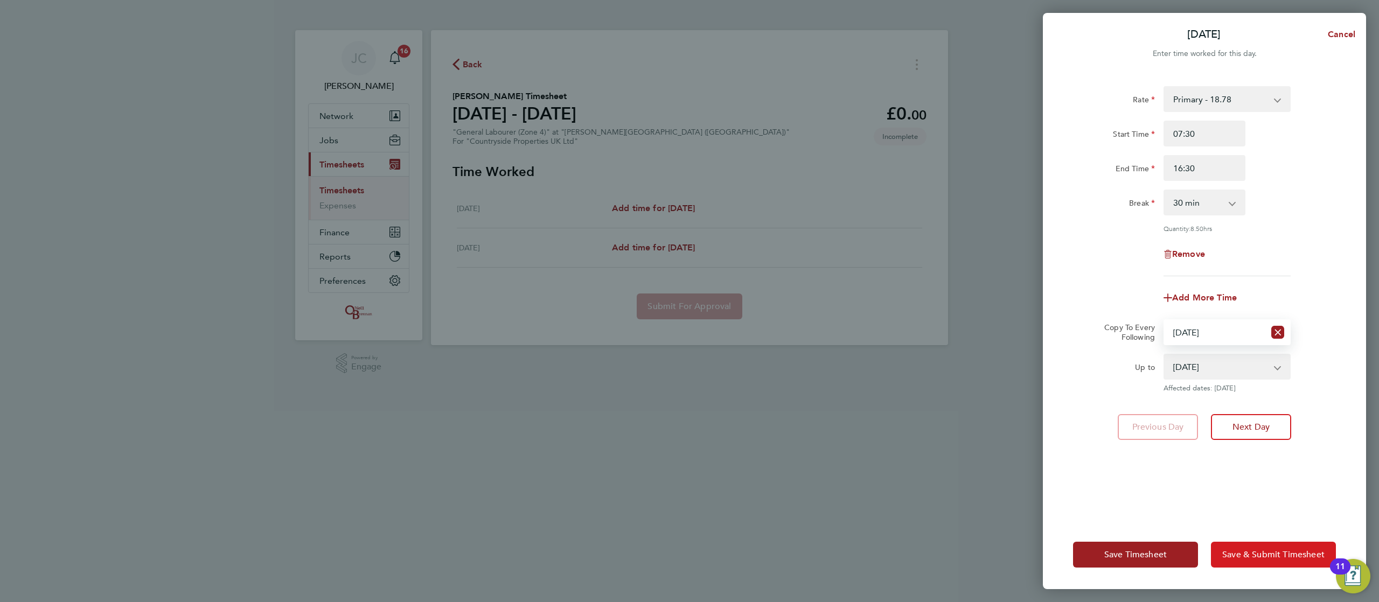
click at [1285, 557] on span "Save & Submit Timesheet" at bounding box center [1274, 555] width 102 height 11
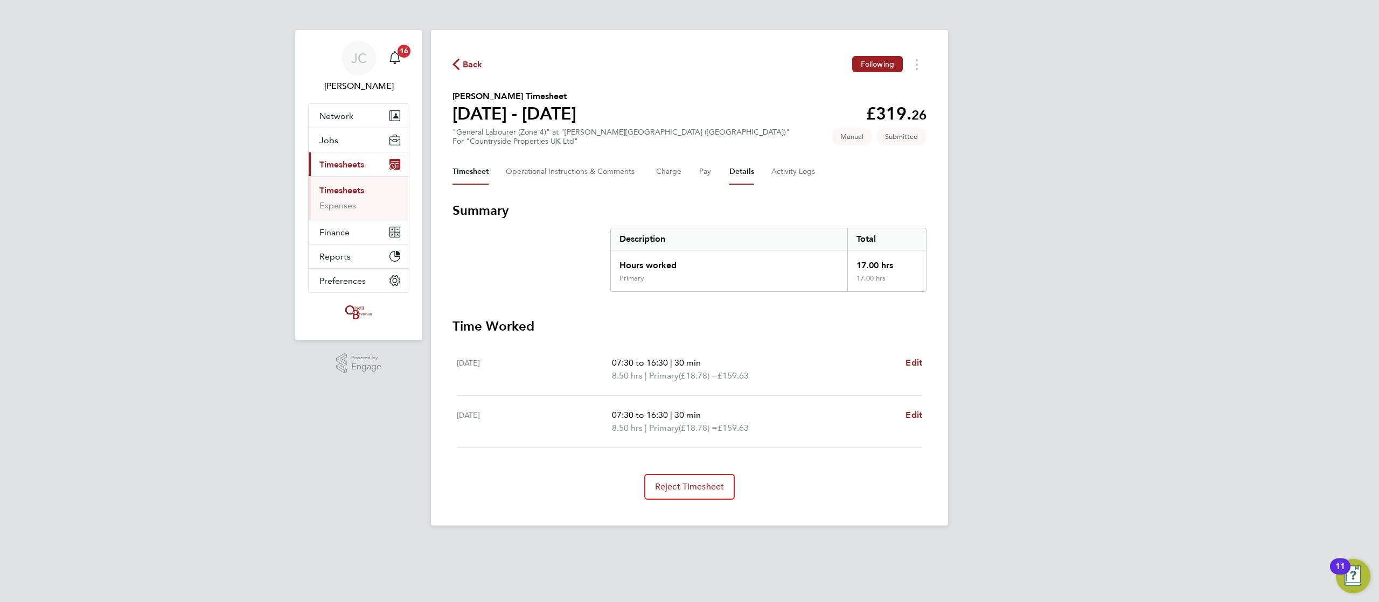
click at [742, 179] on button "Details" at bounding box center [742, 172] width 25 height 26
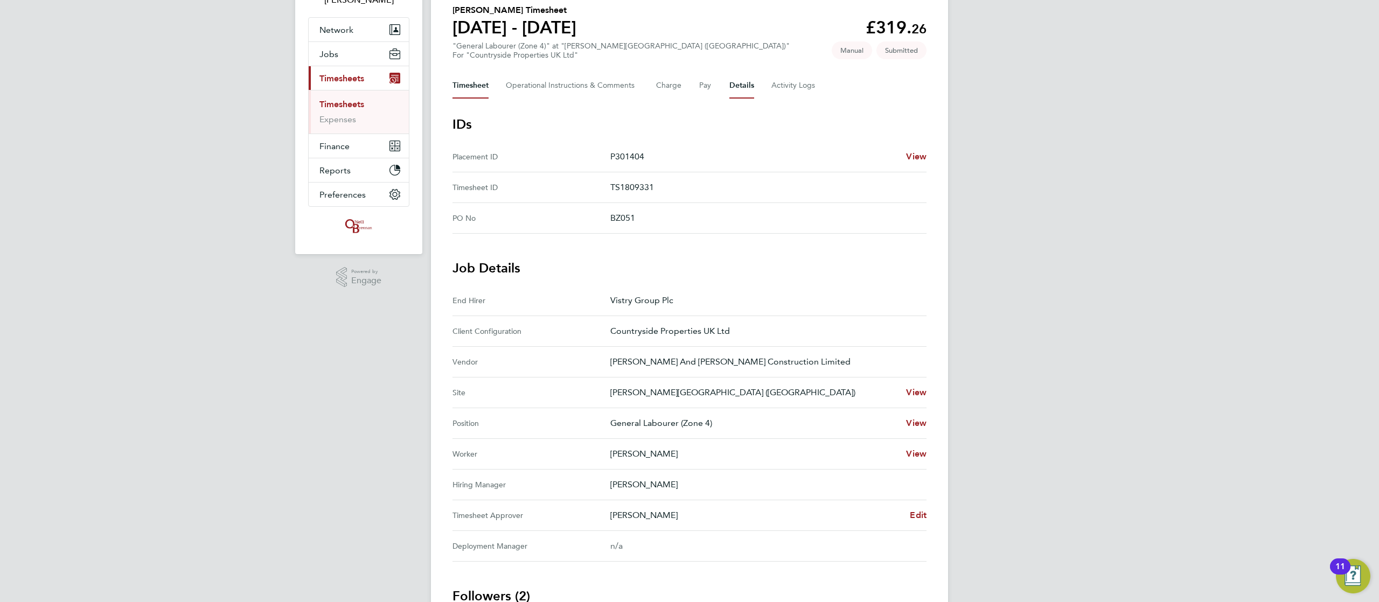
click at [484, 89] on button "Timesheet" at bounding box center [471, 86] width 36 height 26
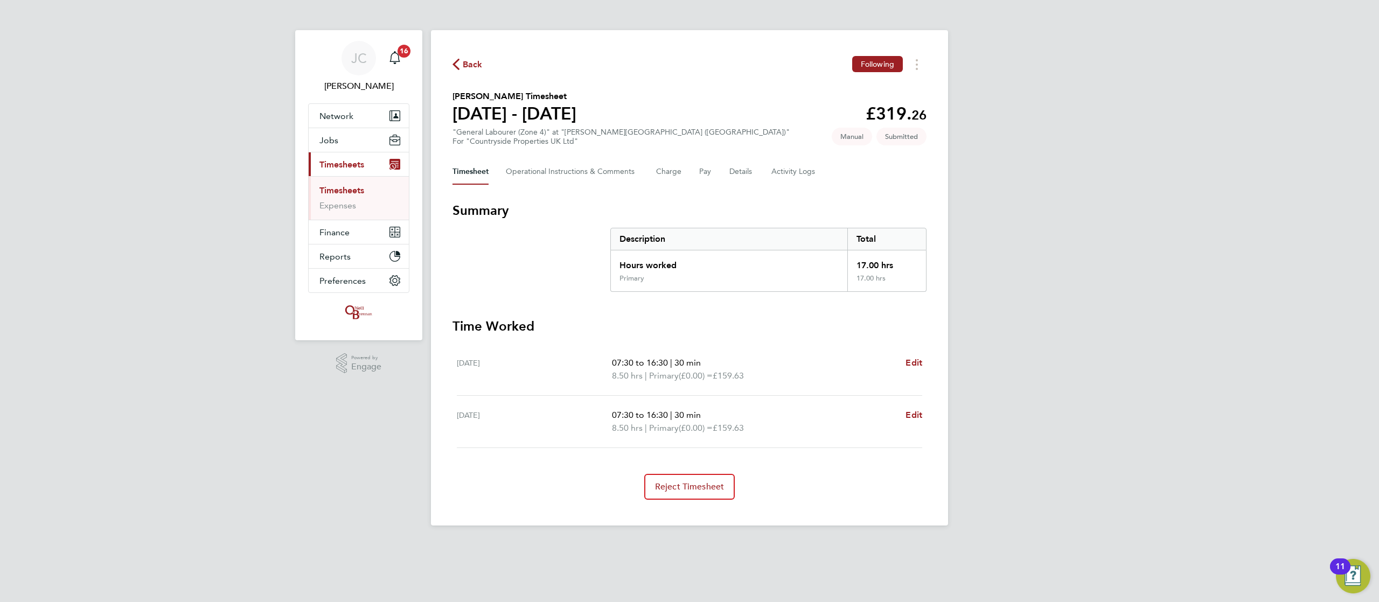
click at [1100, 236] on div "JC James Crawley Notifications 16 Applications: Network Team Members Businesses…" at bounding box center [689, 271] width 1379 height 543
click at [469, 61] on span "Back" at bounding box center [473, 64] width 20 height 13
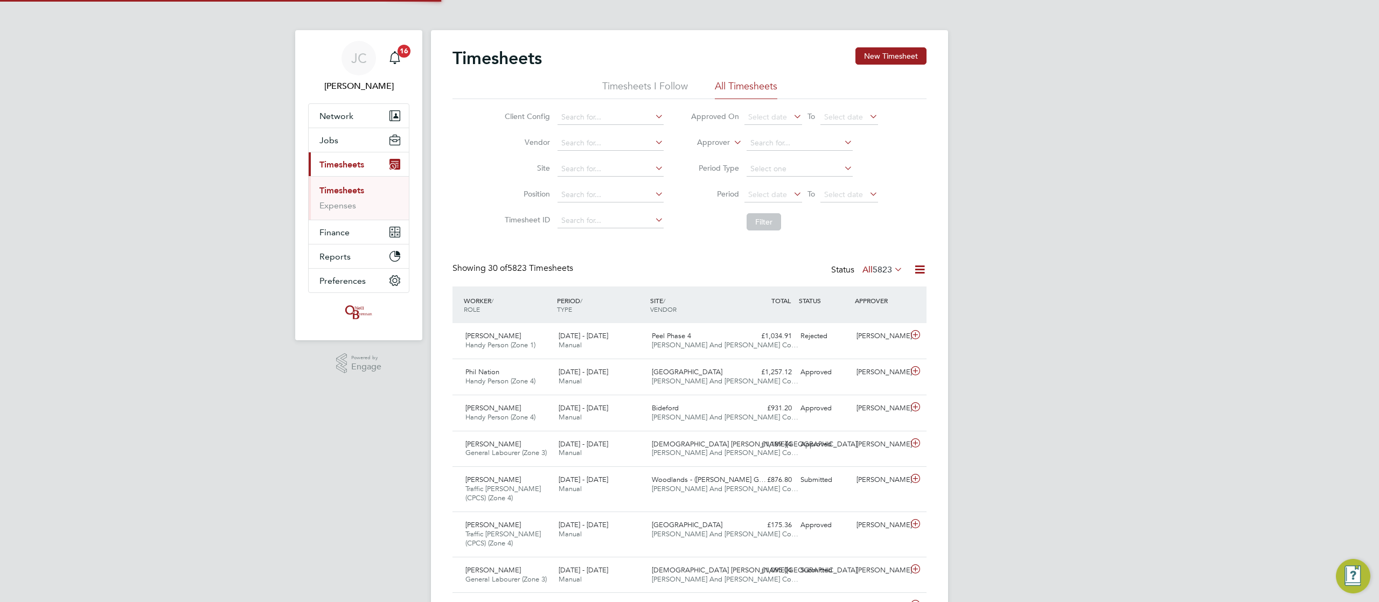
scroll to position [27, 94]
click at [576, 170] on input at bounding box center [611, 169] width 106 height 15
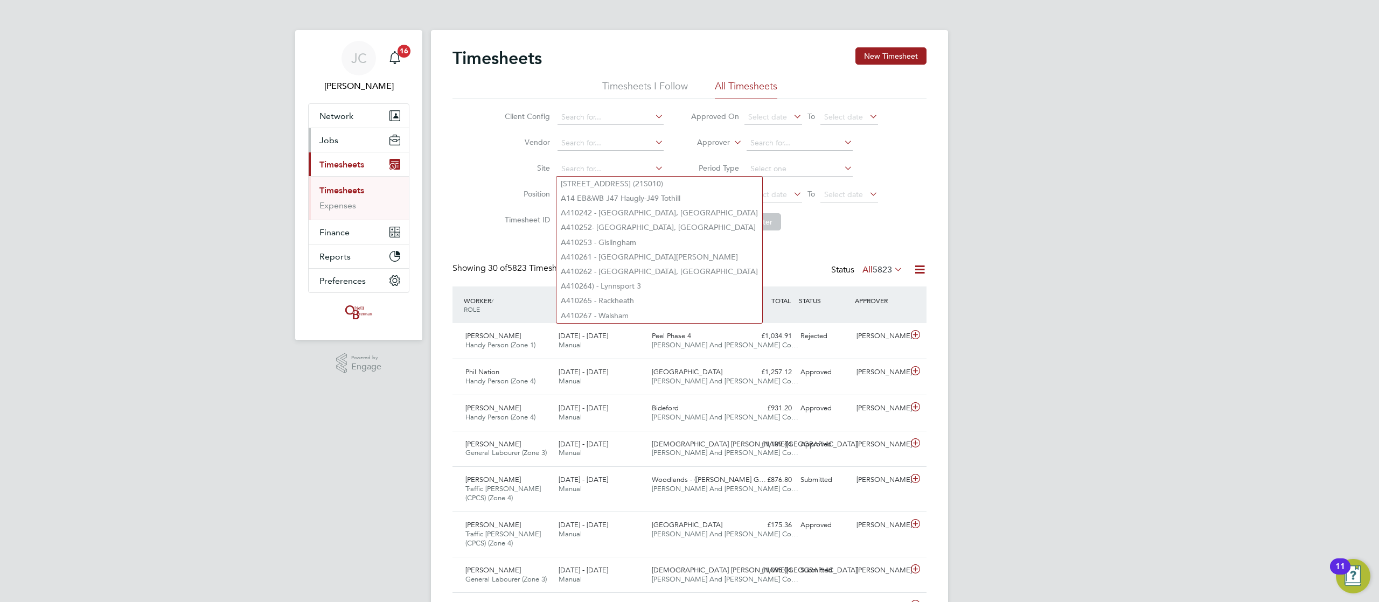
click at [339, 139] on button "Jobs" at bounding box center [359, 140] width 100 height 24
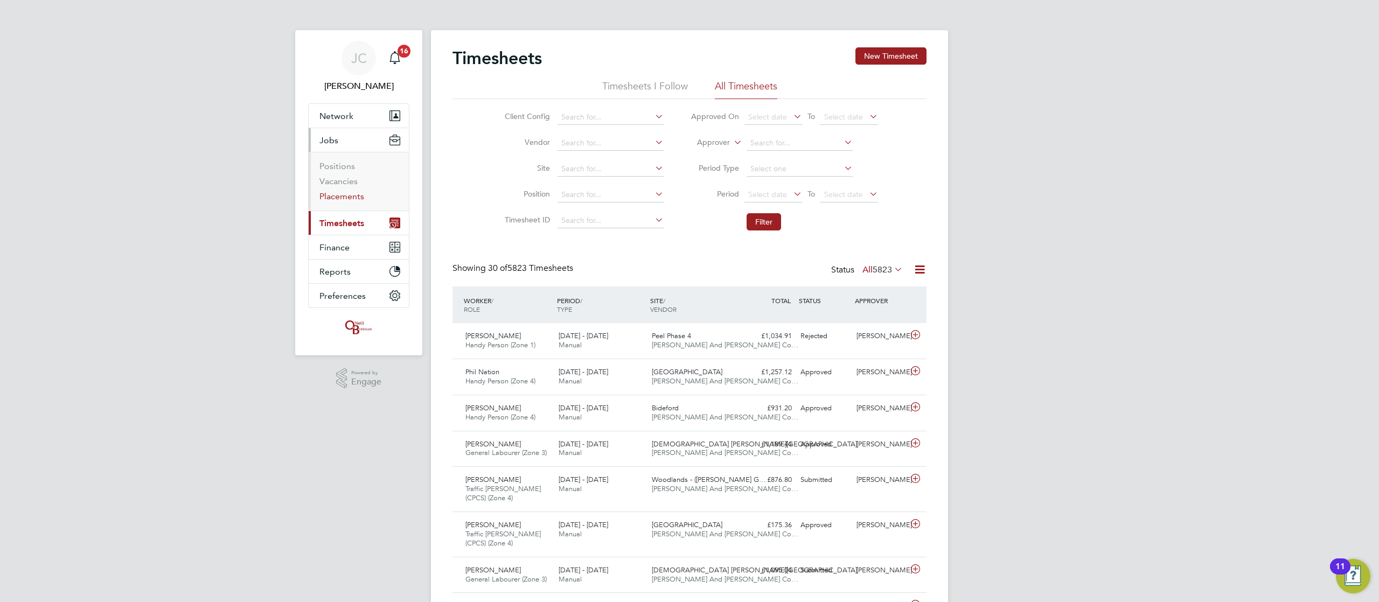
click at [357, 196] on link "Placements" at bounding box center [342, 196] width 45 height 10
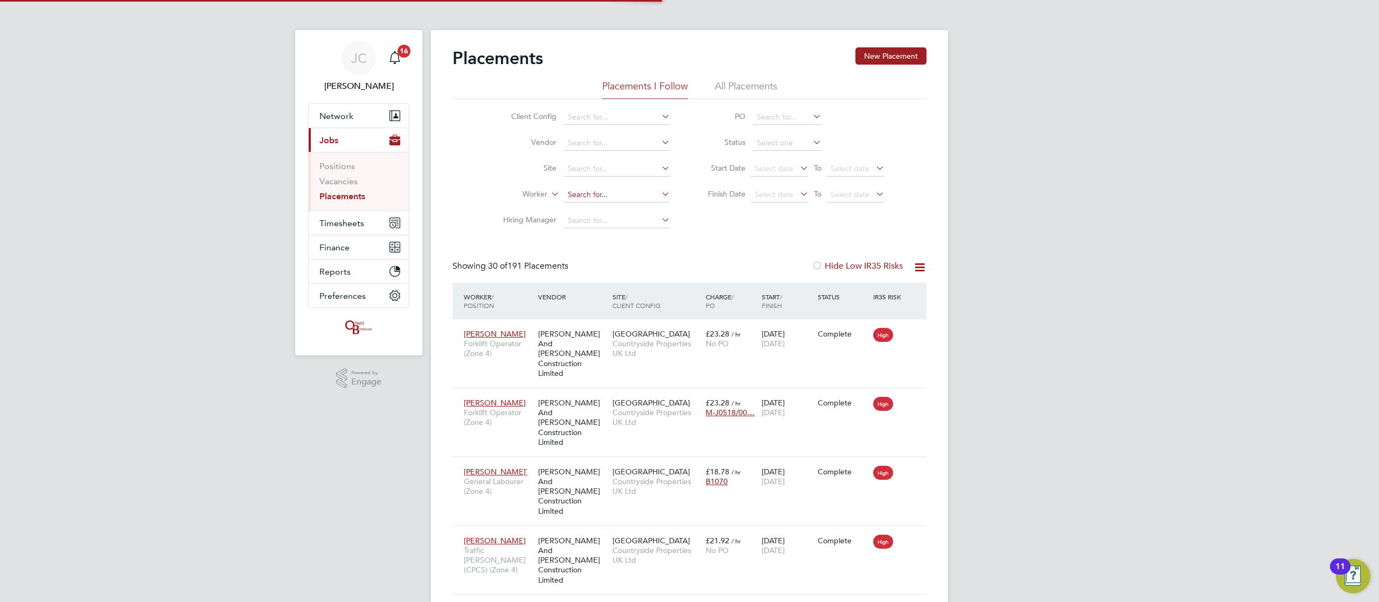
scroll to position [40, 75]
click at [592, 169] on input at bounding box center [617, 169] width 106 height 15
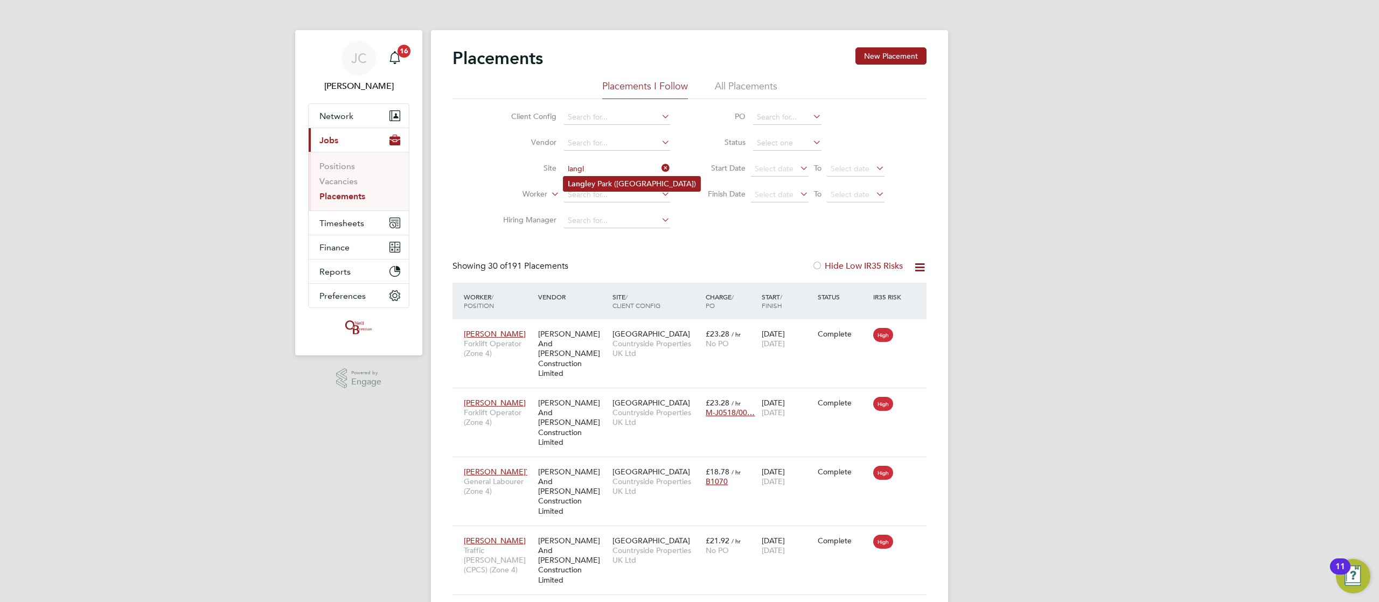
click at [604, 186] on li "Langl ey Park (Chippenham)" at bounding box center [632, 184] width 137 height 15
type input "Langley Park (Chippenham)"
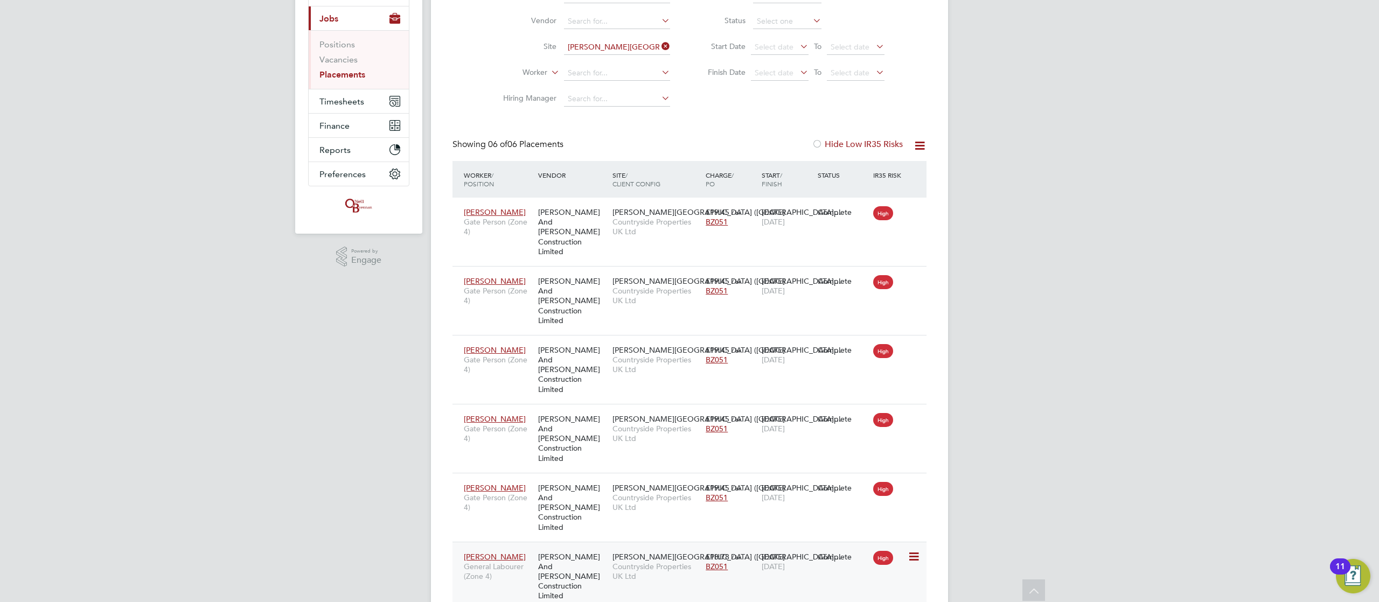
click at [835, 542] on div "Joe Childs General Labourer (Zone 4) O'Neill And Brennan Construction Limited L…" at bounding box center [690, 576] width 474 height 69
click at [919, 551] on icon at bounding box center [913, 557] width 11 height 13
click at [817, 547] on div "Complete" at bounding box center [843, 557] width 56 height 20
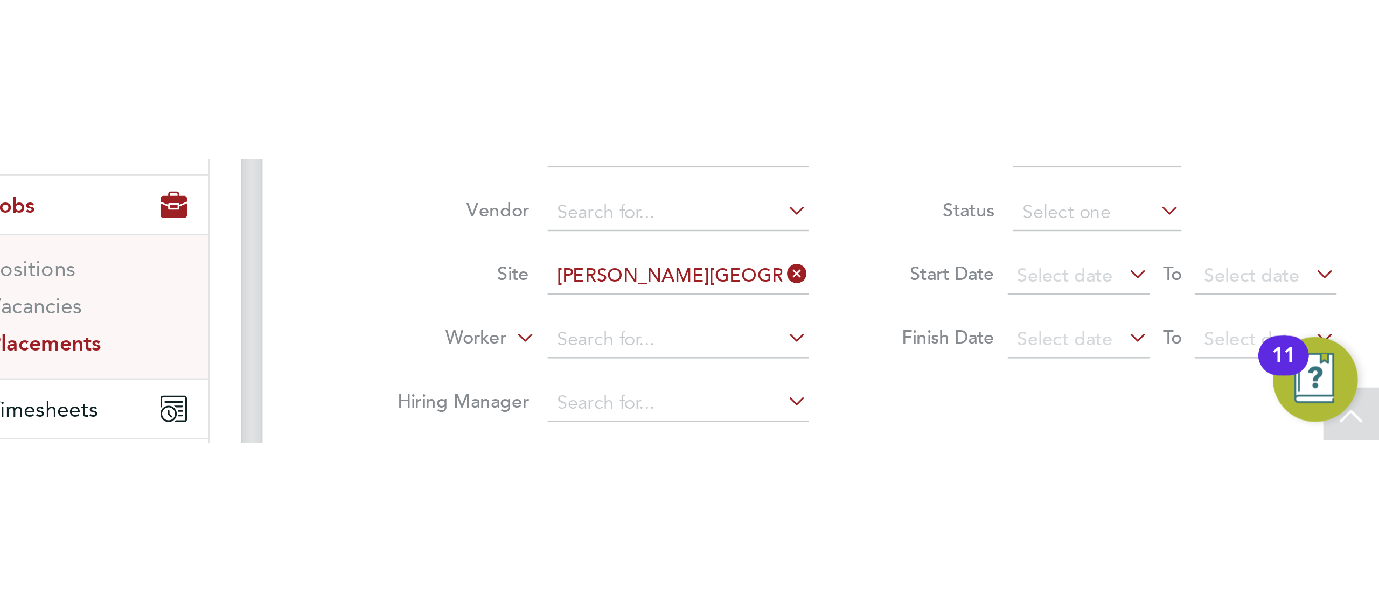
scroll to position [5, 5]
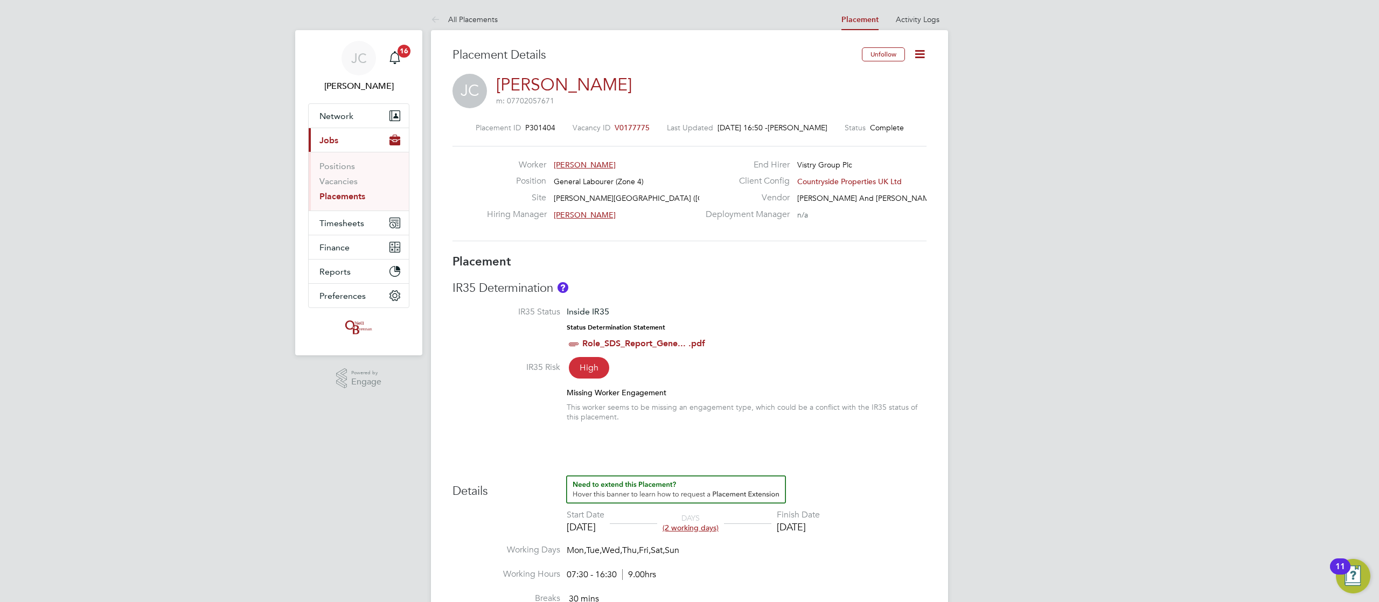
click at [623, 124] on span "V0177775" at bounding box center [632, 128] width 35 height 10
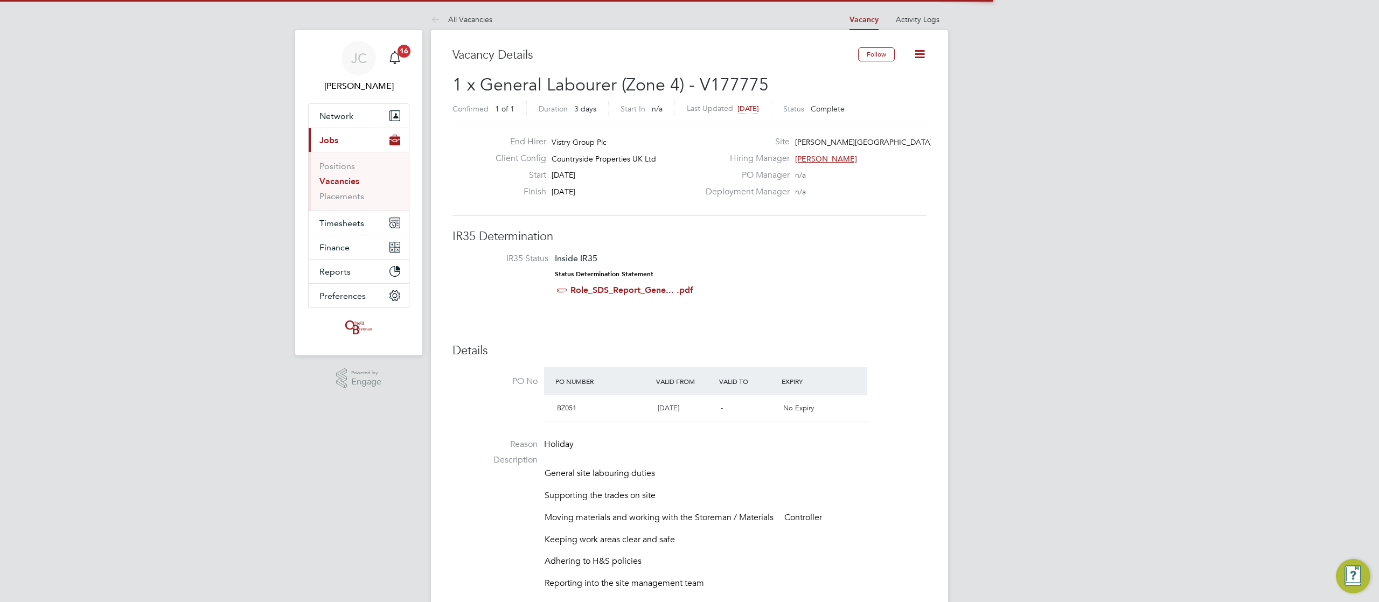
scroll to position [5, 5]
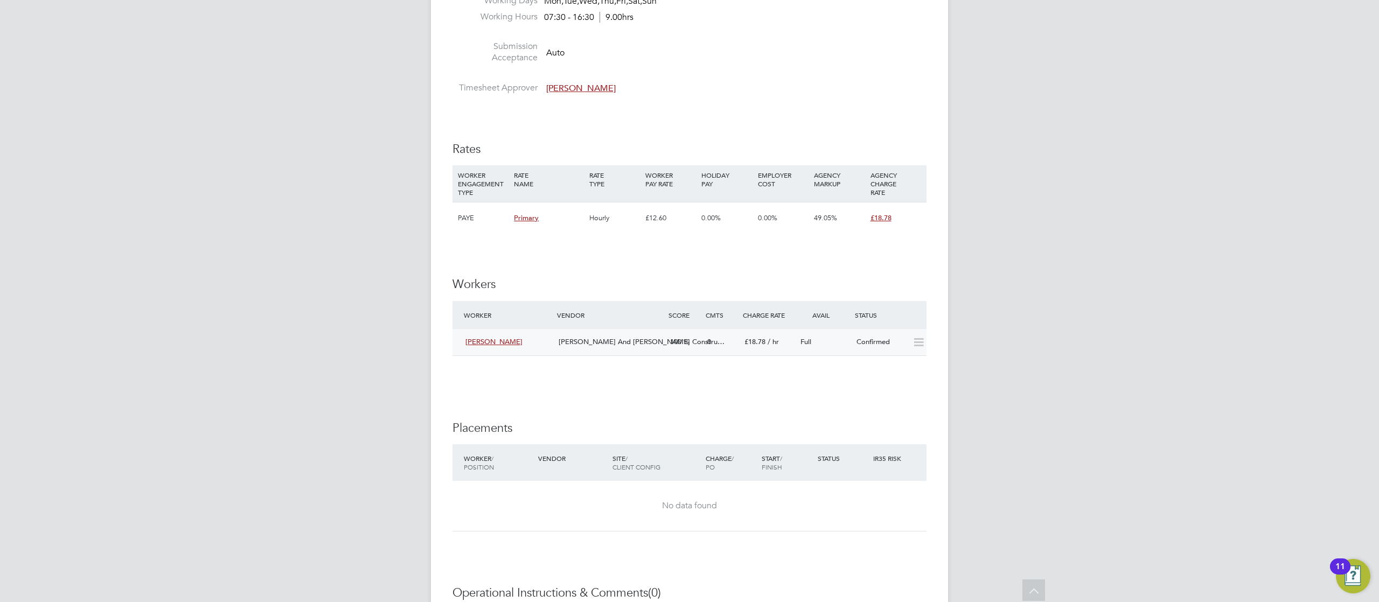
click at [922, 347] on icon at bounding box center [918, 342] width 13 height 9
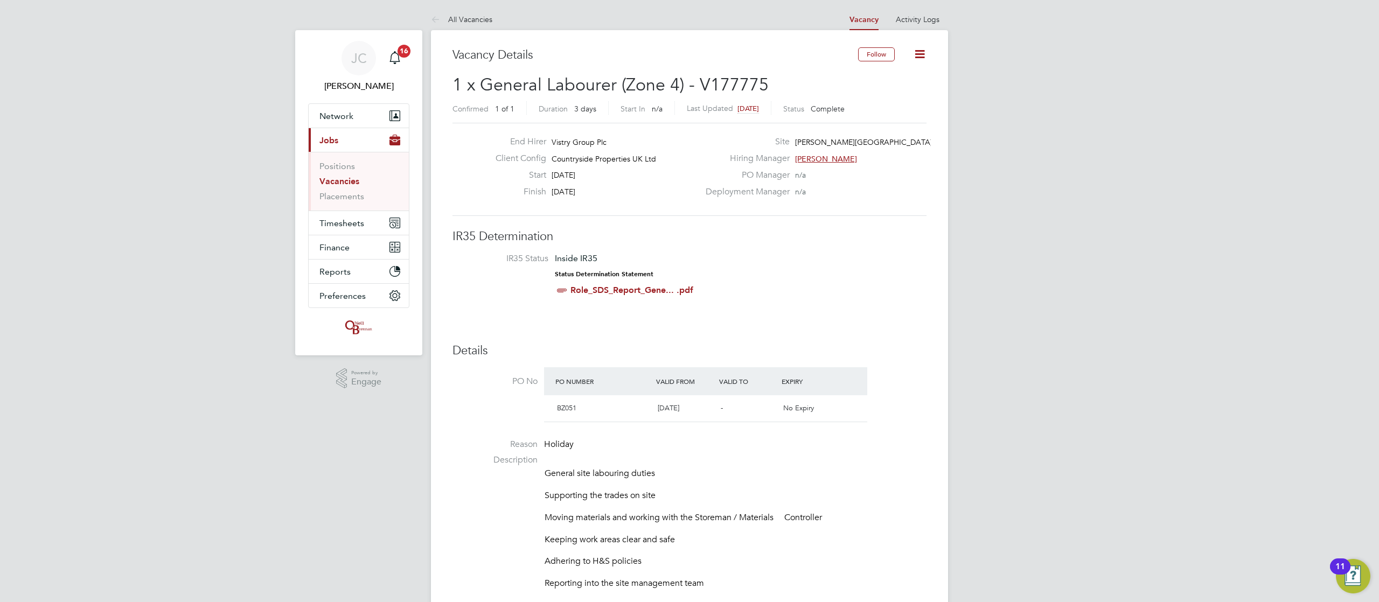
click at [925, 47] on icon at bounding box center [919, 53] width 13 height 13
click at [363, 193] on link "Placements" at bounding box center [342, 196] width 45 height 10
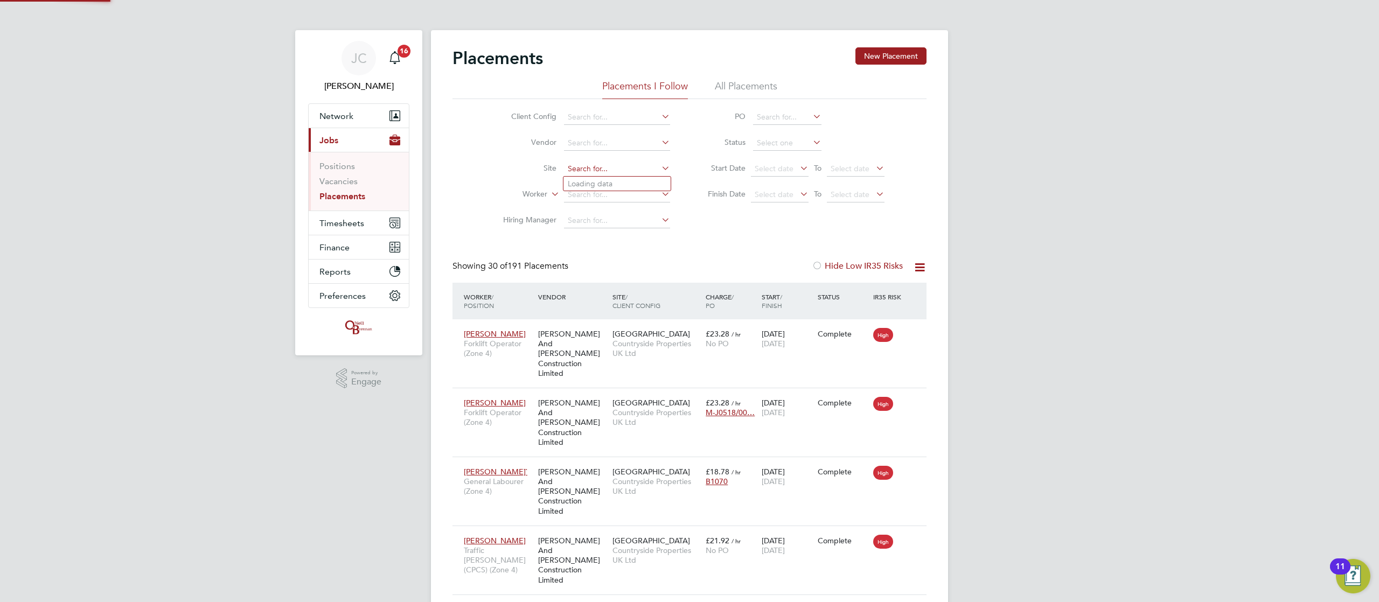
click at [582, 168] on input at bounding box center [617, 169] width 106 height 15
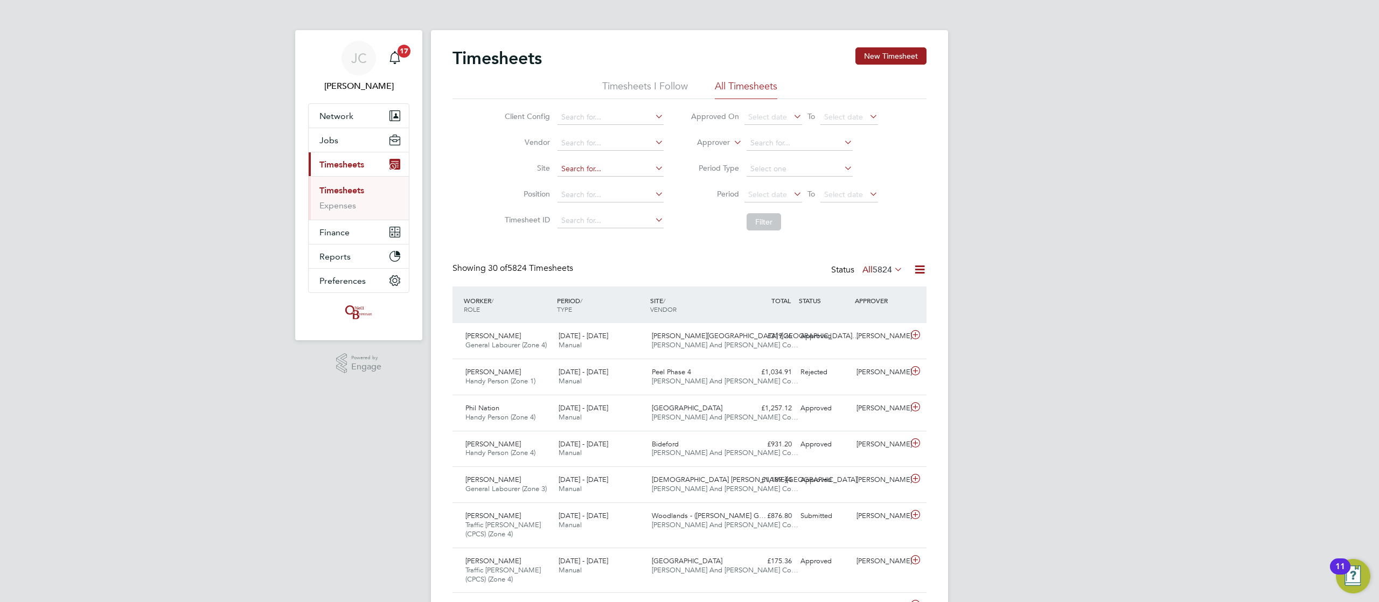
click at [626, 165] on input at bounding box center [611, 169] width 106 height 15
type input "o"
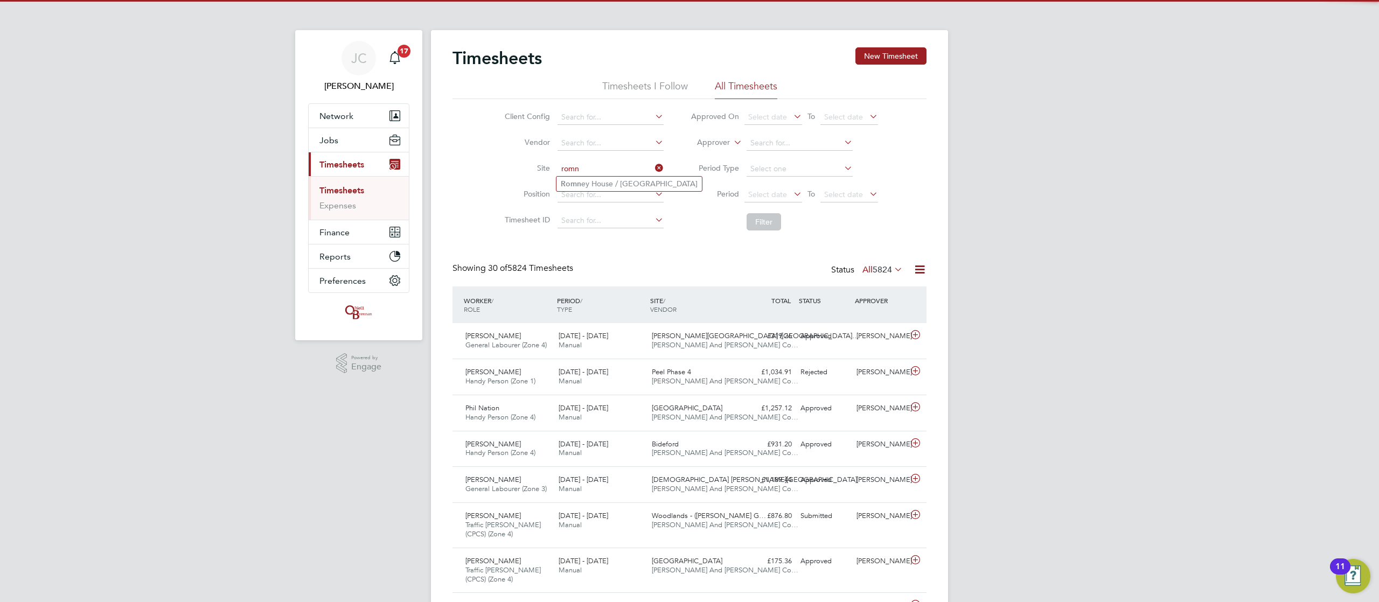
type input "romn"
click at [618, 176] on ul "Romn ey House / Lockleaze" at bounding box center [629, 184] width 147 height 16
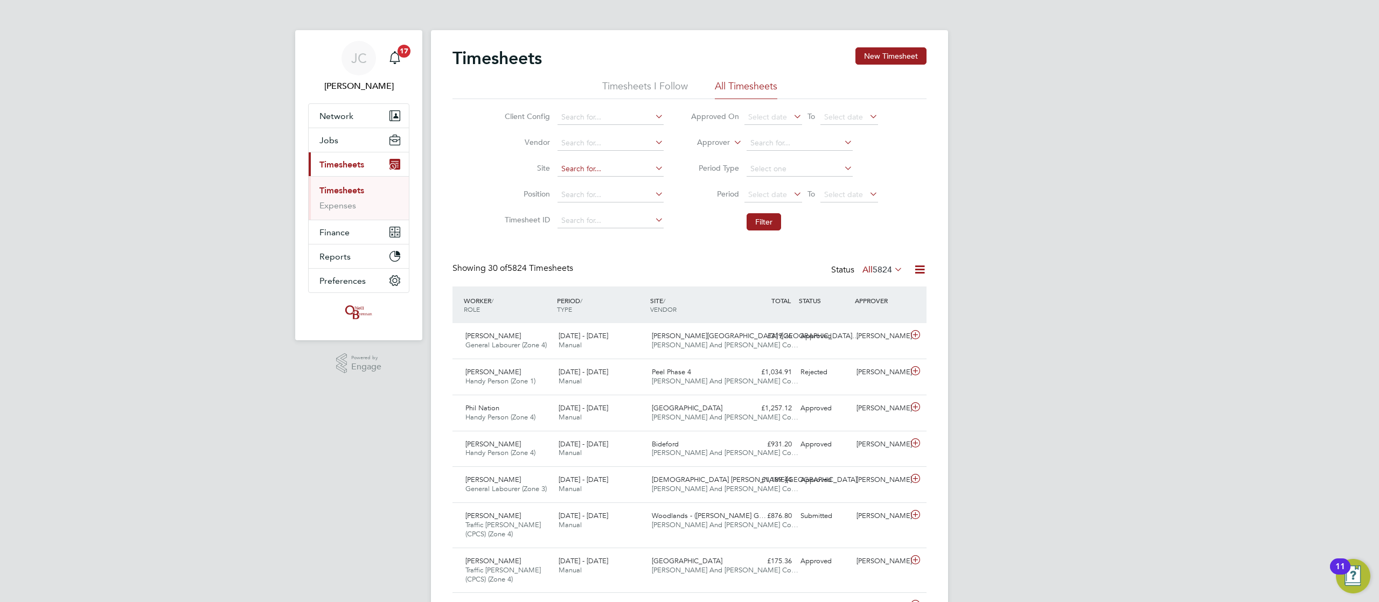
click at [613, 167] on input at bounding box center [611, 169] width 106 height 15
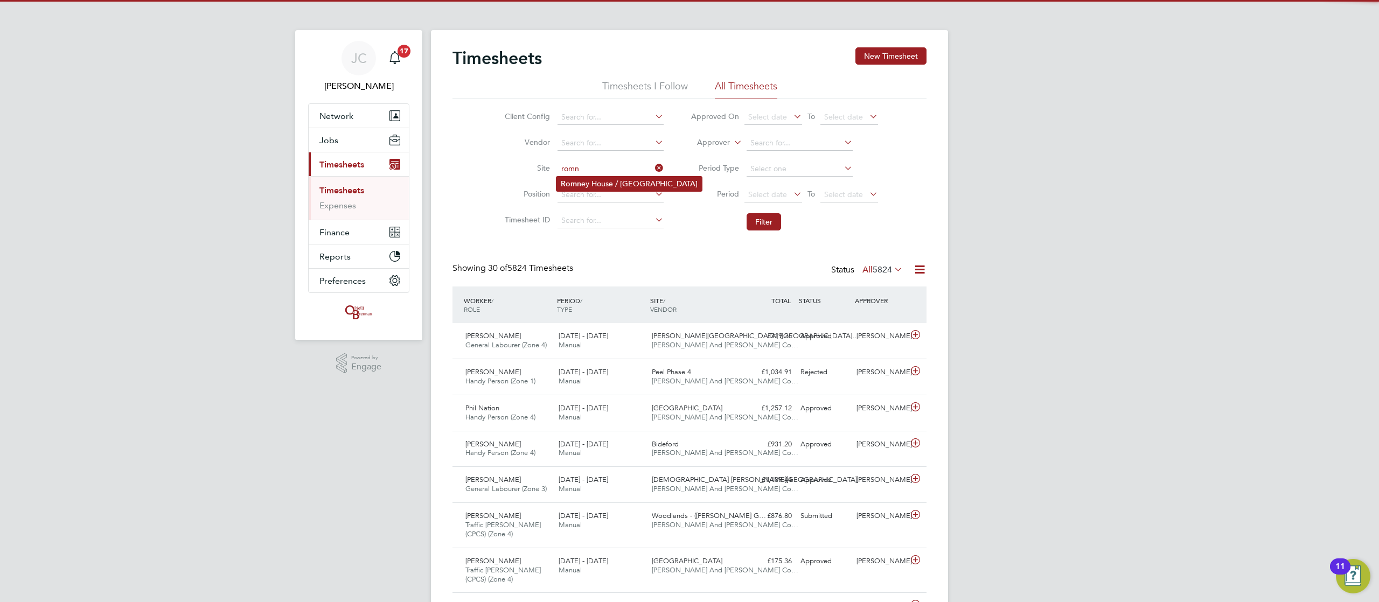
click at [615, 178] on li "Romn ey House / Lockleaze" at bounding box center [629, 184] width 145 height 15
type input "Romney House / [GEOGRAPHIC_DATA]"
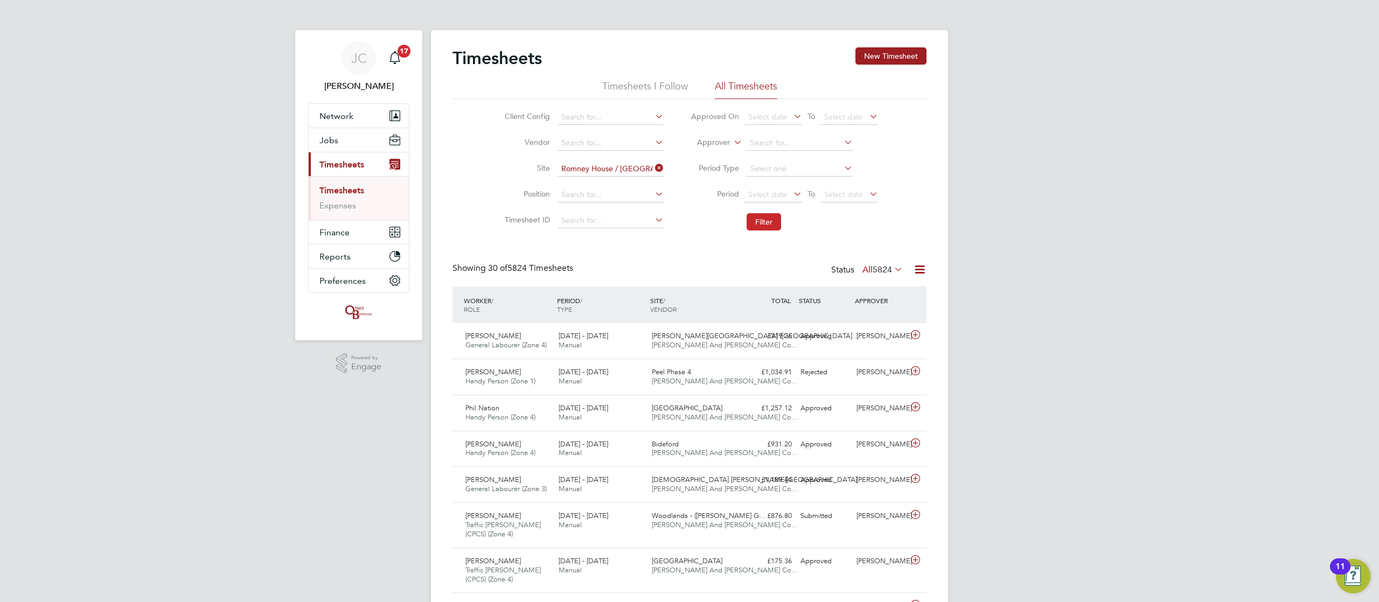
click at [771, 222] on button "Filter" at bounding box center [764, 221] width 34 height 17
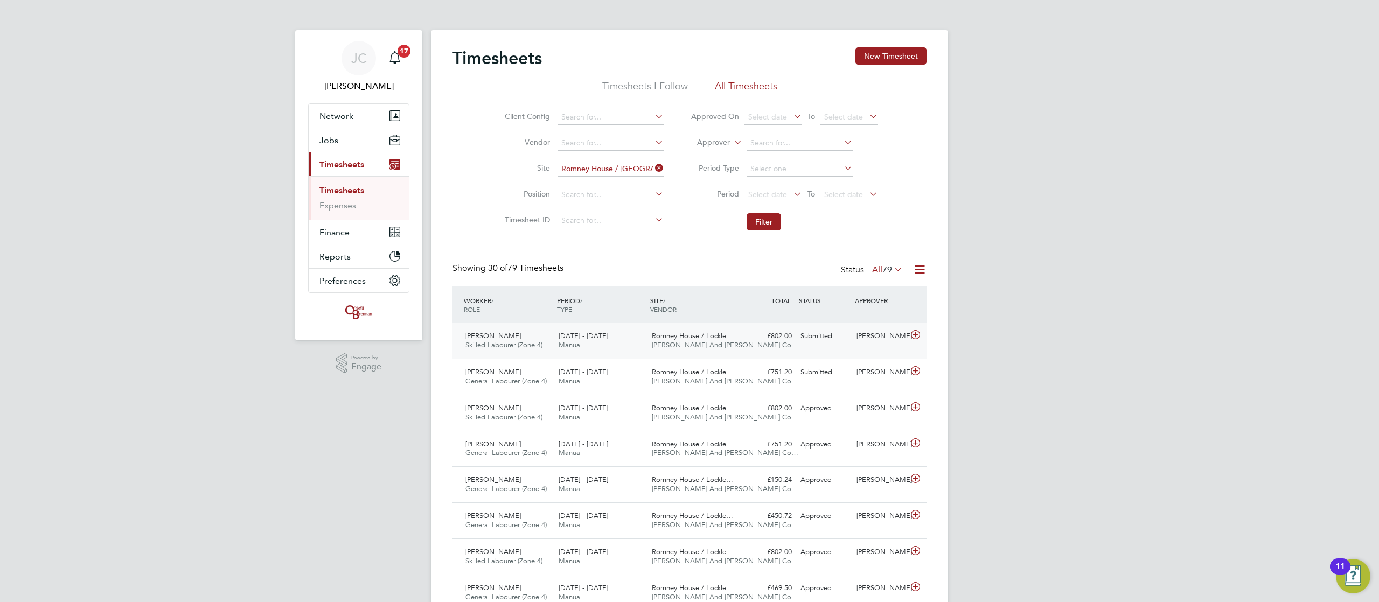
click at [723, 349] on span "[PERSON_NAME] And [PERSON_NAME] Co…" at bounding box center [725, 345] width 147 height 9
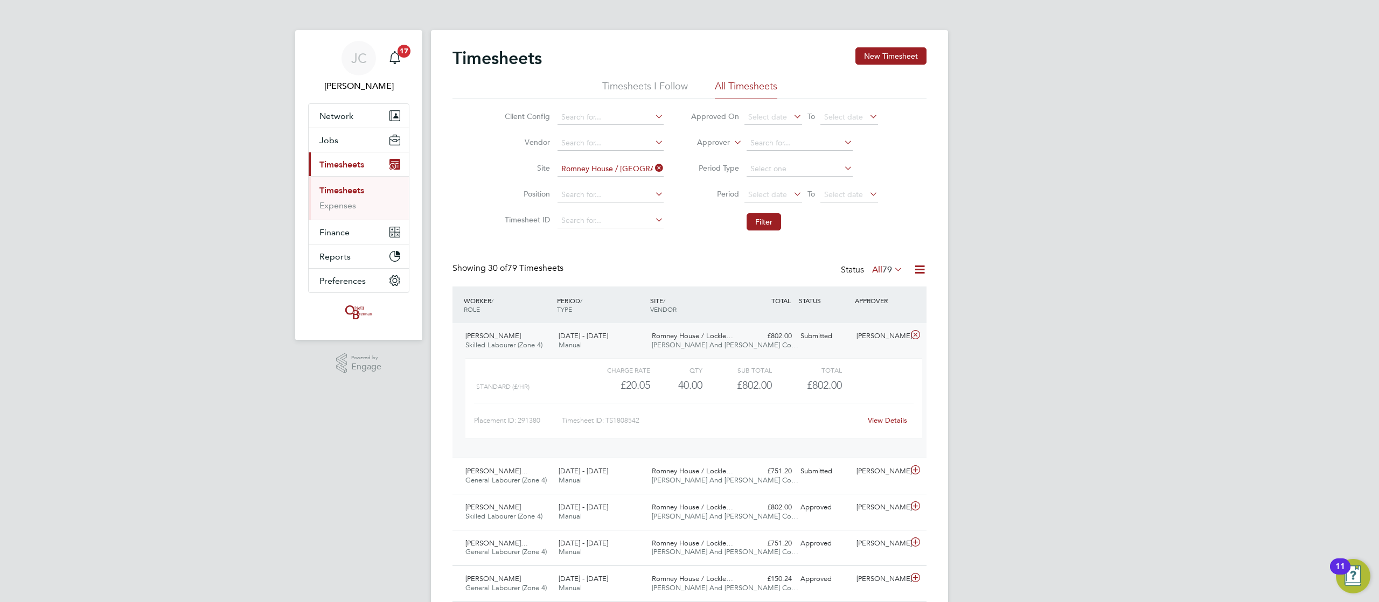
click at [723, 349] on span "[PERSON_NAME] And [PERSON_NAME] Co…" at bounding box center [725, 345] width 147 height 9
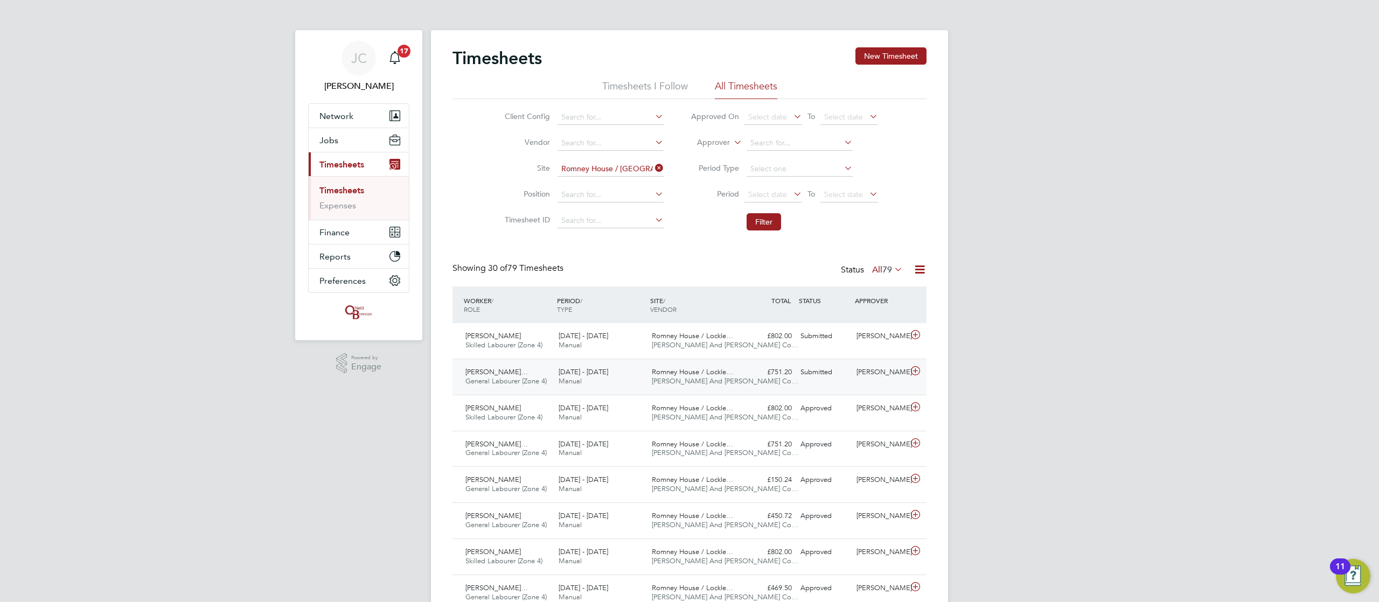
click at [741, 383] on div "Xabier Buchanan Alejan… General Labourer (Zone 4) 18 - 24 Aug 2025 18 - 24 Aug …" at bounding box center [690, 377] width 474 height 36
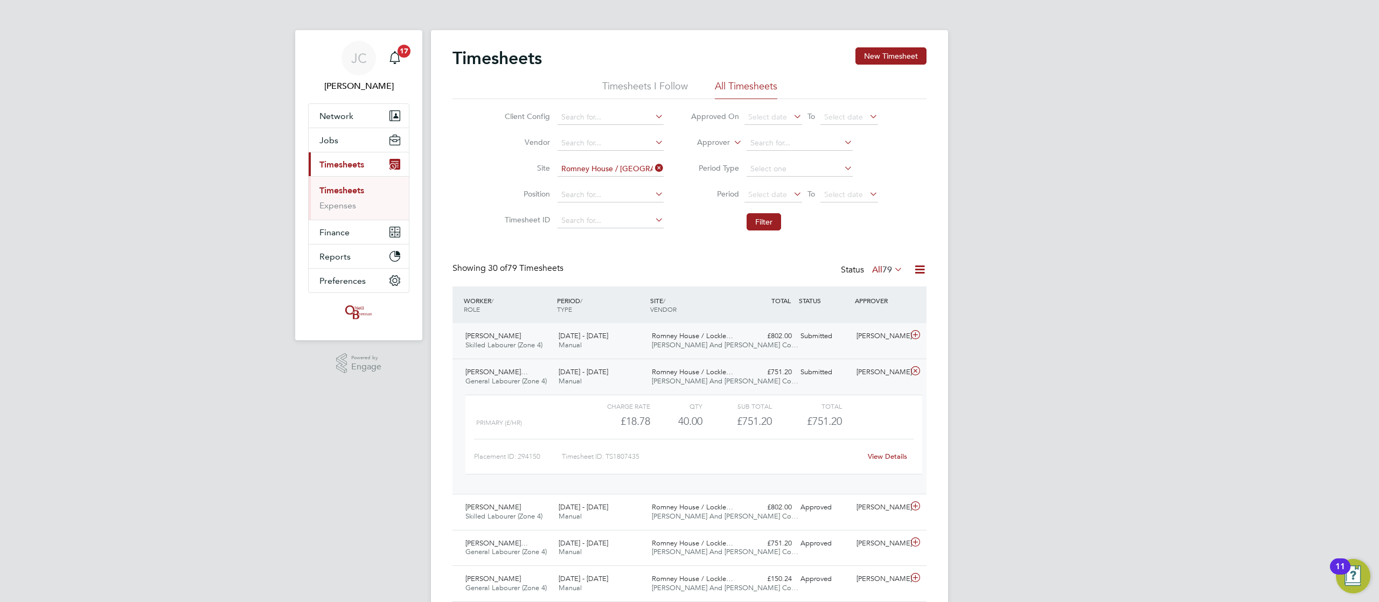
click at [741, 353] on div "Jack Hulbert Skilled Labourer (Zone 4) 18 - 24 Aug 2025 18 - 24 Aug 2025 Manual…" at bounding box center [690, 341] width 474 height 36
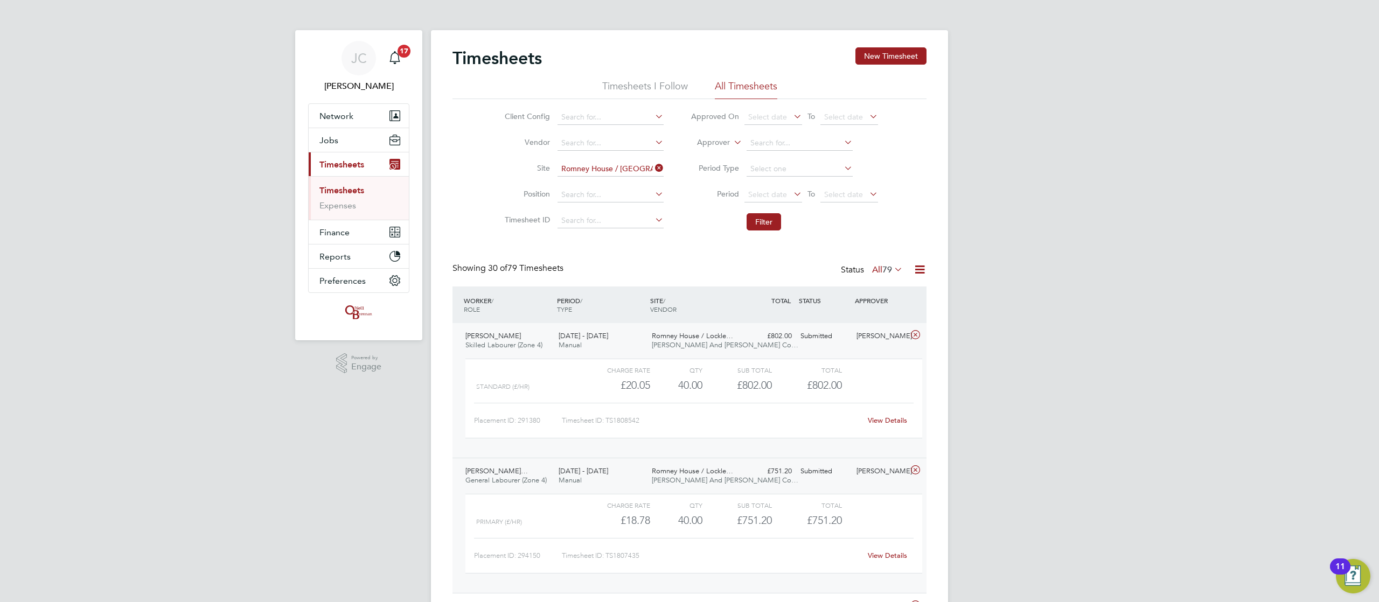
click at [741, 353] on div "Jack Hulbert Skilled Labourer (Zone 4) 18 - 24 Aug 2025 18 - 24 Aug 2025 Manual…" at bounding box center [690, 390] width 474 height 135
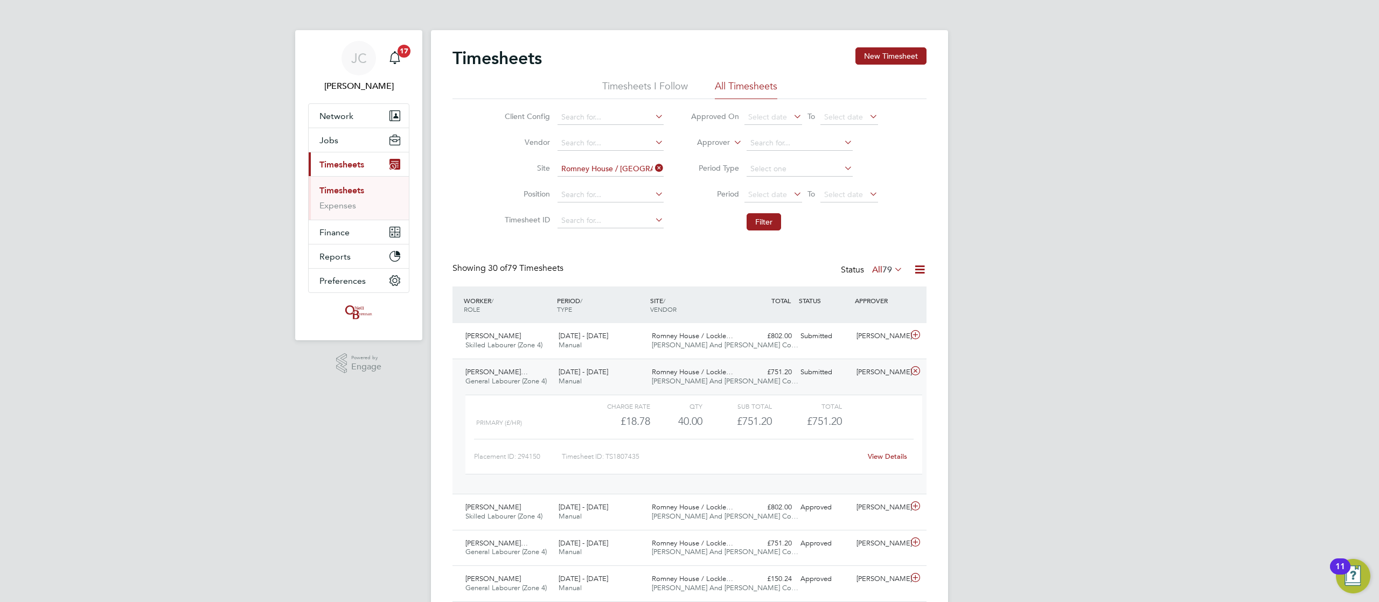
click at [732, 378] on span "[PERSON_NAME] And [PERSON_NAME] Co…" at bounding box center [725, 381] width 147 height 9
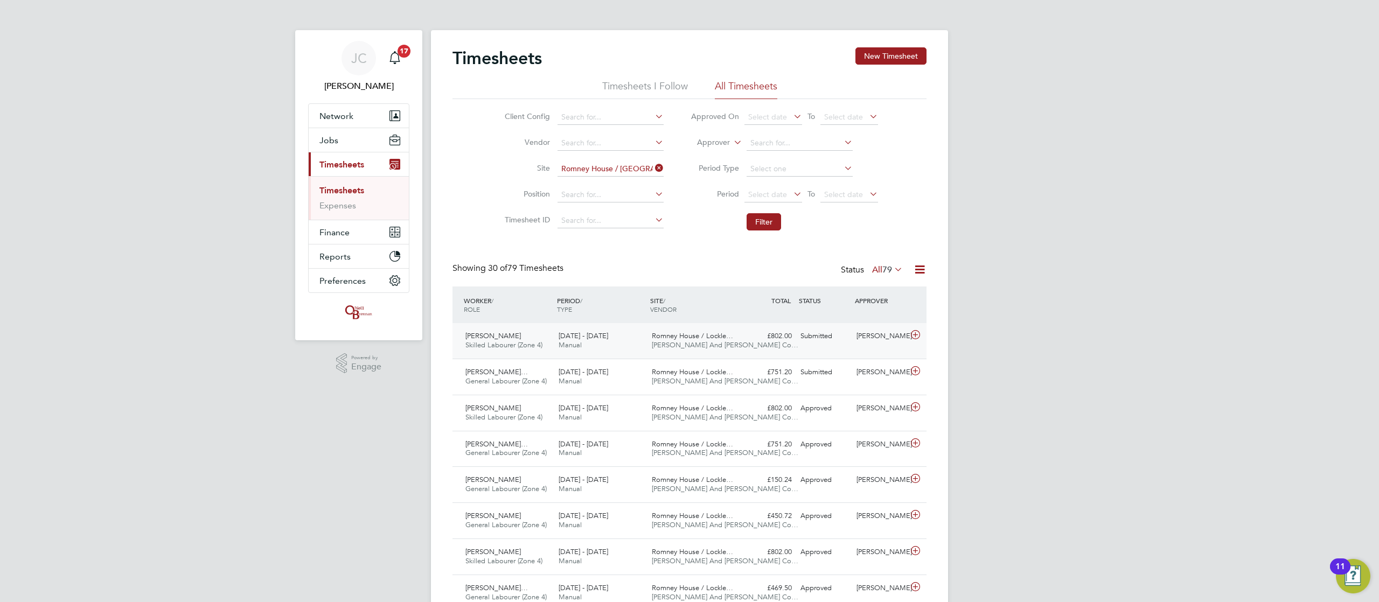
click at [878, 340] on div "Scott Dular" at bounding box center [880, 337] width 56 height 18
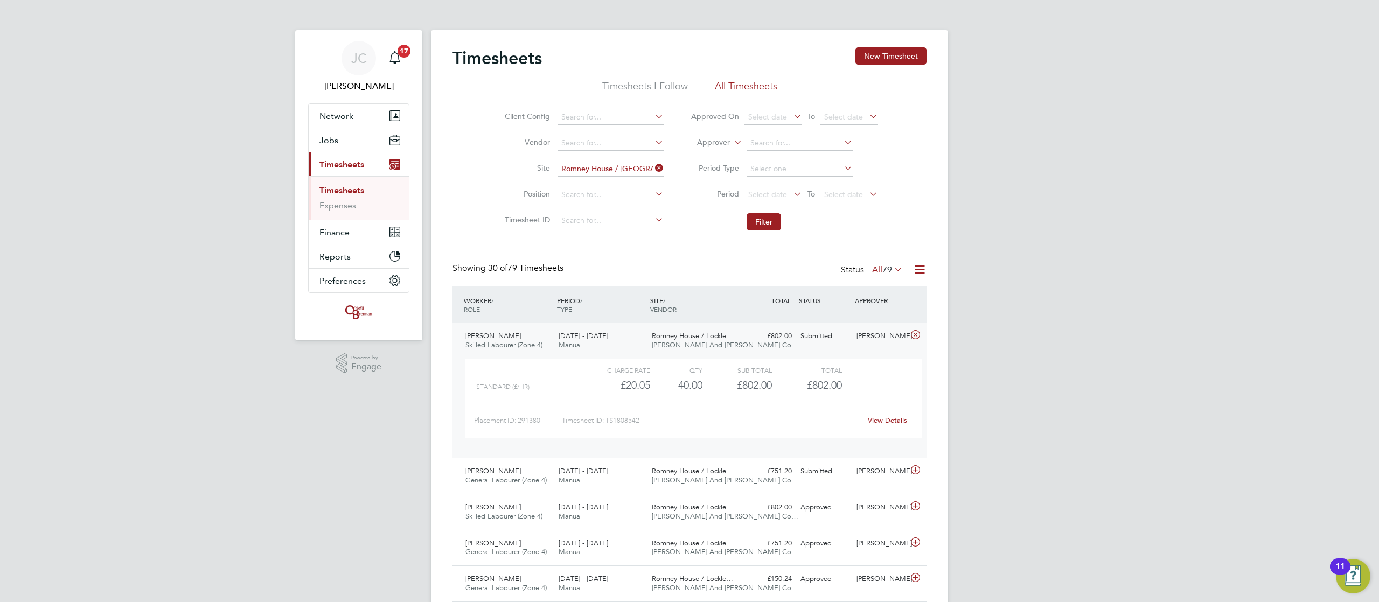
click at [895, 424] on link "View Details" at bounding box center [887, 420] width 39 height 9
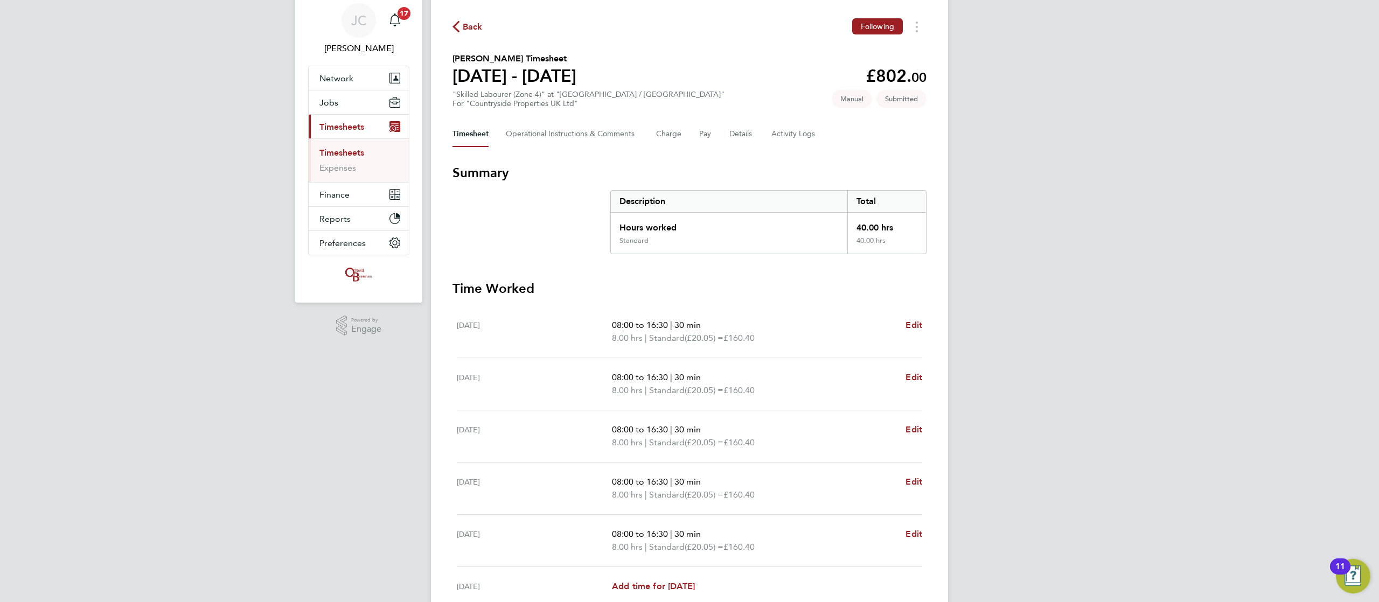
scroll to position [4, 0]
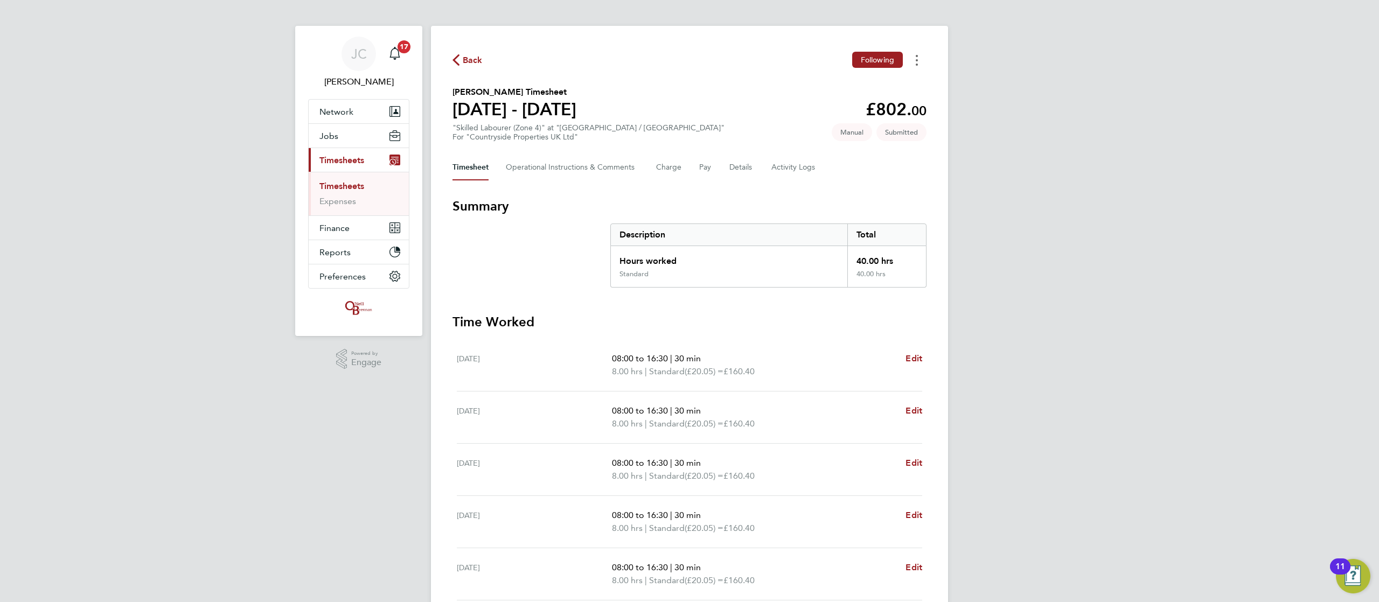
click at [922, 63] on button "Timesheets Menu" at bounding box center [916, 60] width 19 height 17
click at [669, 165] on button "Charge" at bounding box center [669, 168] width 26 height 26
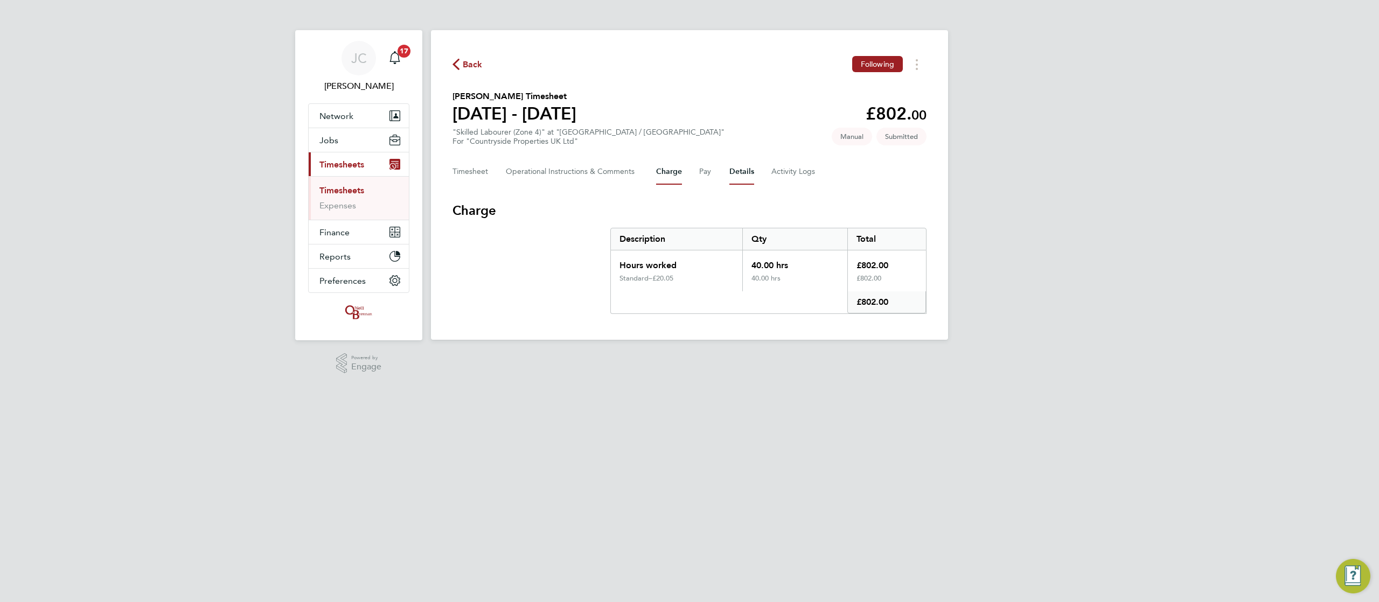
click at [739, 178] on button "Details" at bounding box center [742, 172] width 25 height 26
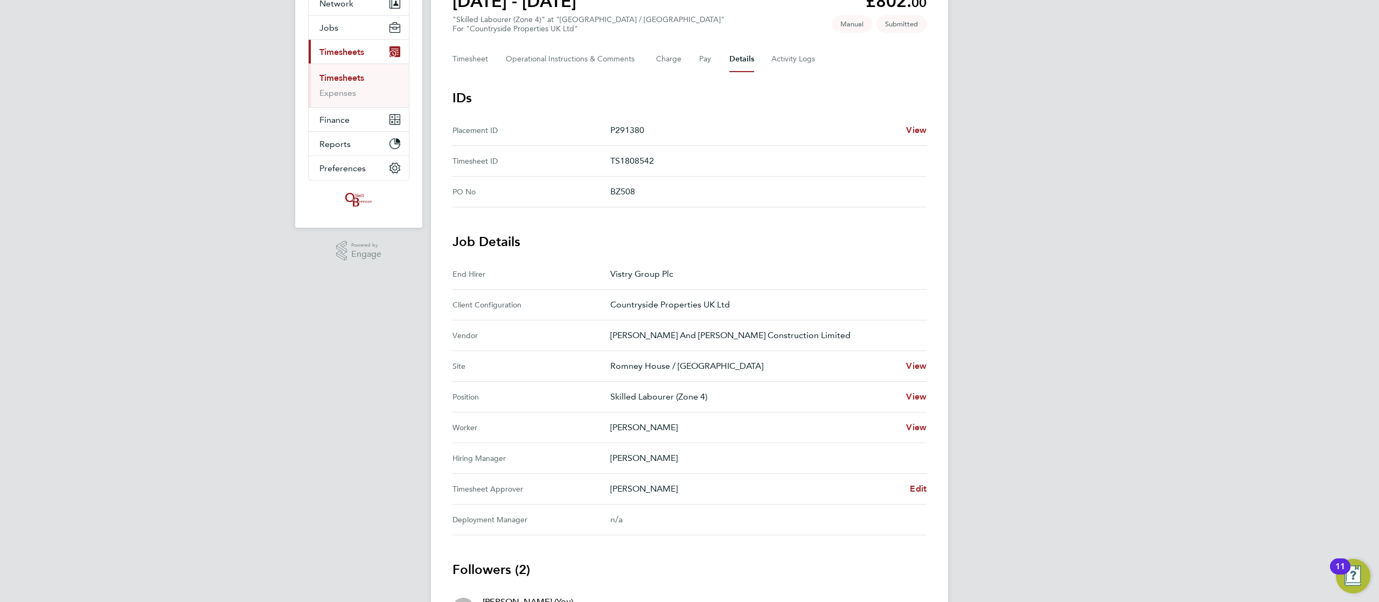
scroll to position [129, 0]
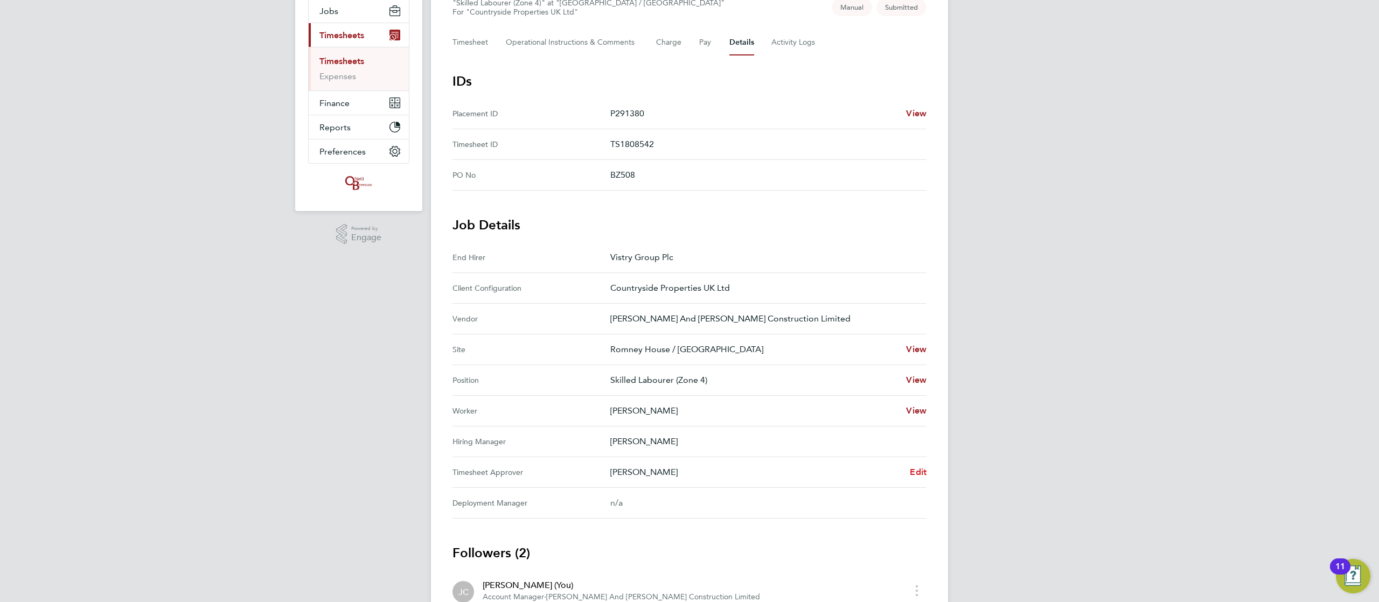
click at [915, 472] on span "Edit" at bounding box center [918, 472] width 17 height 10
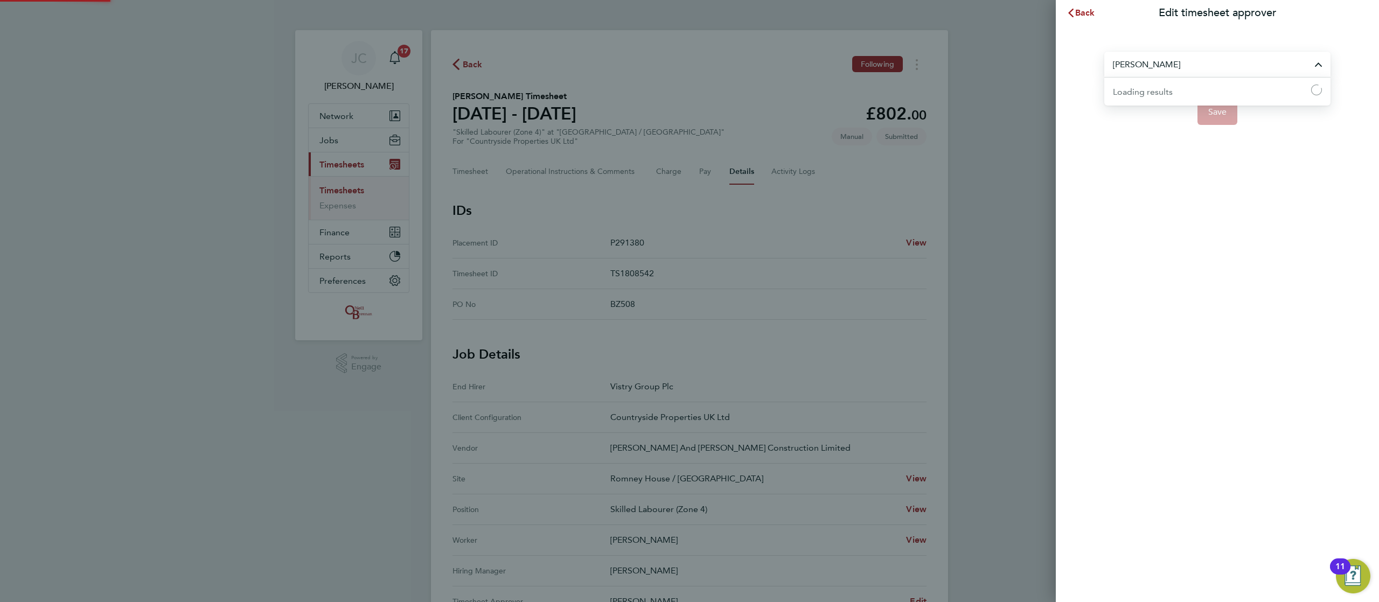
click at [1173, 60] on input "[PERSON_NAME]" at bounding box center [1218, 64] width 226 height 25
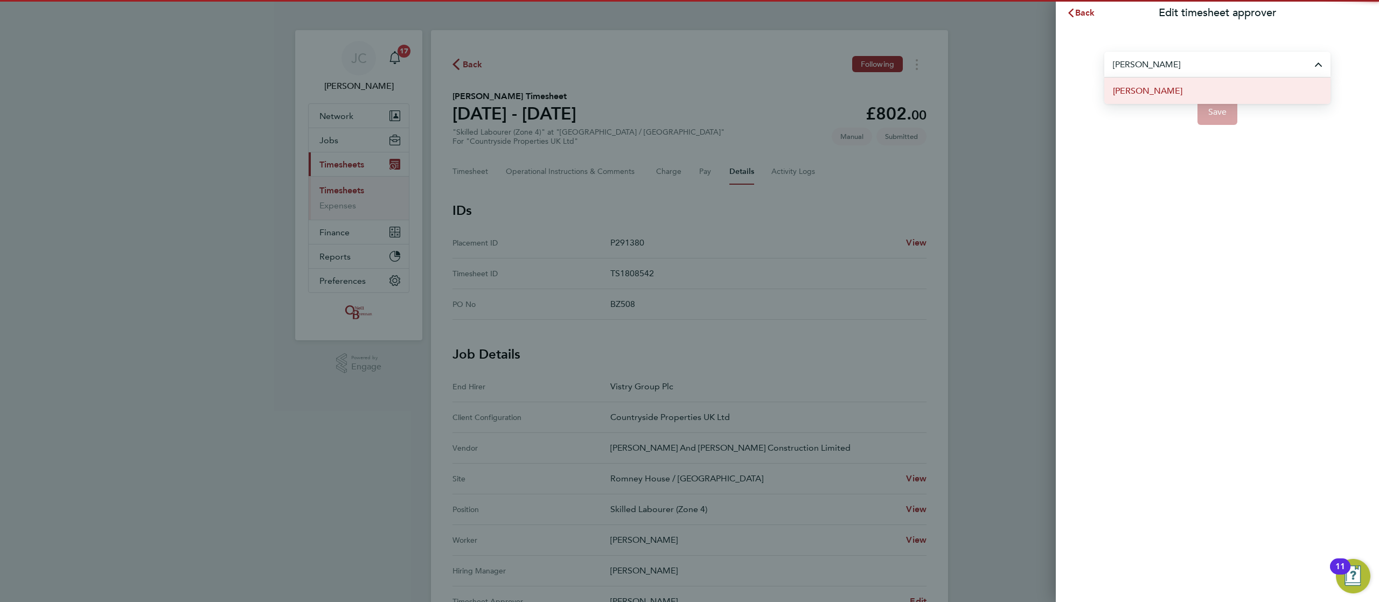
click at [1174, 93] on li "[PERSON_NAME]" at bounding box center [1218, 91] width 226 height 26
type input "[PERSON_NAME]"
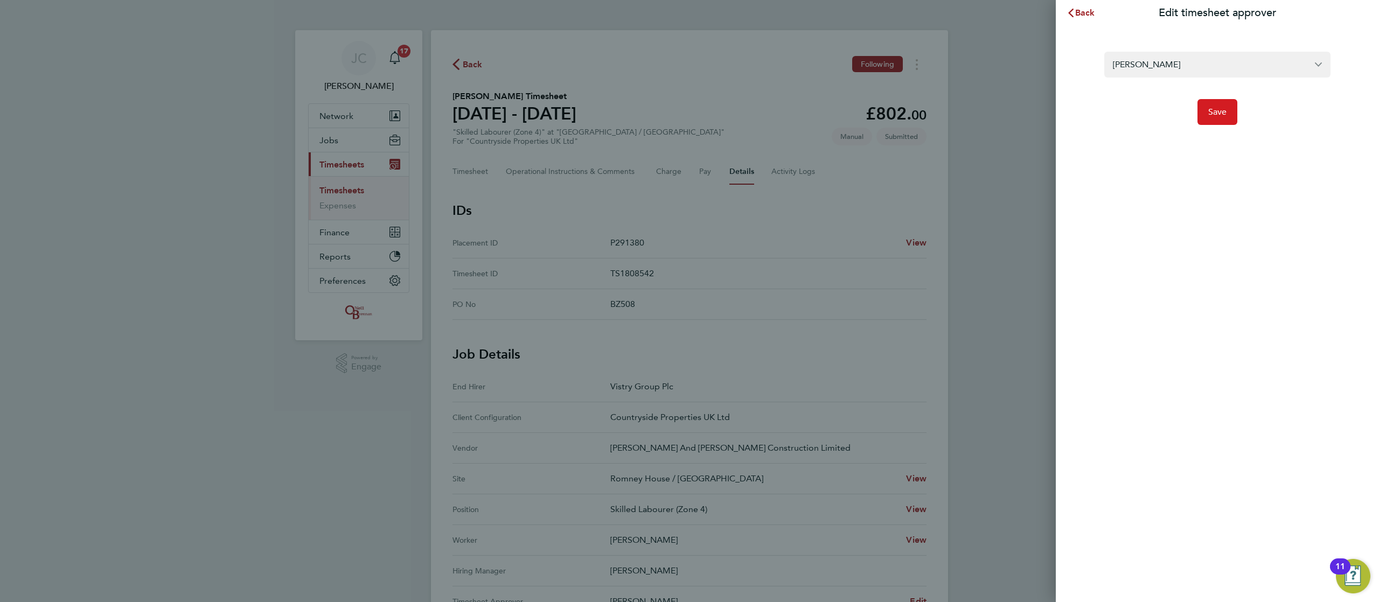
click at [1214, 112] on span "Save" at bounding box center [1218, 112] width 19 height 11
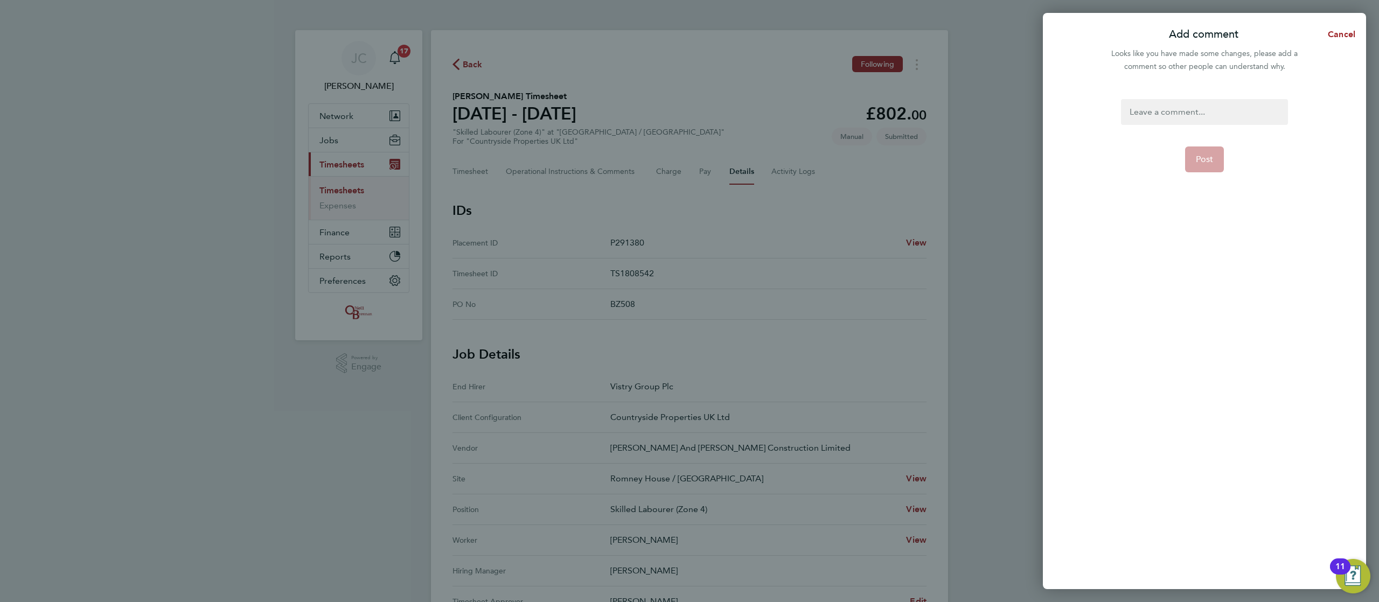
click at [1241, 116] on div at bounding box center [1204, 112] width 166 height 26
click at [1210, 119] on div at bounding box center [1204, 112] width 166 height 26
click at [1204, 155] on span "Post" at bounding box center [1205, 159] width 18 height 11
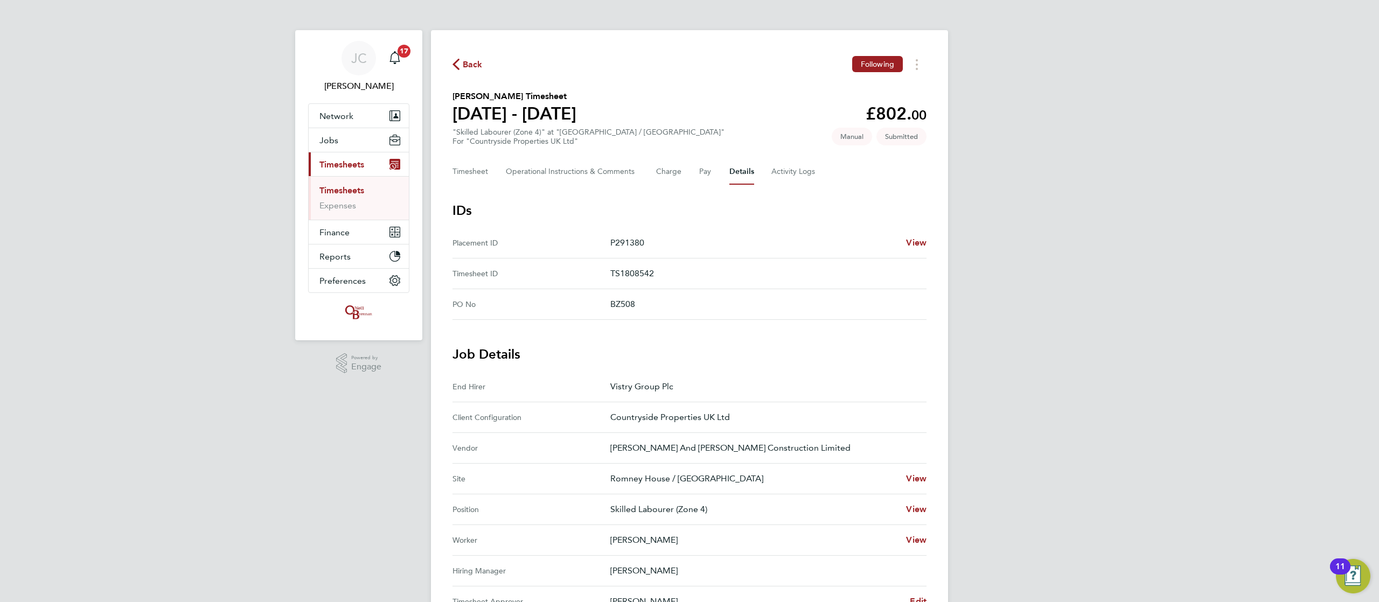
click at [475, 58] on span "Back" at bounding box center [473, 64] width 20 height 13
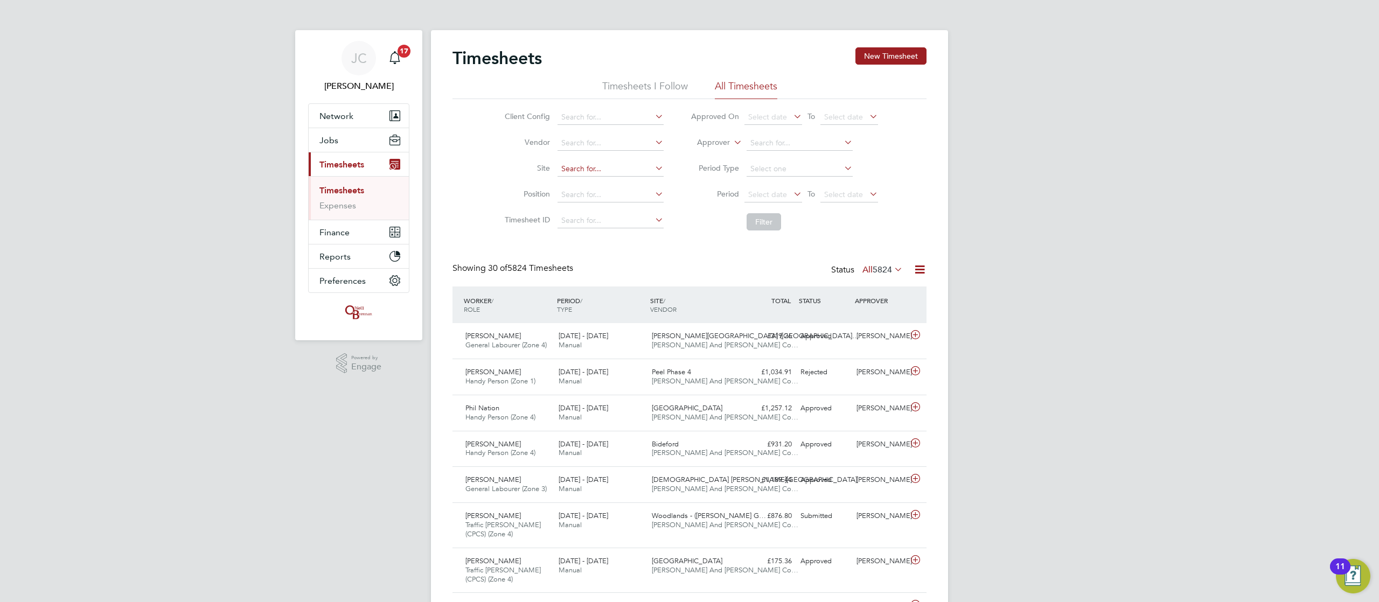
click at [598, 174] on input at bounding box center [611, 169] width 106 height 15
click at [601, 188] on li "Romney House / Lockleaze" at bounding box center [623, 184] width 133 height 15
type input "Romney House / [GEOGRAPHIC_DATA]"
click at [766, 224] on button "Filter" at bounding box center [764, 221] width 34 height 17
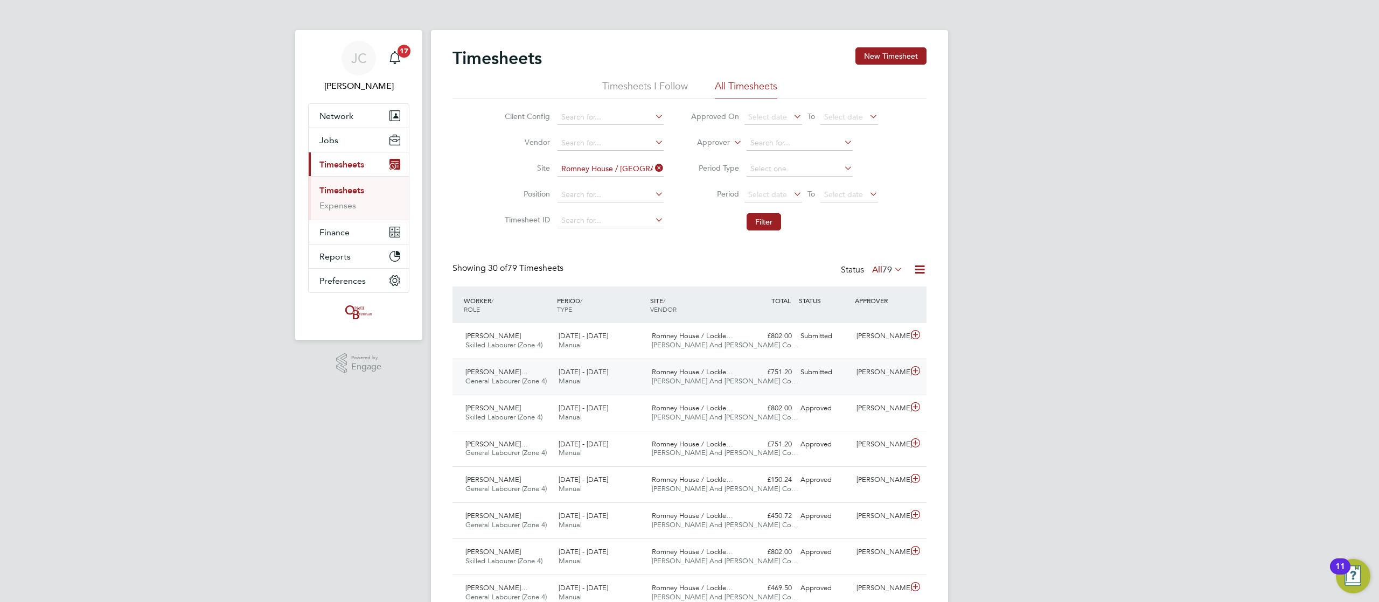
click at [670, 363] on div "Xabier Buchanan Alejan… General Labourer (Zone 4) 18 - 24 Aug 2025 18 - 24 Aug …" at bounding box center [690, 377] width 474 height 36
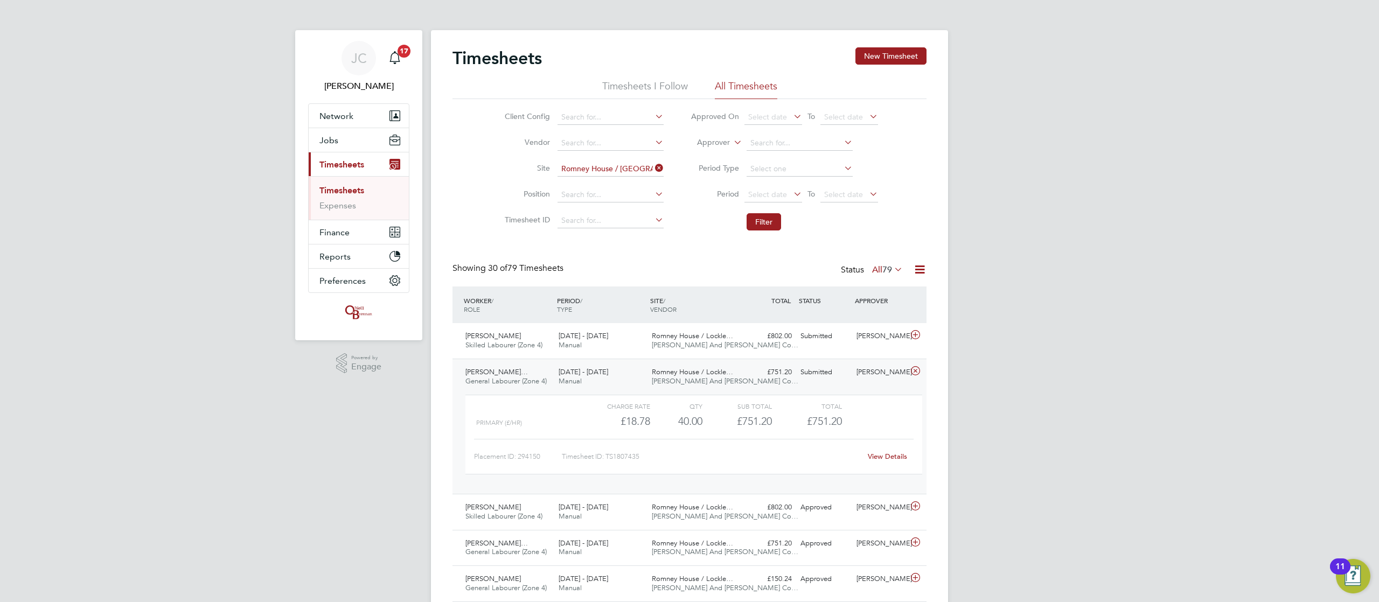
click at [882, 457] on link "View Details" at bounding box center [887, 456] width 39 height 9
click at [635, 391] on div "Charge rate QTY Sub Total Total Primary (£/HR) £18.78 40 40.00 40 £751.20 £751.…" at bounding box center [694, 440] width 466 height 99
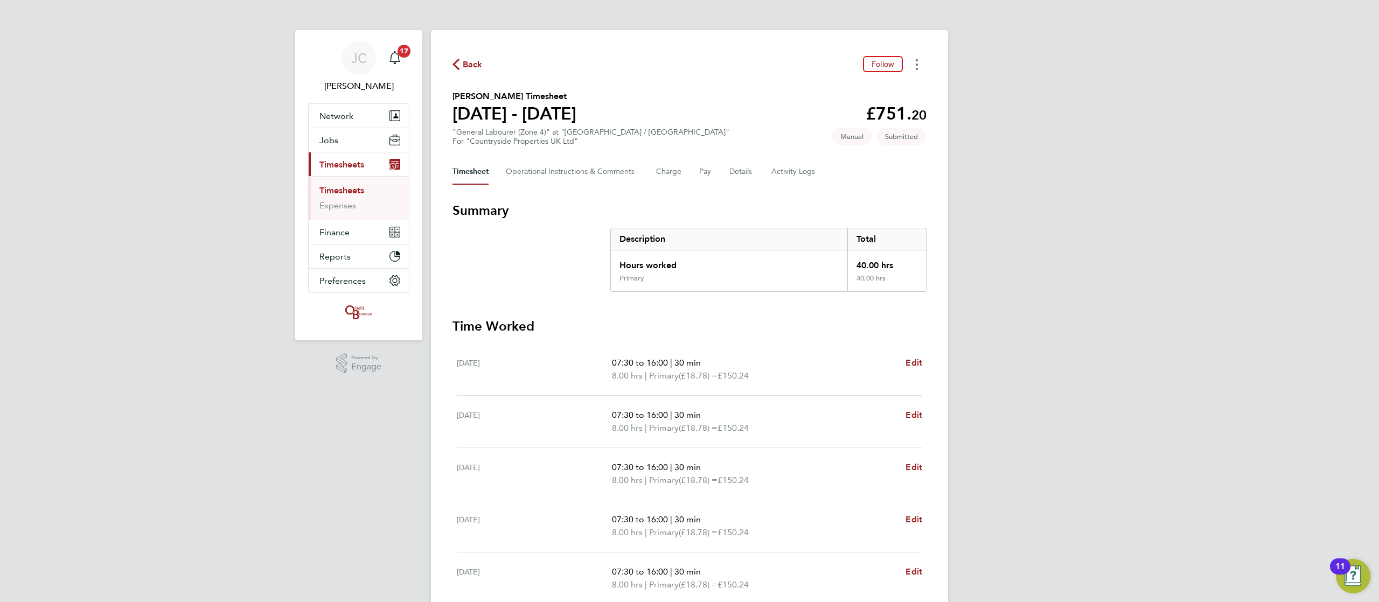
click at [922, 68] on button "Timesheets Menu" at bounding box center [916, 64] width 19 height 17
click at [738, 178] on button "Details" at bounding box center [742, 172] width 25 height 26
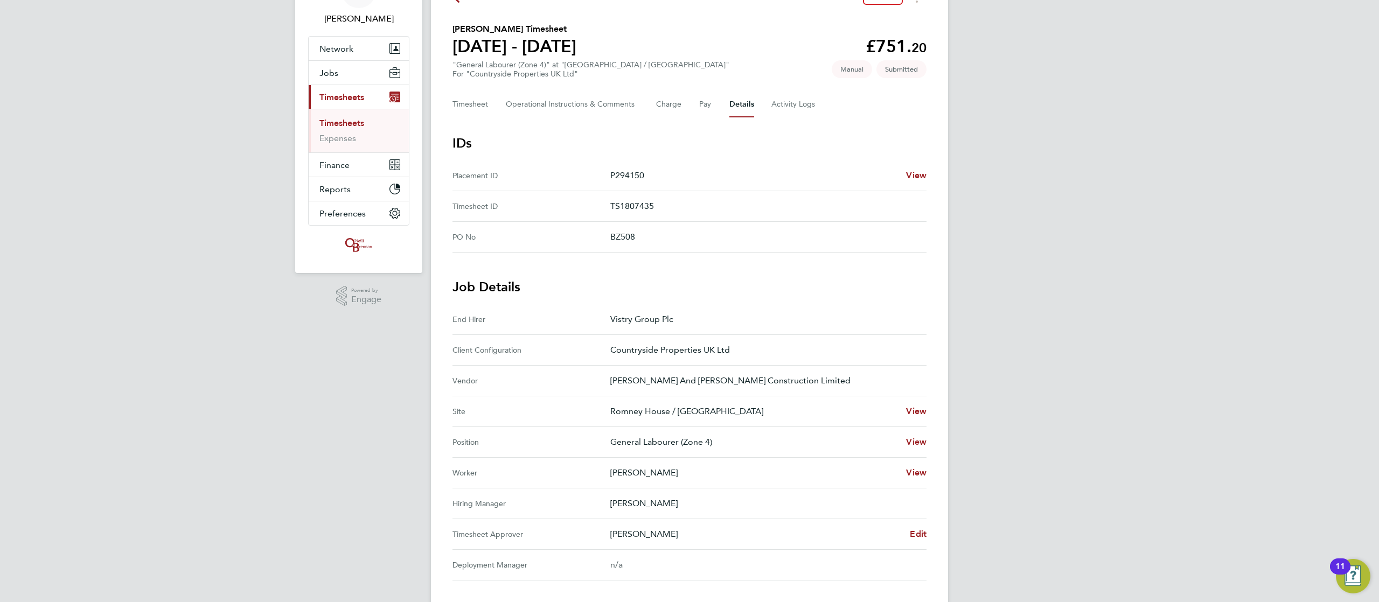
scroll to position [129, 0]
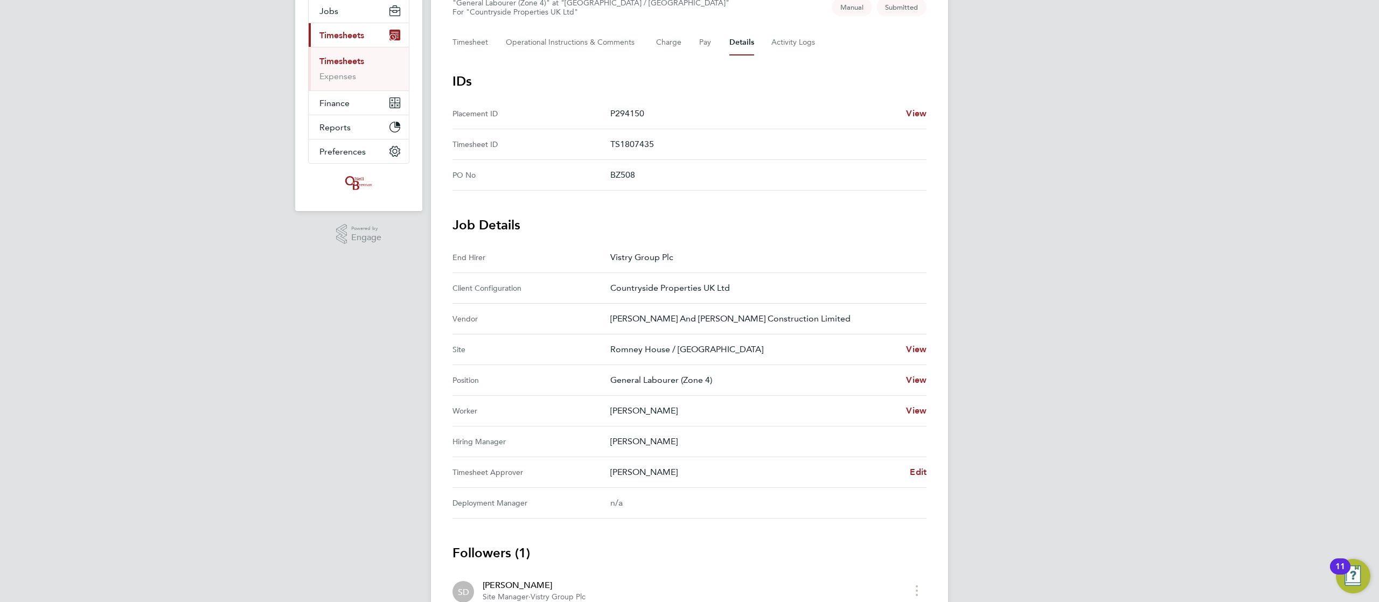
click at [934, 474] on div "Back Follow Xabier Buchanan Alejandre's Timesheet 18 - 24 Aug 2025 £751. 20 "Ge…" at bounding box center [689, 284] width 517 height 767
click at [927, 474] on div "Back Follow Xabier Buchanan Alejandre's Timesheet 18 - 24 Aug 2025 £751. 20 "Ge…" at bounding box center [689, 284] width 517 height 767
click at [921, 474] on span "Edit" at bounding box center [918, 472] width 17 height 10
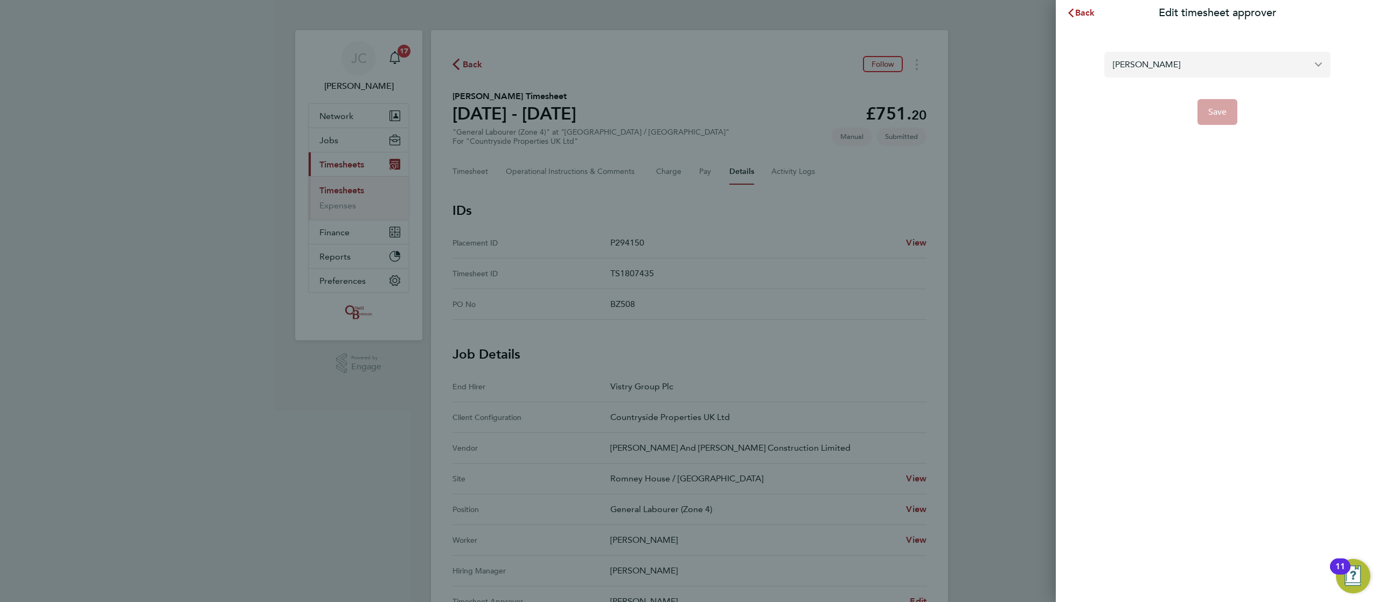
click at [1199, 64] on input "Scott Dular" at bounding box center [1218, 64] width 226 height 25
click at [1194, 92] on li "[PERSON_NAME]" at bounding box center [1218, 91] width 226 height 26
type input "[PERSON_NAME]"
click at [1213, 116] on span "Save" at bounding box center [1218, 112] width 19 height 11
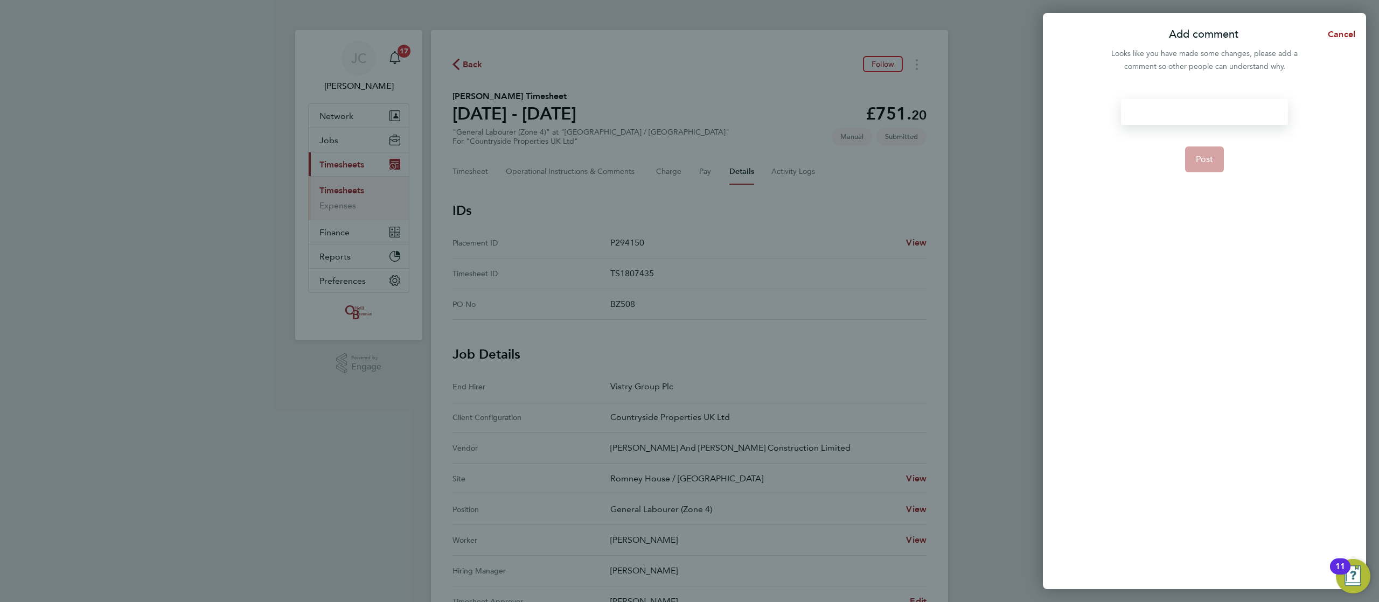
click at [1196, 112] on div at bounding box center [1204, 112] width 166 height 26
click at [1192, 112] on div at bounding box center [1204, 112] width 166 height 26
click at [1218, 155] on button "Post" at bounding box center [1204, 160] width 39 height 26
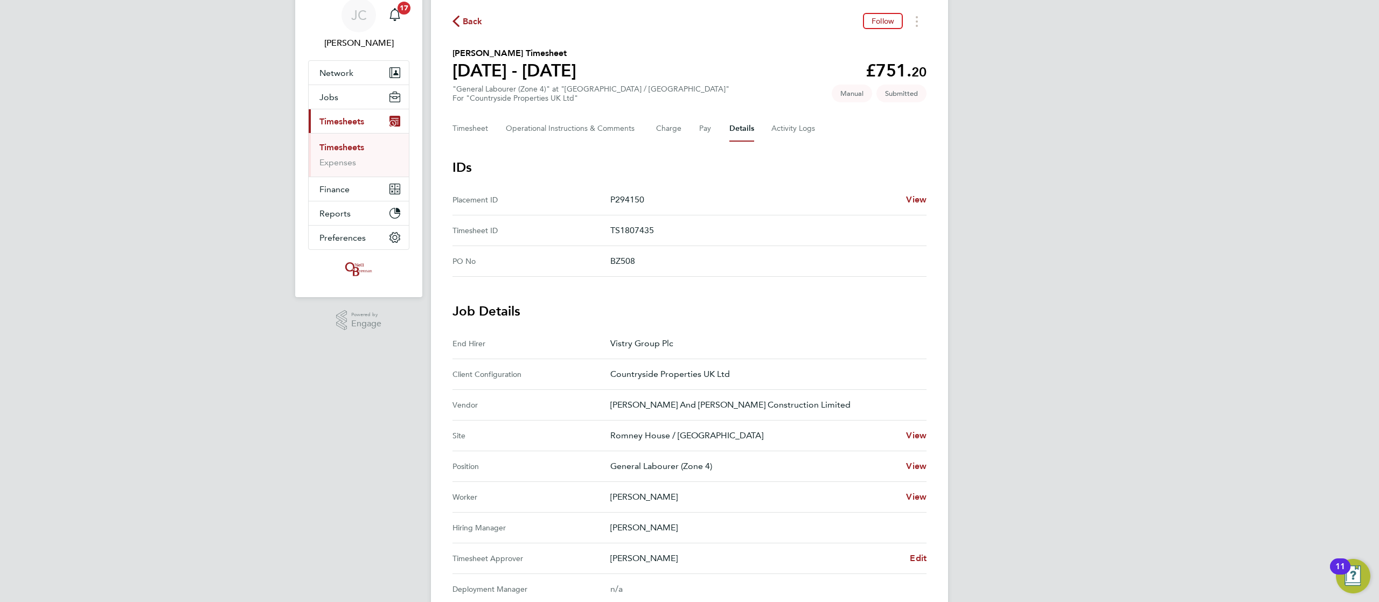
scroll to position [86, 0]
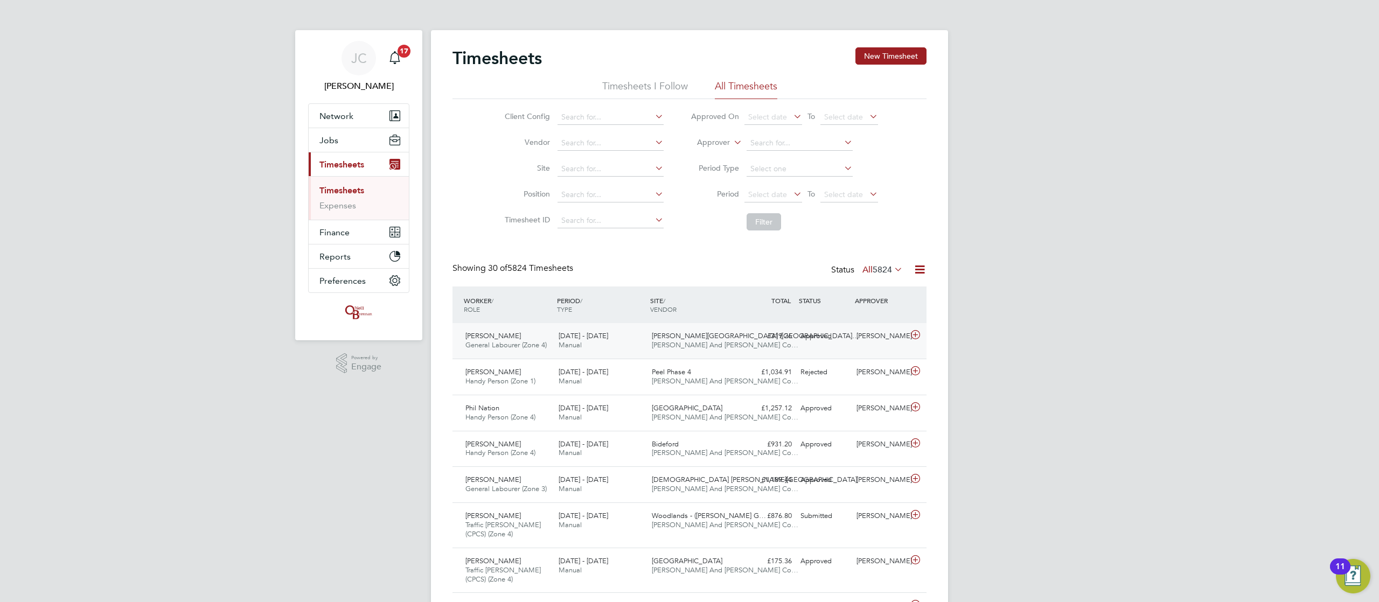
click at [649, 348] on div "[PERSON_NAME][GEOGRAPHIC_DATA] ([GEOGRAPHIC_DATA]… [PERSON_NAME] And [PERSON_NA…" at bounding box center [694, 341] width 93 height 27
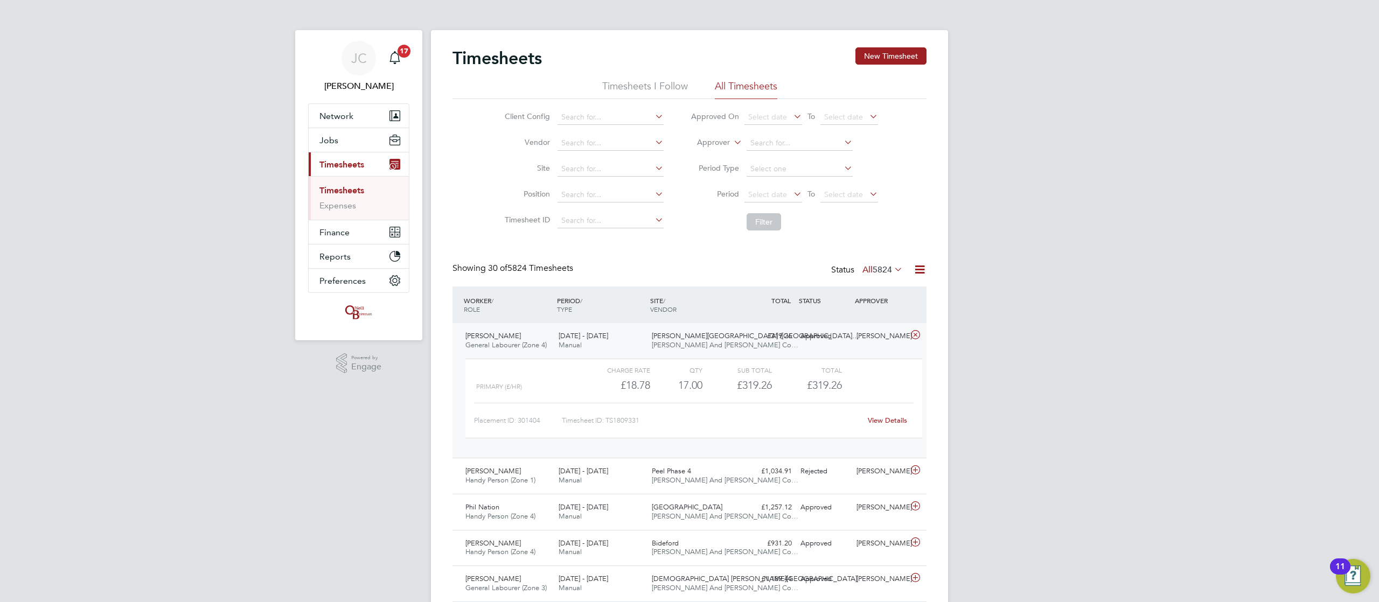
click at [640, 338] on div "[DATE] - [DATE] Manual" at bounding box center [600, 341] width 93 height 27
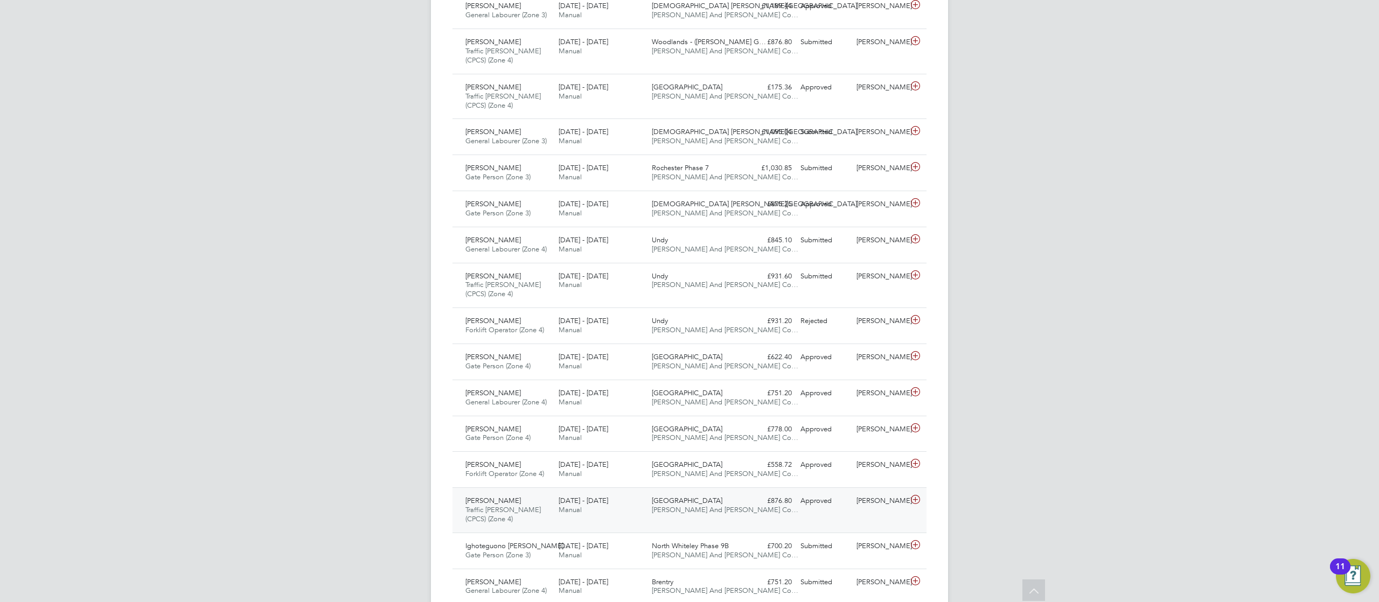
click at [676, 523] on div "[PERSON_NAME] Traffic [PERSON_NAME] (CPCS) (Zone 4) [DATE] - [DATE] [DATE] - [D…" at bounding box center [690, 510] width 474 height 45
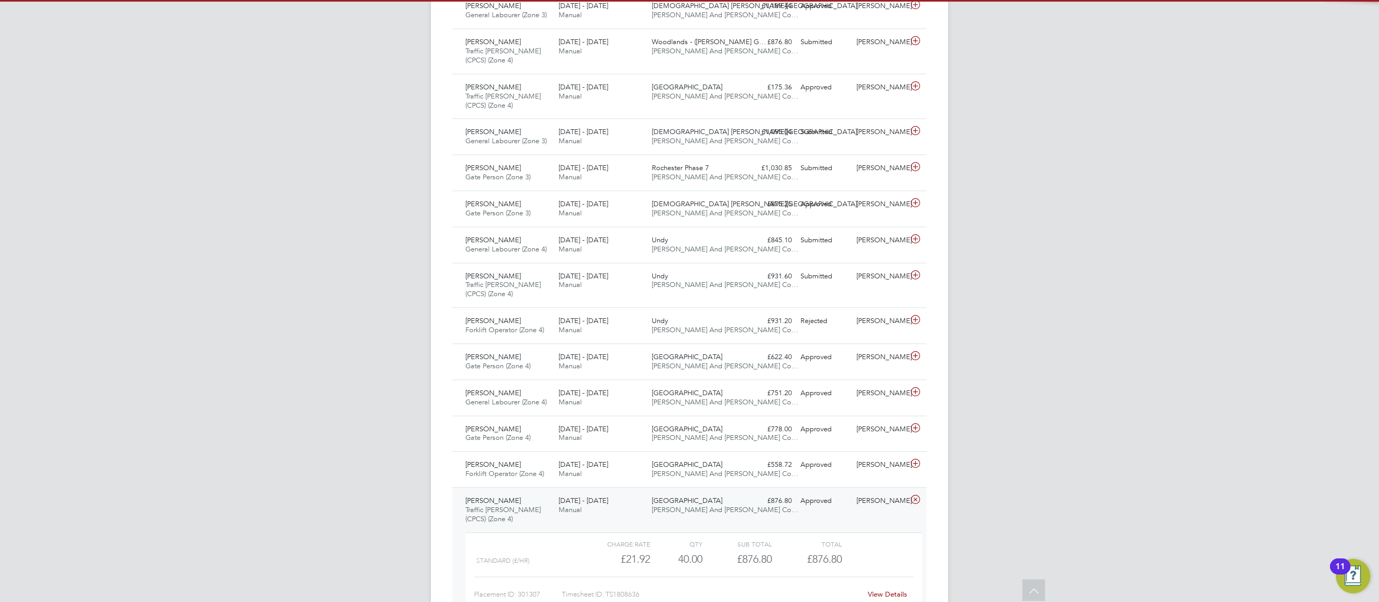
click at [676, 523] on div "[PERSON_NAME] Traffic [PERSON_NAME] (CPCS) (Zone 4) [DATE] - [DATE] [DATE] - [D…" at bounding box center [690, 560] width 474 height 144
